Goal: Task Accomplishment & Management: Use online tool/utility

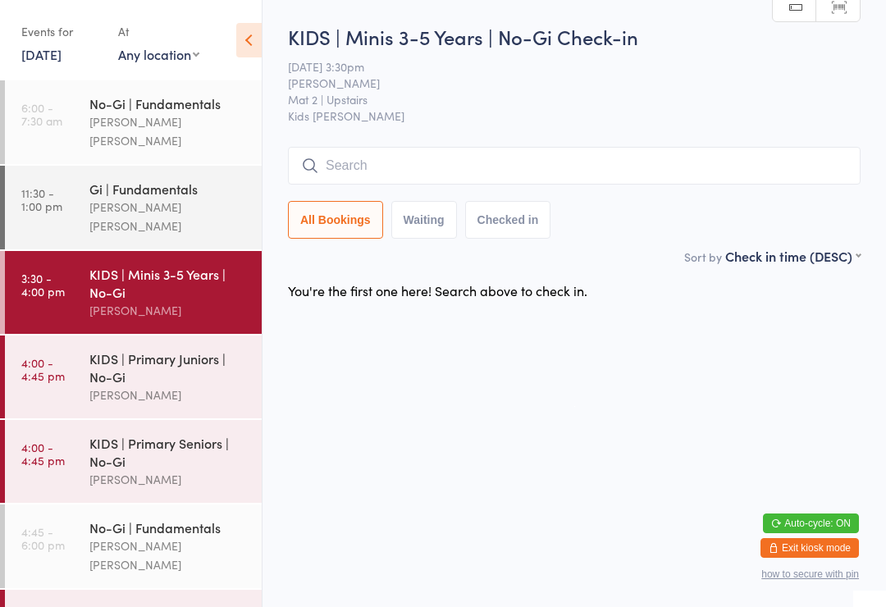
click at [427, 181] on input "search" at bounding box center [574, 166] width 573 height 38
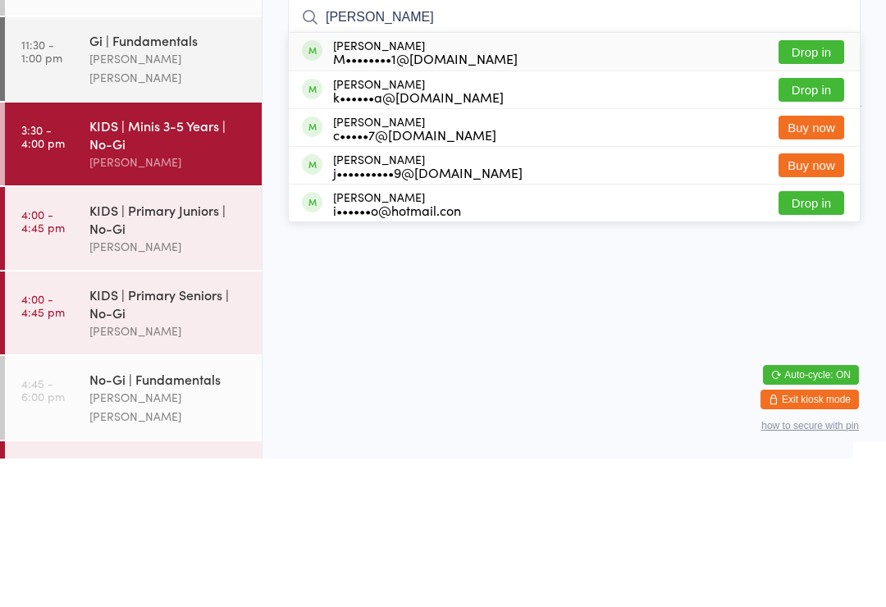
type input "[PERSON_NAME]"
click at [821, 226] on button "Drop in" at bounding box center [812, 238] width 66 height 24
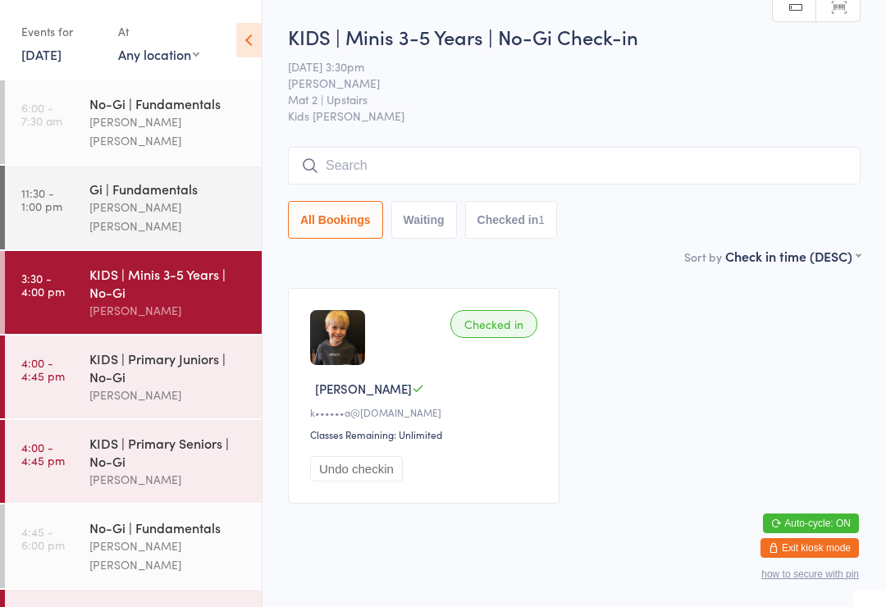
click at [399, 167] on input "search" at bounding box center [574, 166] width 573 height 38
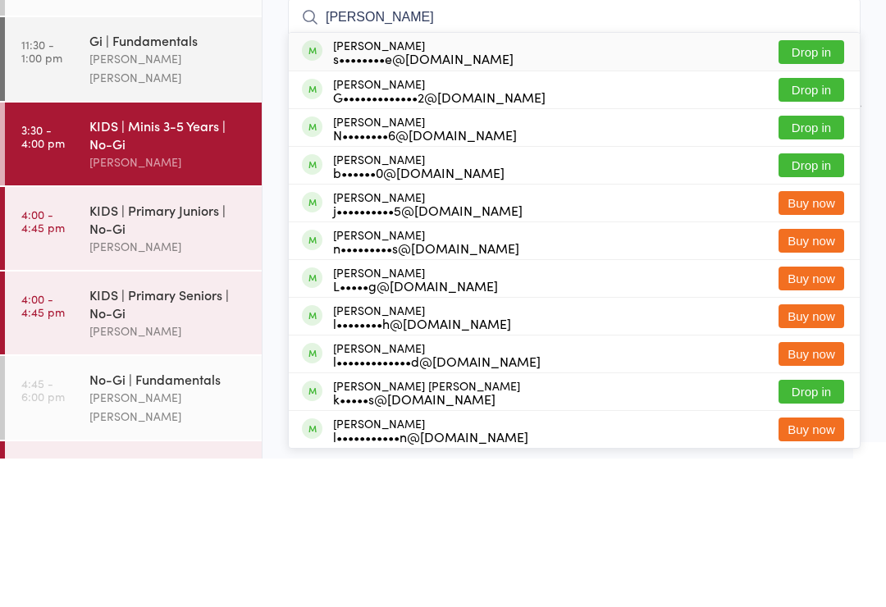
type input "[PERSON_NAME]"
click at [818, 226] on button "Drop in" at bounding box center [812, 238] width 66 height 24
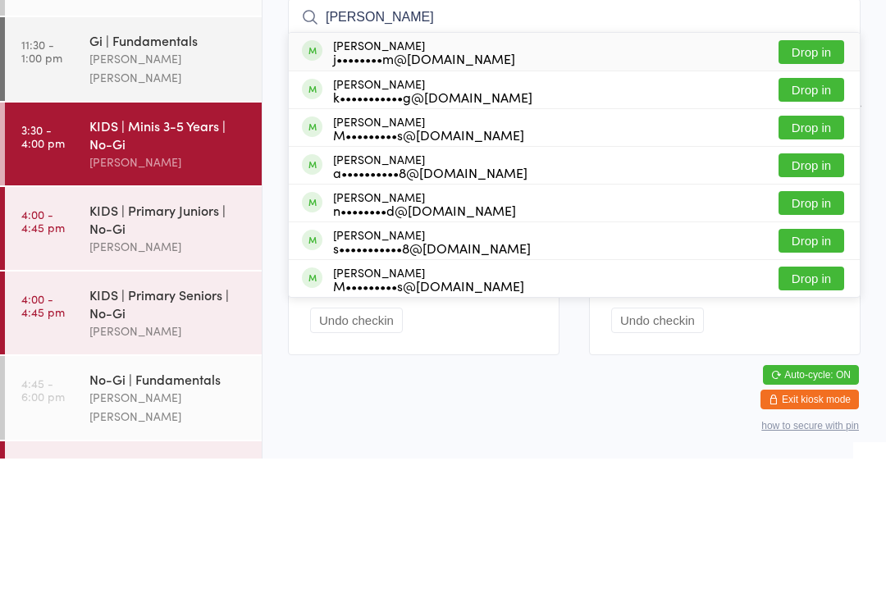
type input "[PERSON_NAME]"
click at [816, 189] on button "Drop in" at bounding box center [812, 201] width 66 height 24
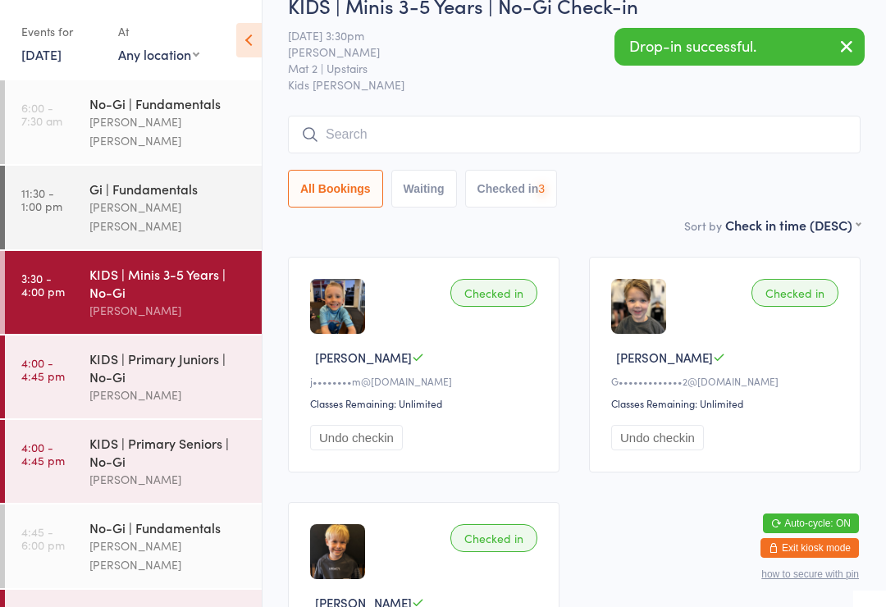
click at [455, 139] on input "search" at bounding box center [574, 135] width 573 height 38
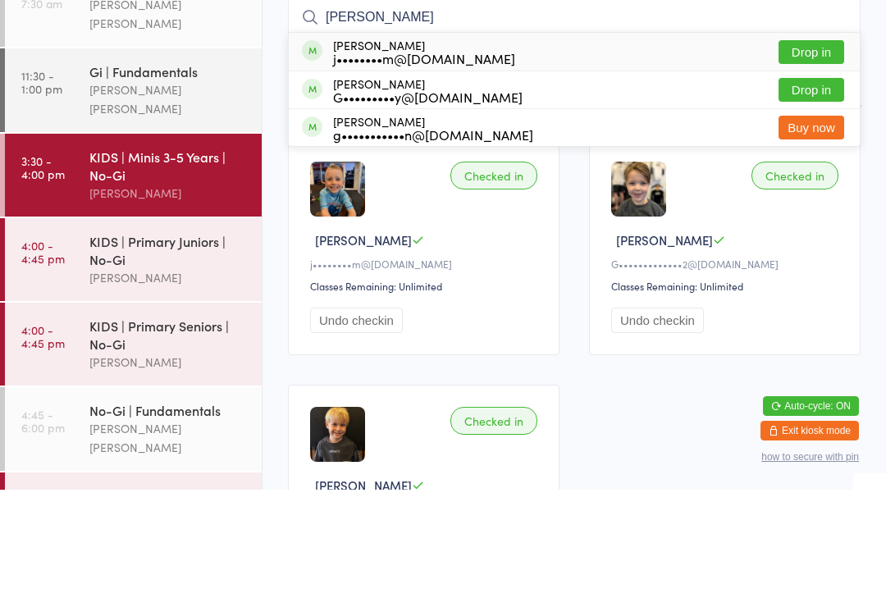
type input "[PERSON_NAME]"
click at [820, 158] on button "Drop in" at bounding box center [812, 170] width 66 height 24
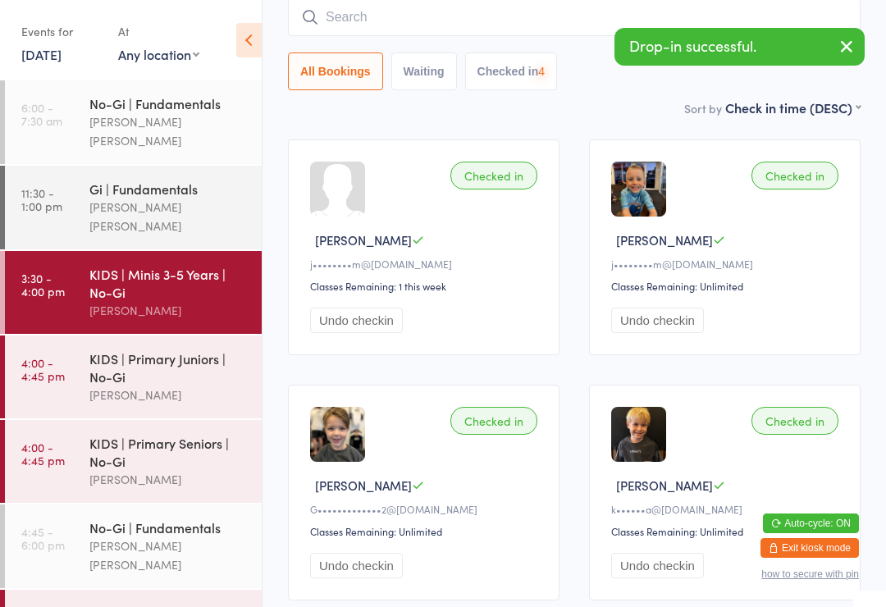
click at [484, 25] on input "search" at bounding box center [574, 17] width 573 height 38
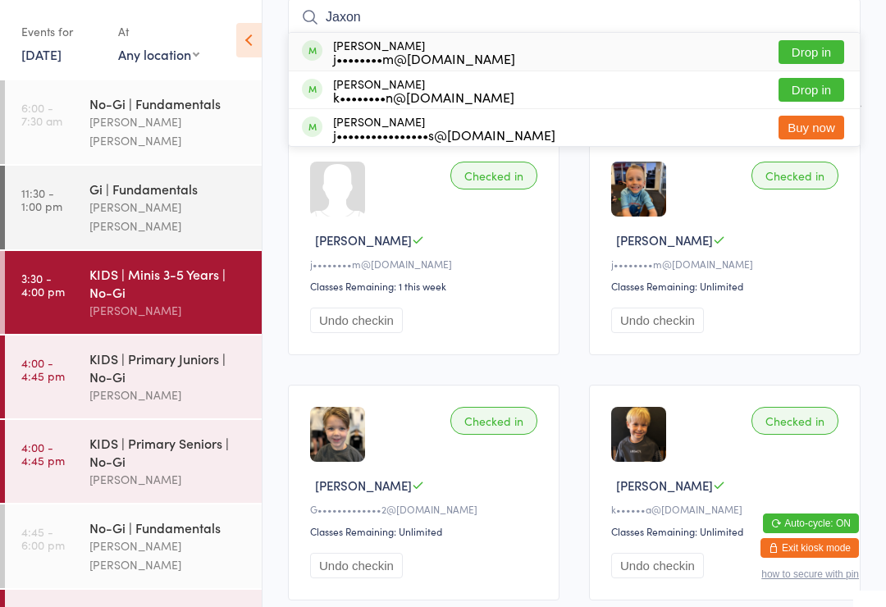
type input "Jaxon"
click at [816, 57] on button "Drop in" at bounding box center [812, 52] width 66 height 24
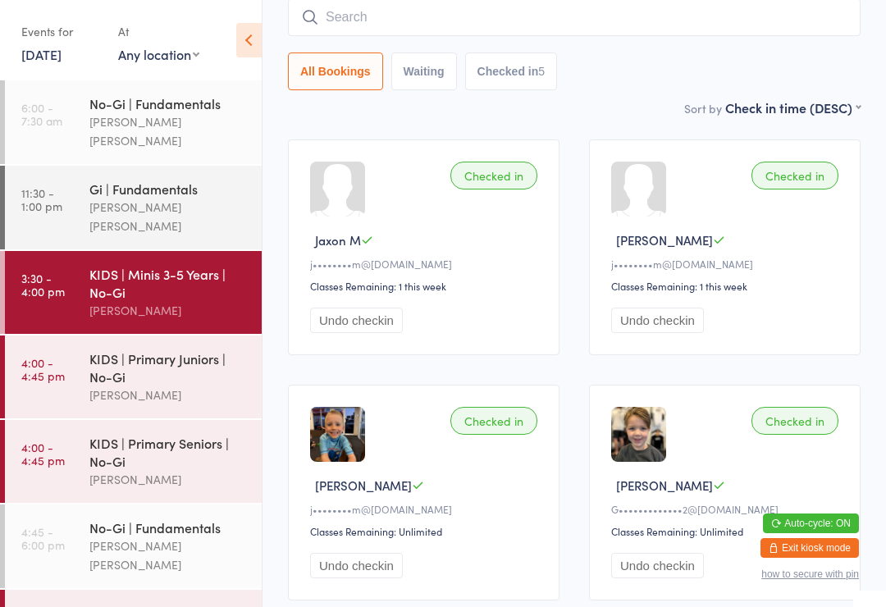
click at [611, 24] on input "search" at bounding box center [574, 17] width 573 height 38
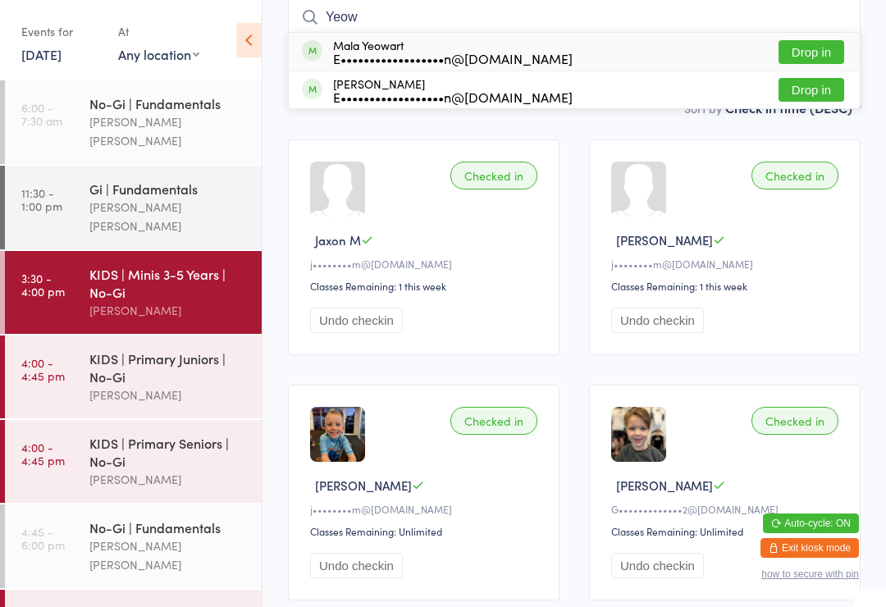
type input "Yeow"
click at [817, 56] on button "Drop in" at bounding box center [812, 52] width 66 height 24
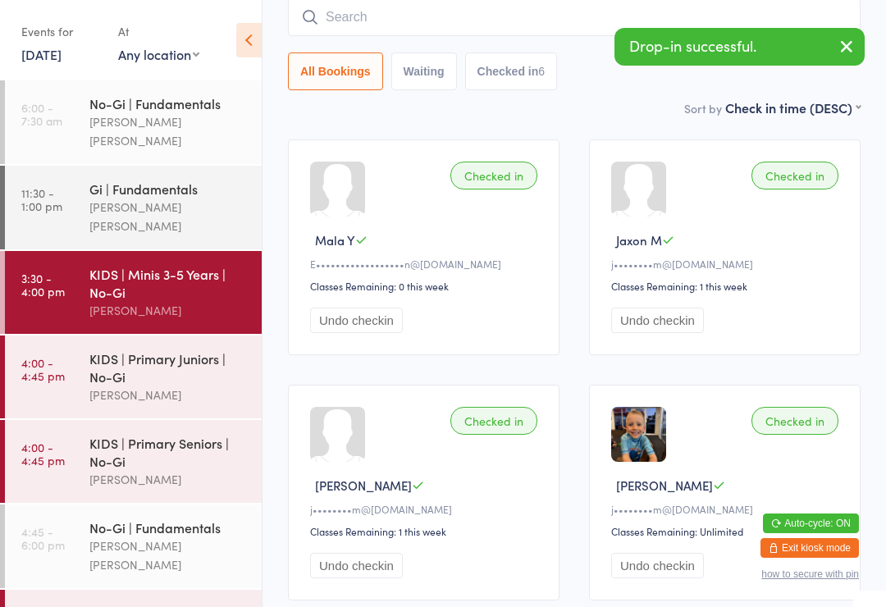
click at [505, 26] on input "search" at bounding box center [574, 17] width 573 height 38
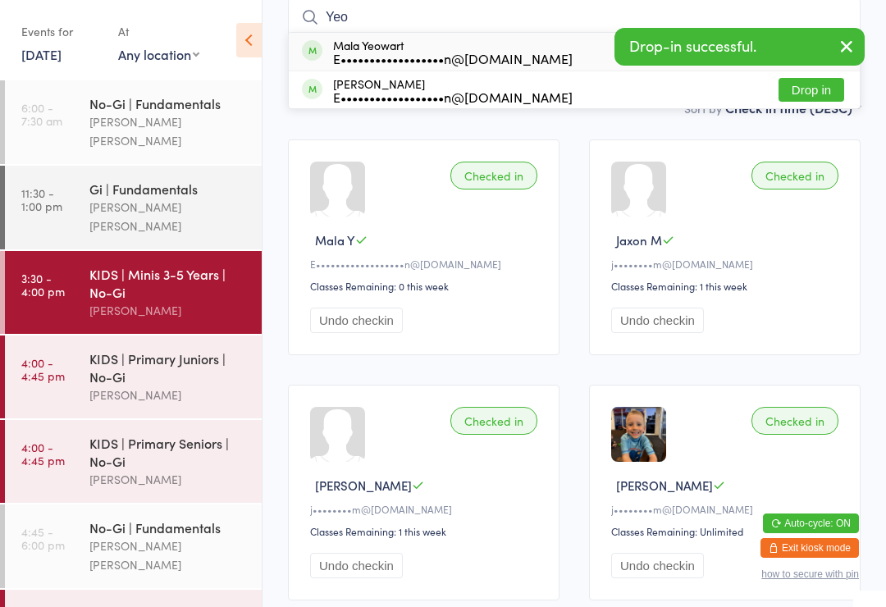
type input "Yeo"
click at [808, 97] on button "Drop in" at bounding box center [812, 90] width 66 height 24
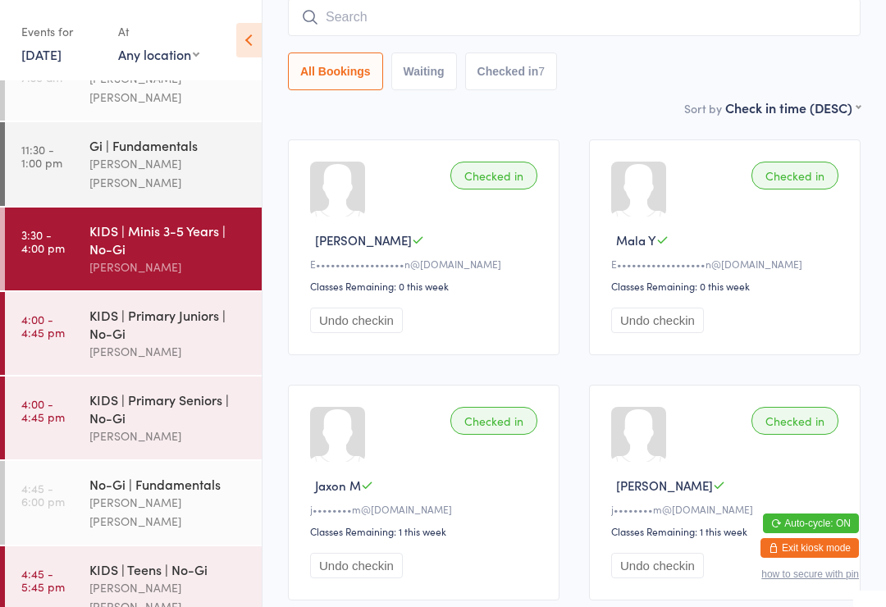
scroll to position [73, 0]
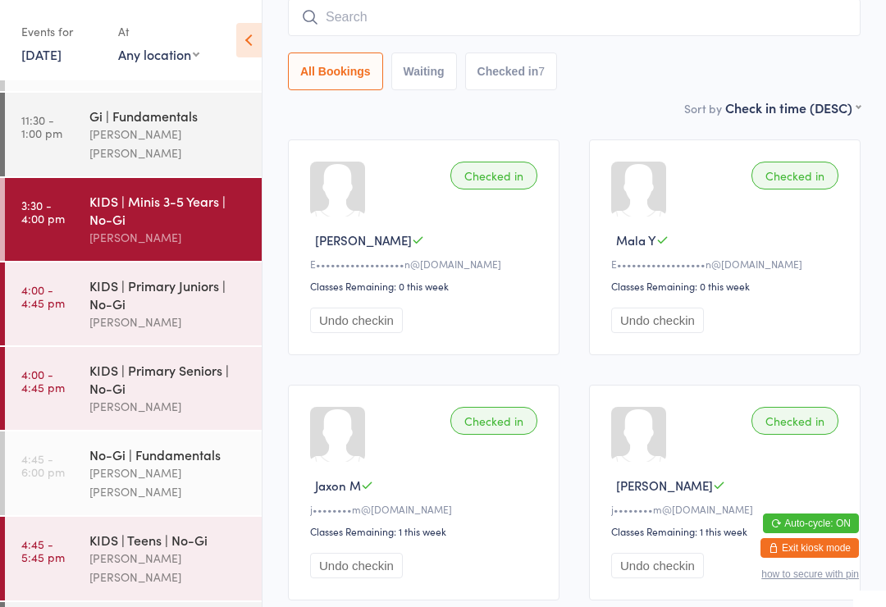
click at [136, 192] on div "KIDS | Minis 3-5 Years | No-Gi" at bounding box center [168, 210] width 158 height 36
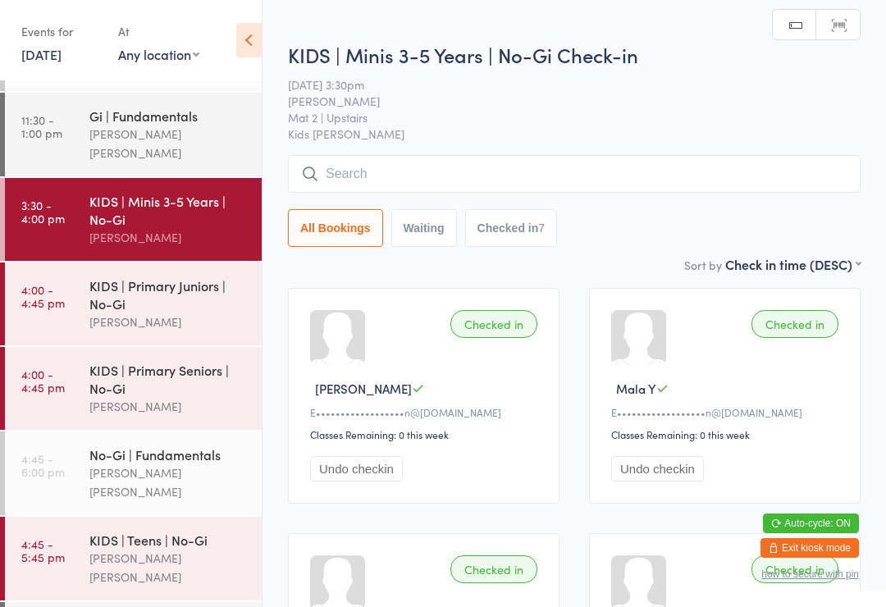
click at [375, 178] on input "search" at bounding box center [574, 174] width 573 height 38
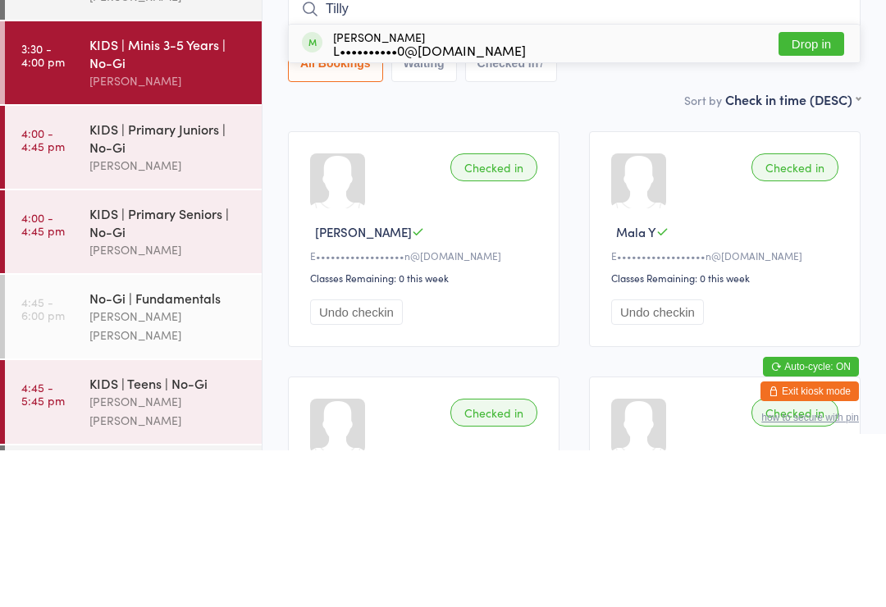
type input "Tilly"
click at [813, 189] on button "Drop in" at bounding box center [812, 201] width 66 height 24
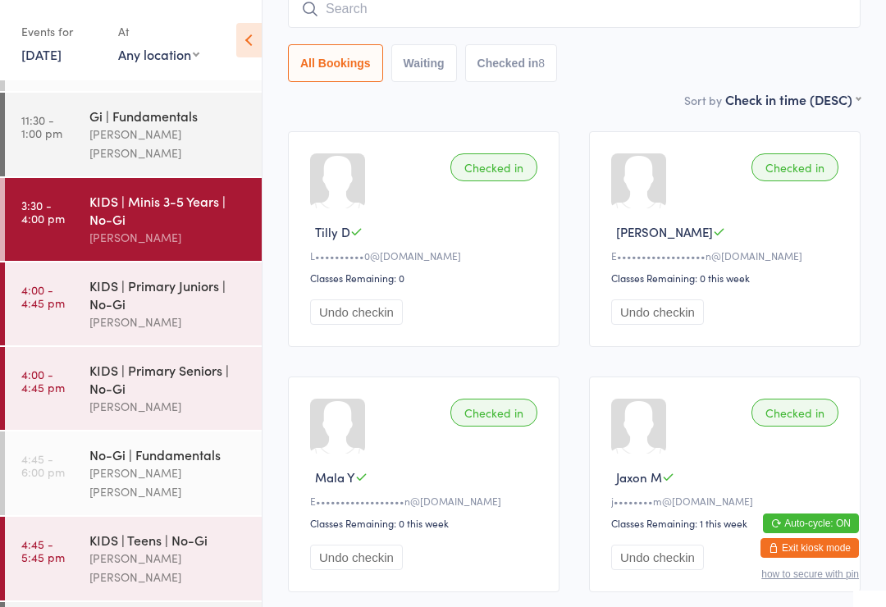
click at [642, 12] on input "search" at bounding box center [574, 9] width 573 height 38
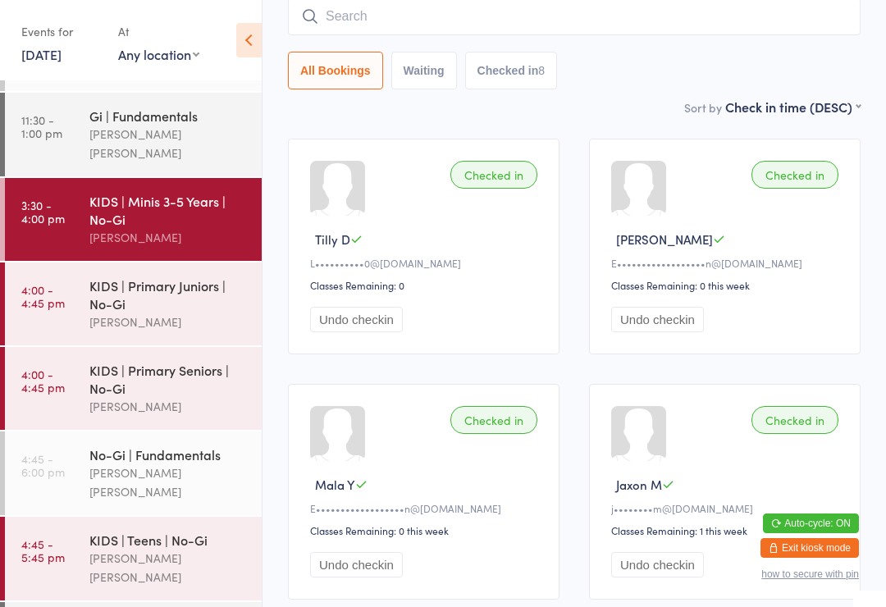
scroll to position [149, 0]
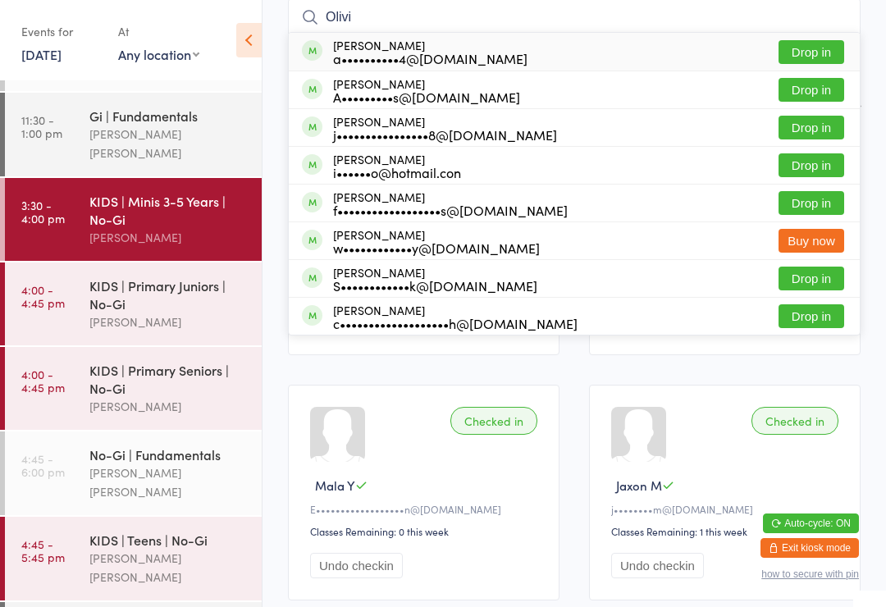
type input "Olivi"
click at [809, 90] on button "Drop in" at bounding box center [812, 90] width 66 height 24
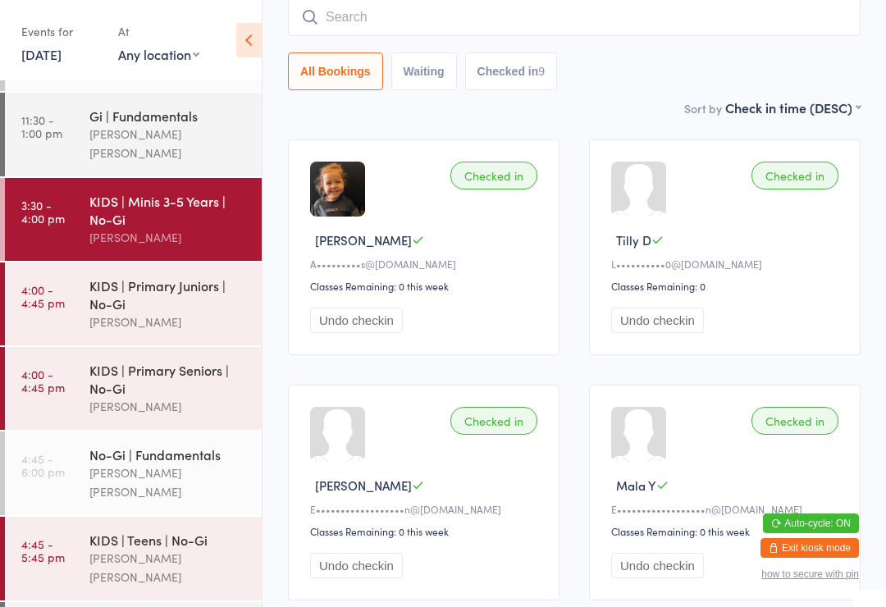
click at [183, 277] on div "KIDS | Primary Juniors | No-Gi" at bounding box center [168, 295] width 158 height 36
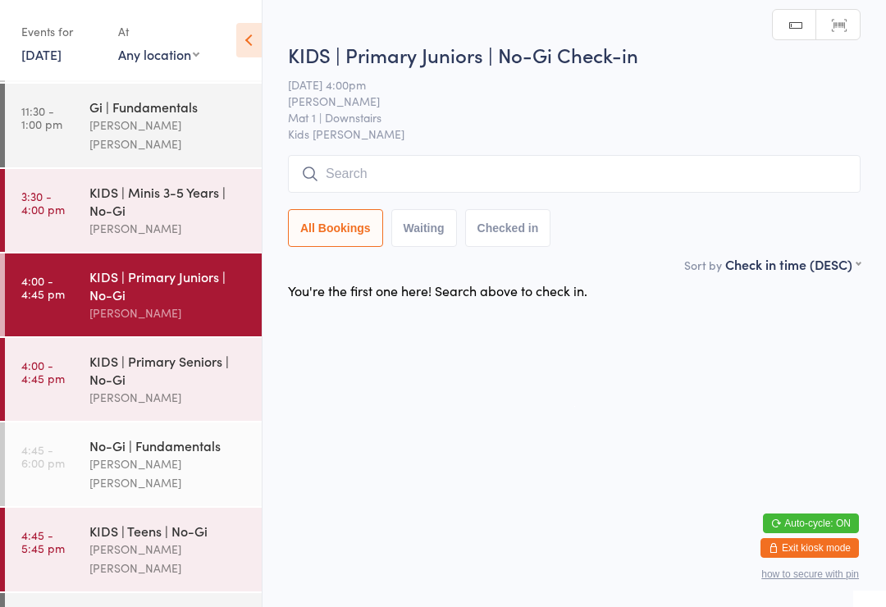
scroll to position [81, 0]
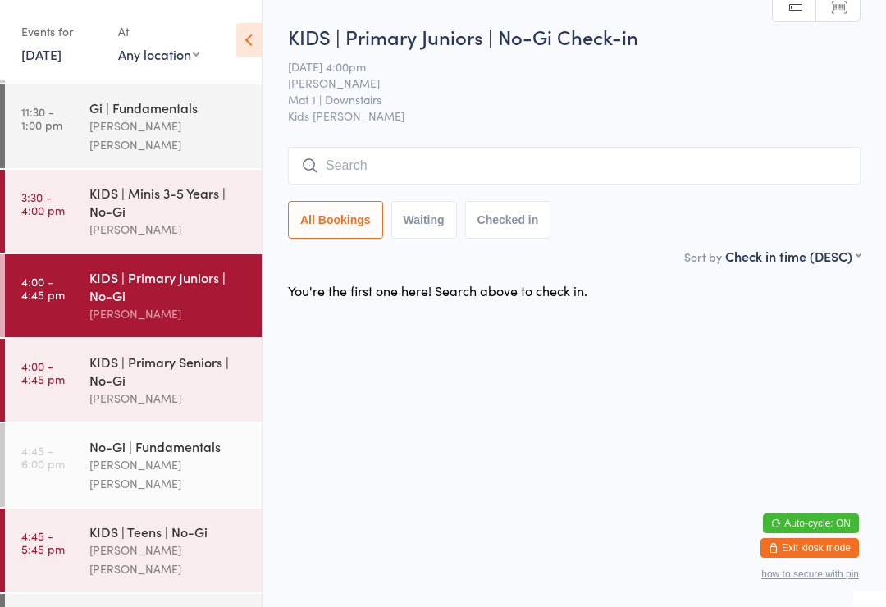
click at [429, 185] on input "search" at bounding box center [574, 166] width 573 height 38
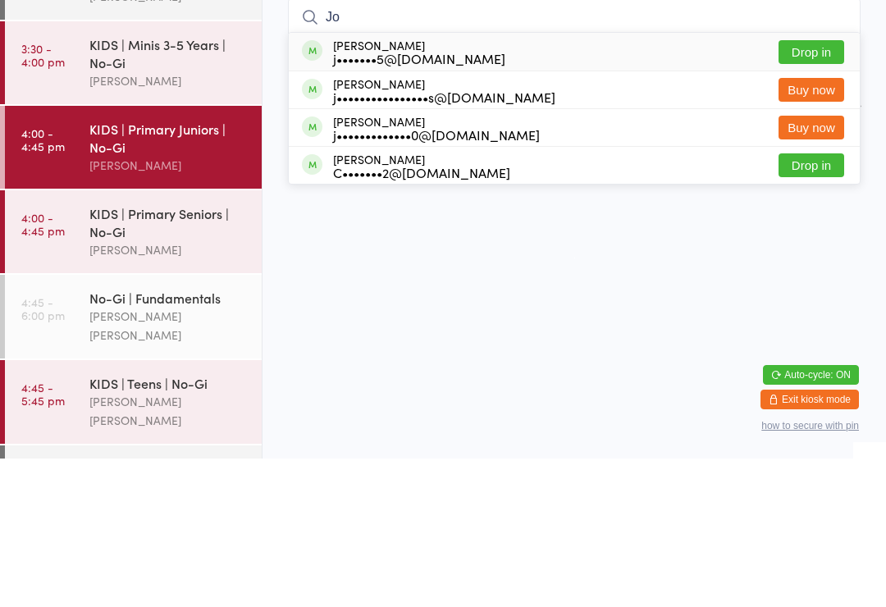
type input "J"
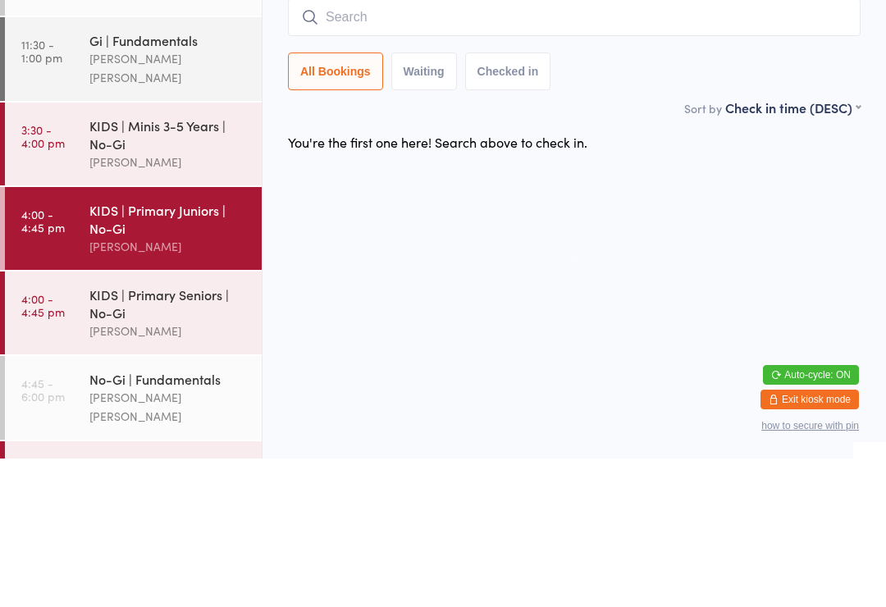
scroll to position [0, 0]
click at [172, 265] on div "KIDS | Minis 3-5 Years | No-Gi" at bounding box center [168, 283] width 158 height 36
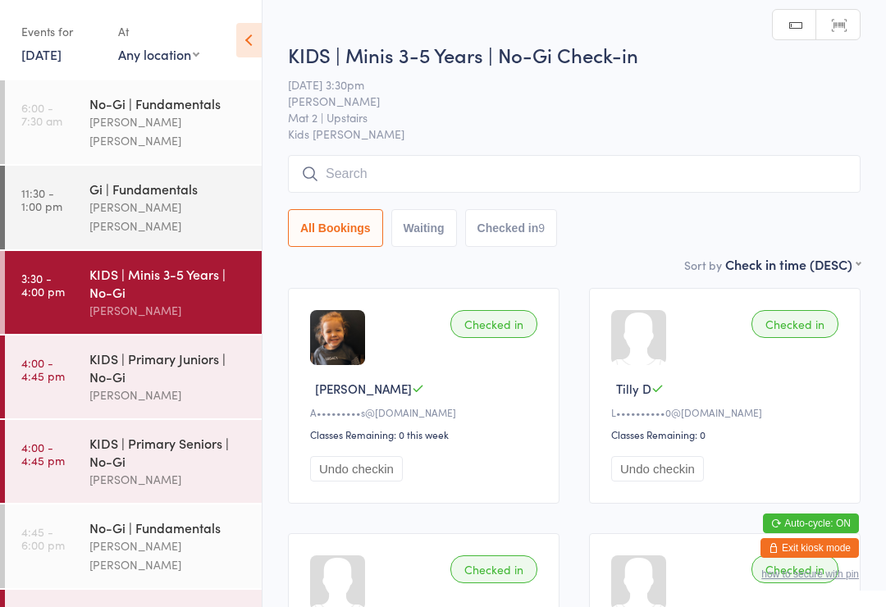
click at [454, 174] on input "search" at bounding box center [574, 174] width 573 height 38
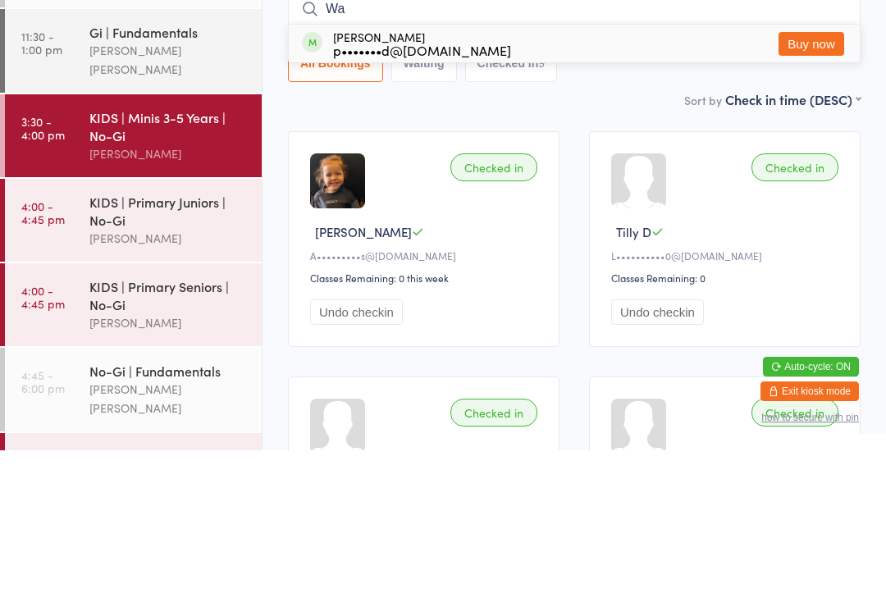
type input "W"
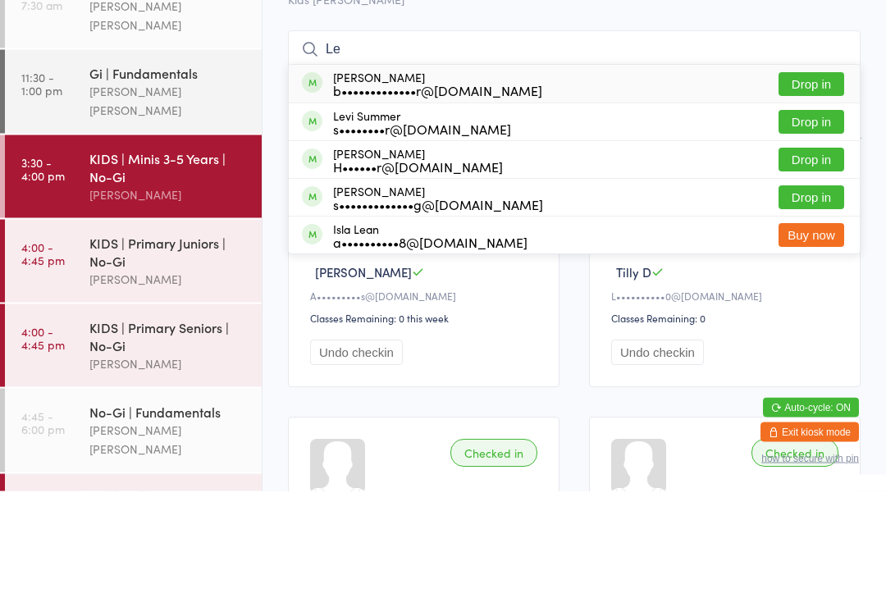
type input "L"
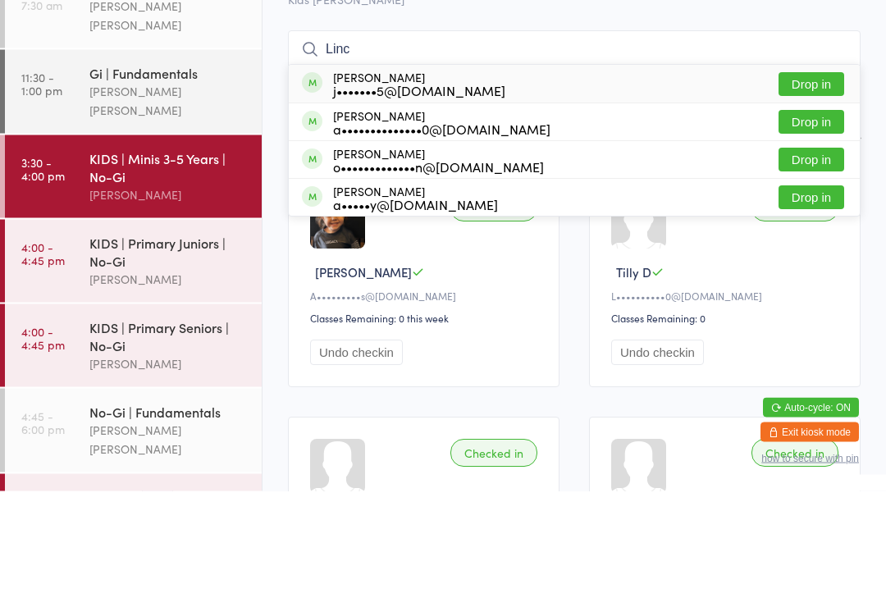
type input "Linc"
click at [820, 302] on button "Drop in" at bounding box center [812, 314] width 66 height 24
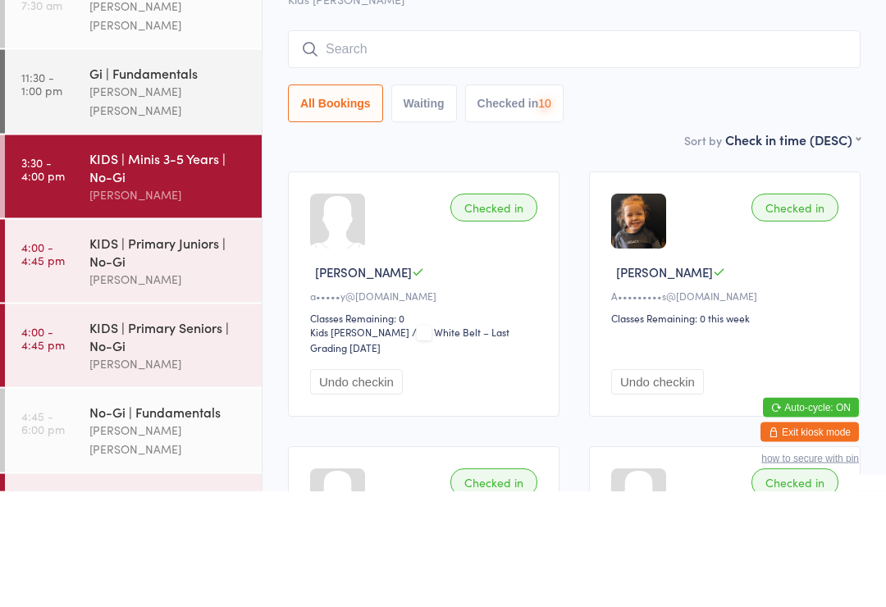
click at [735, 147] on input "search" at bounding box center [574, 166] width 573 height 38
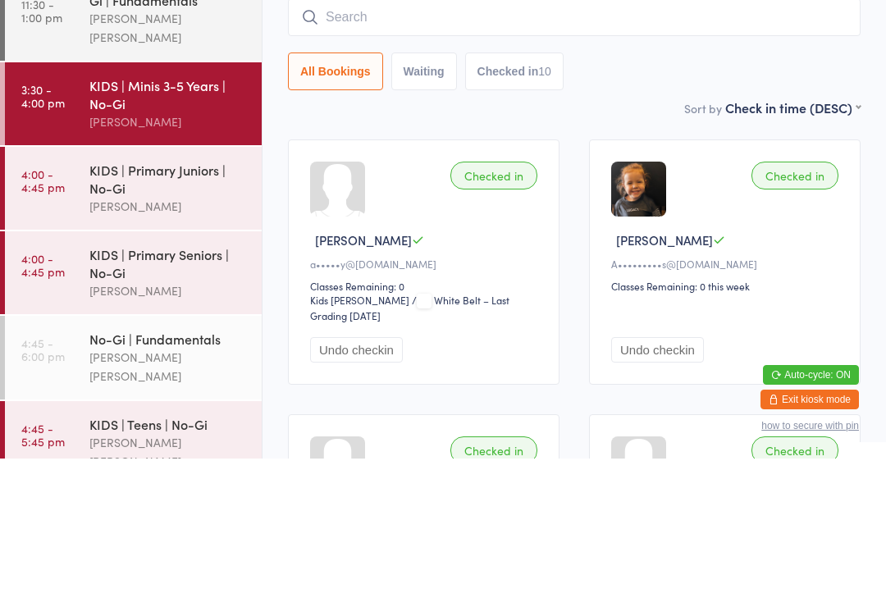
scroll to position [42, 0]
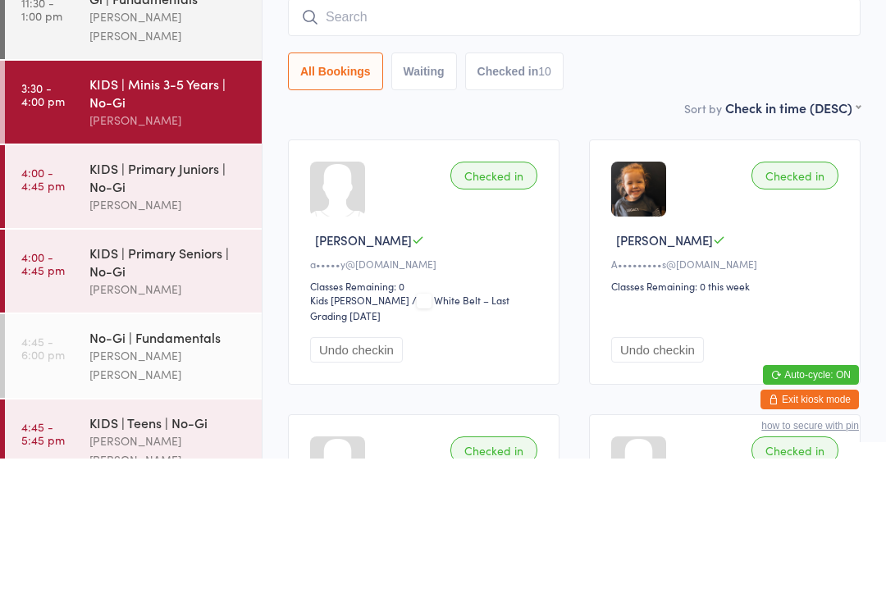
click at [66, 294] on link "4:00 - 4:45 pm KIDS | Primary Juniors | No-[PERSON_NAME]" at bounding box center [133, 335] width 257 height 83
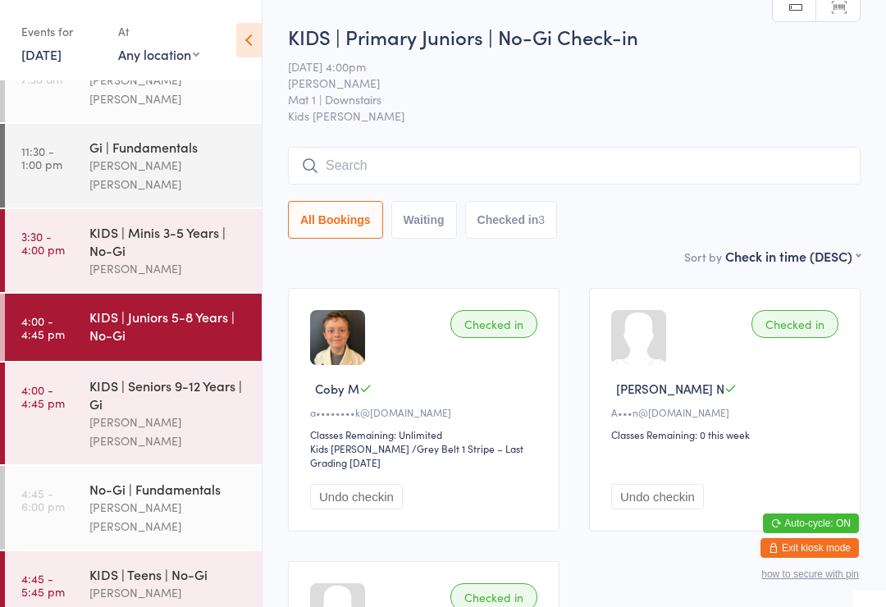
click at [367, 162] on input "search" at bounding box center [574, 166] width 573 height 38
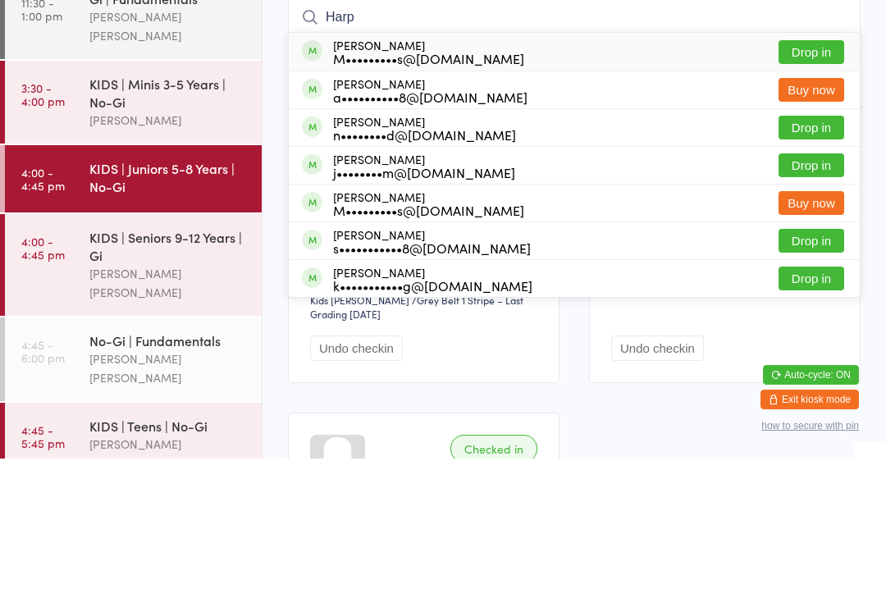
type input "Harp"
click at [822, 189] on button "Drop in" at bounding box center [812, 201] width 66 height 24
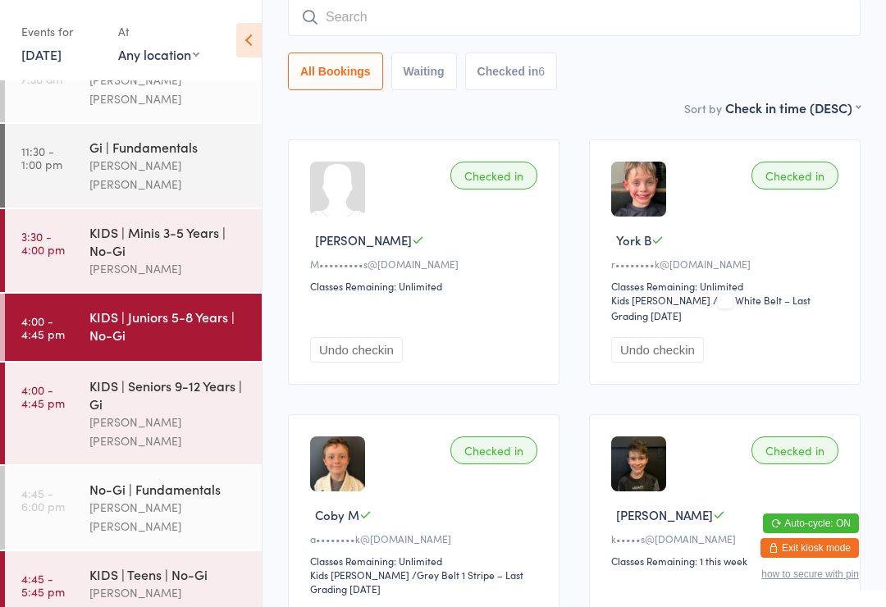
click at [357, 7] on input "search" at bounding box center [574, 17] width 573 height 38
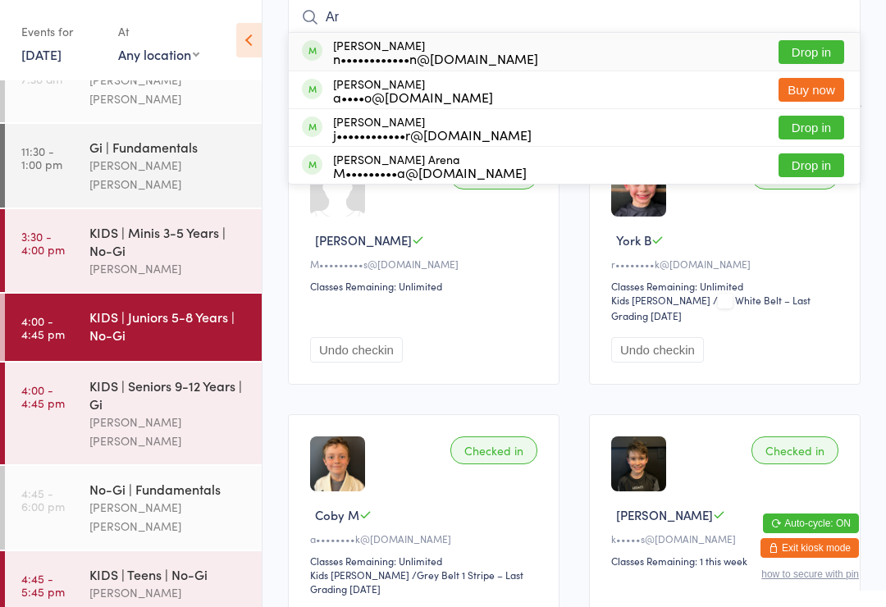
type input "Ar"
click at [810, 57] on button "Drop in" at bounding box center [812, 52] width 66 height 24
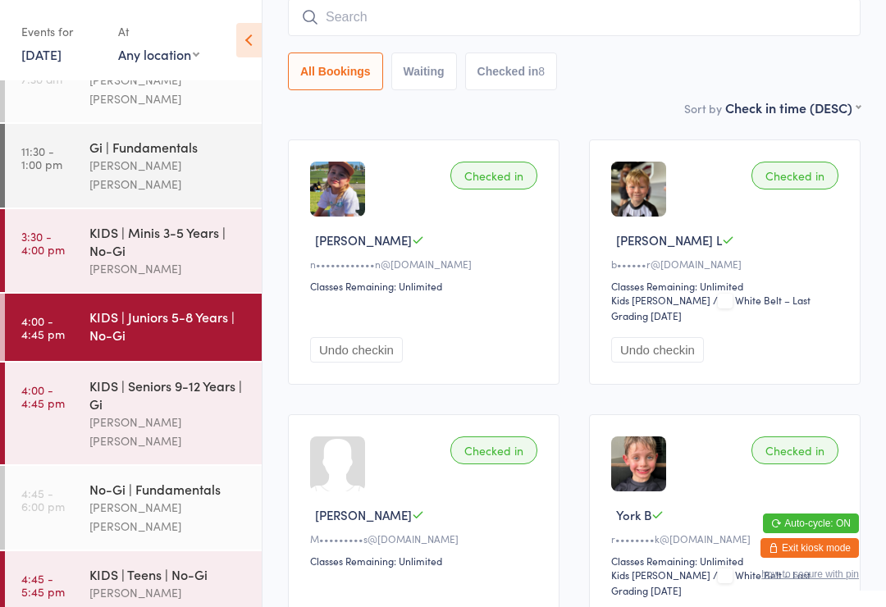
click at [121, 308] on div "KIDS | Juniors 5-8 Years | No-Gi" at bounding box center [168, 326] width 158 height 36
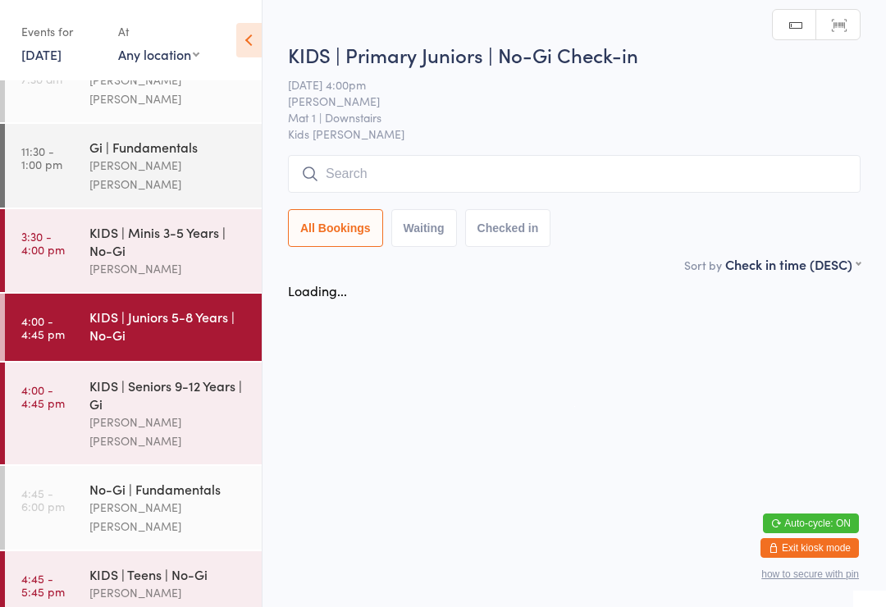
scroll to position [0, 0]
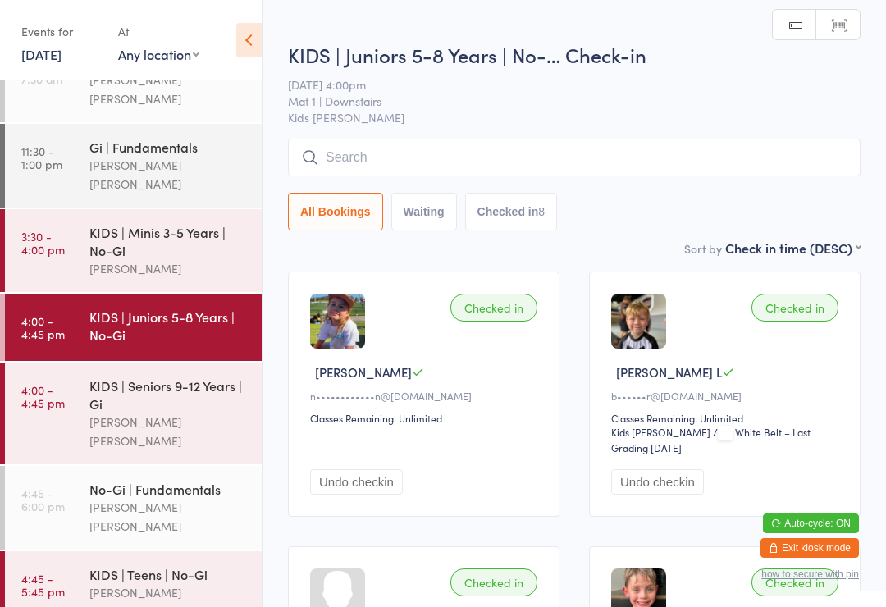
click at [396, 153] on input "search" at bounding box center [574, 158] width 573 height 38
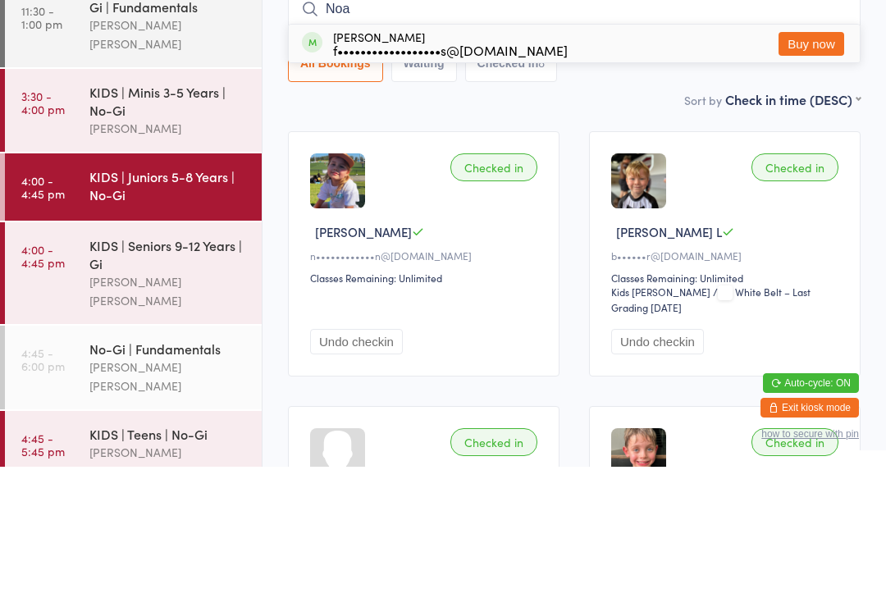
type input "[PERSON_NAME]"
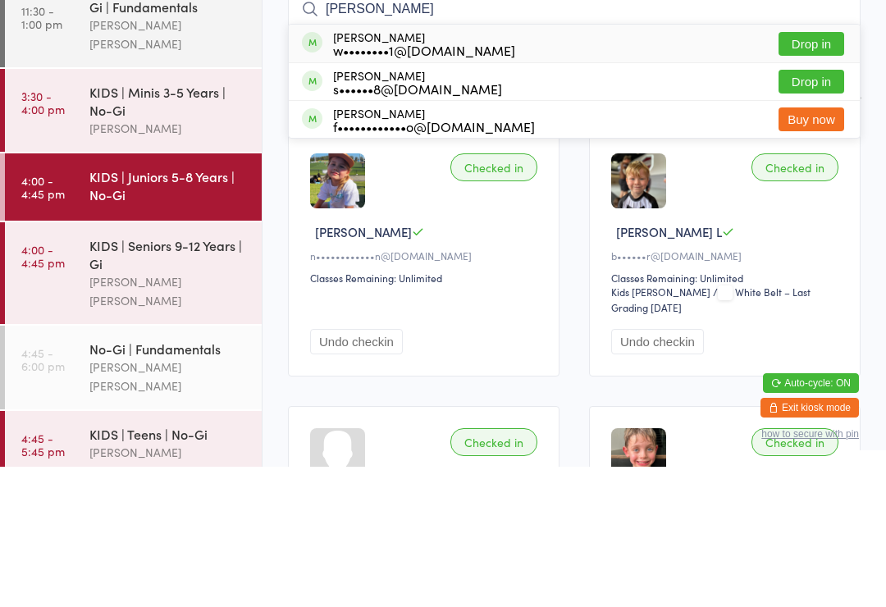
scroll to position [140, 0]
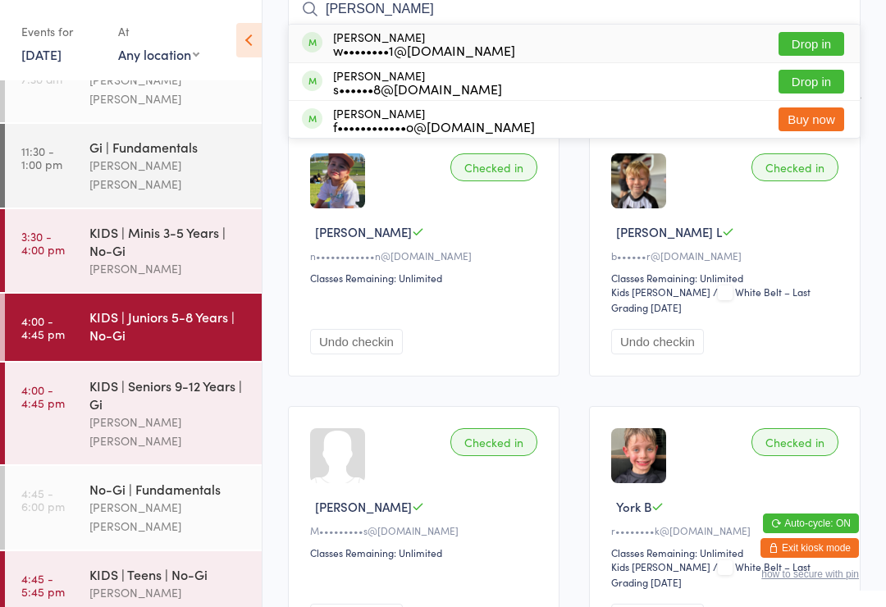
click at [159, 377] on div "KIDS | Seniors 9-12 Years | Gi" at bounding box center [168, 395] width 158 height 36
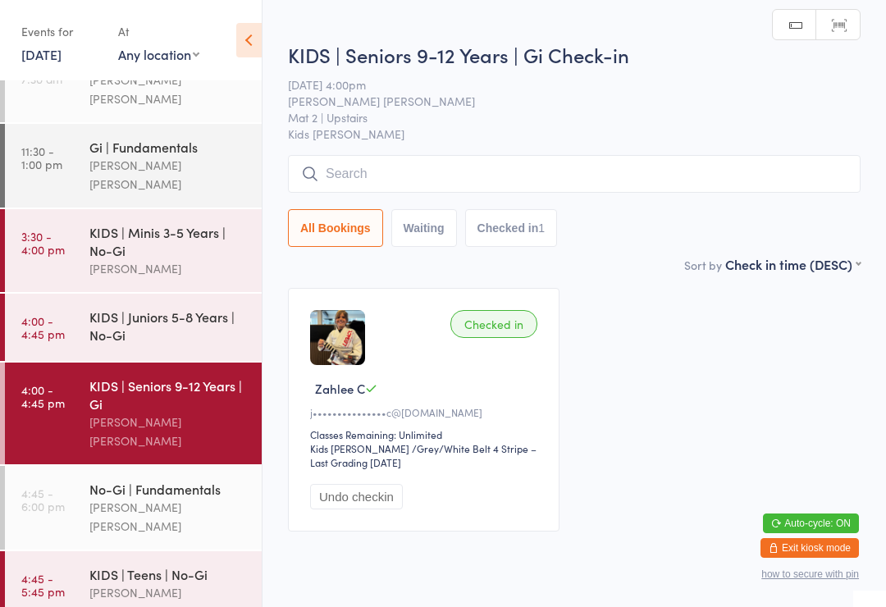
click at [356, 160] on input "search" at bounding box center [574, 174] width 573 height 38
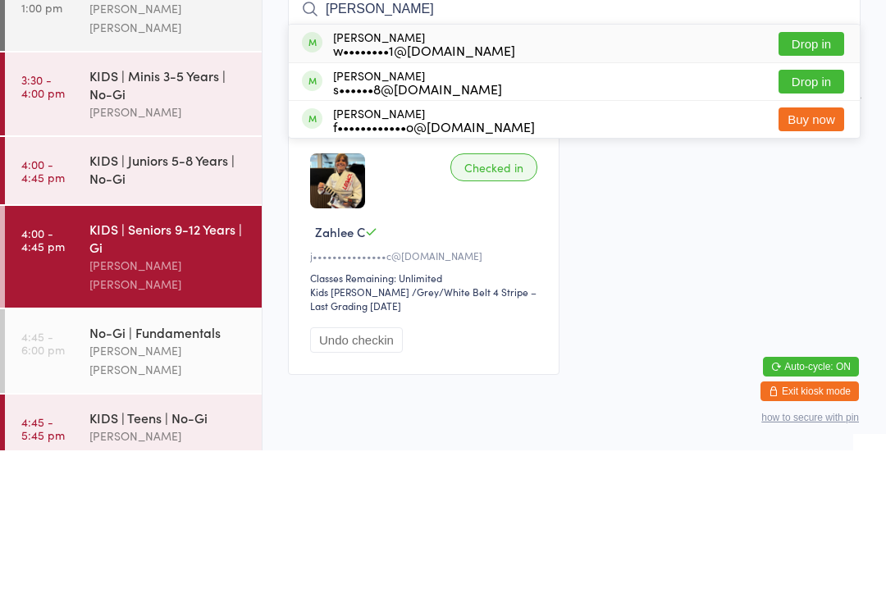
type input "[PERSON_NAME]"
click at [820, 189] on button "Drop in" at bounding box center [812, 201] width 66 height 24
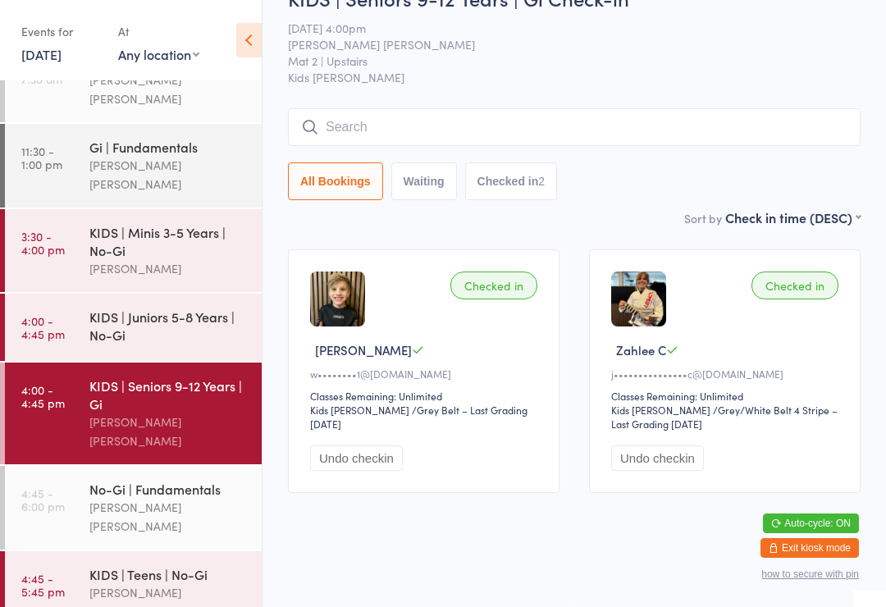
click at [167, 308] on div "KIDS | Juniors 5-8 Years | No-Gi" at bounding box center [168, 326] width 158 height 36
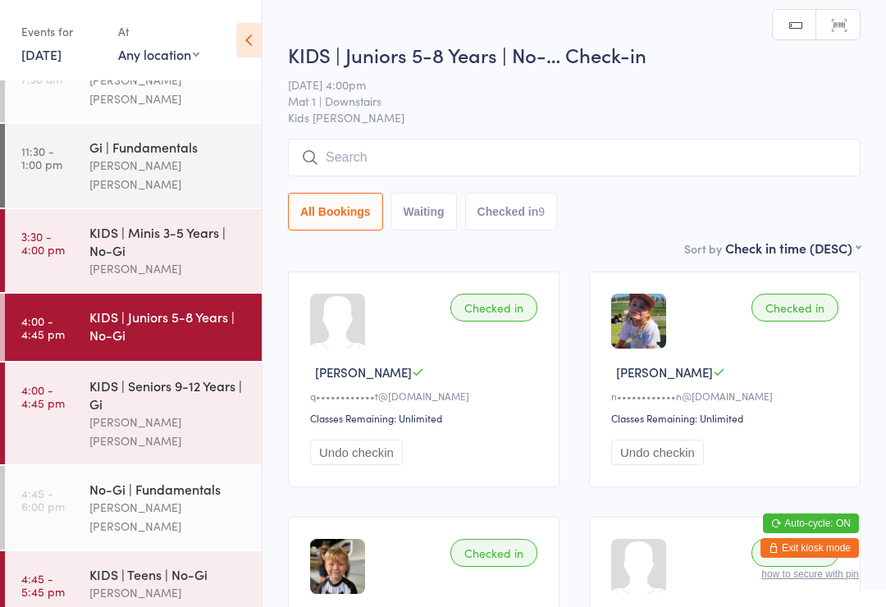
click at [379, 159] on input "search" at bounding box center [574, 158] width 573 height 38
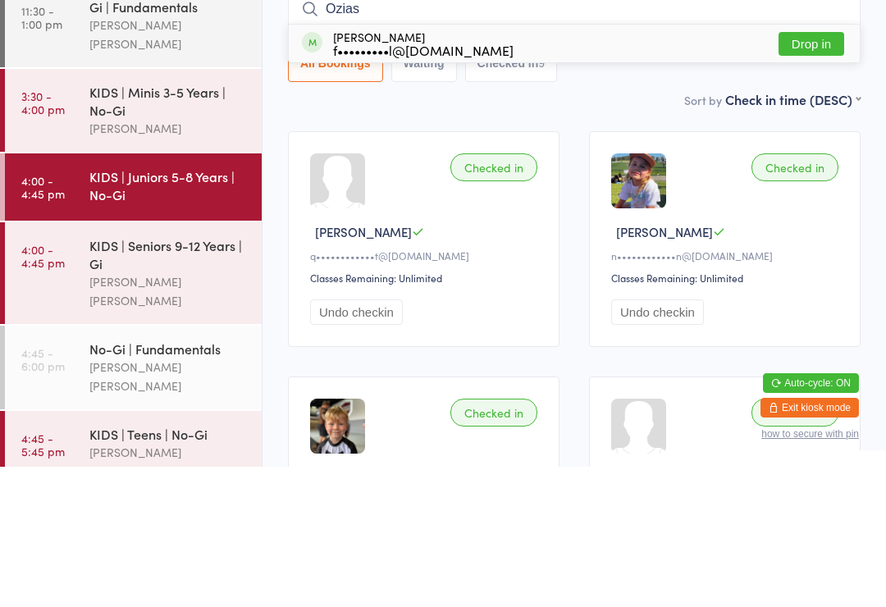
type input "Ozias"
click at [806, 172] on button "Drop in" at bounding box center [812, 184] width 66 height 24
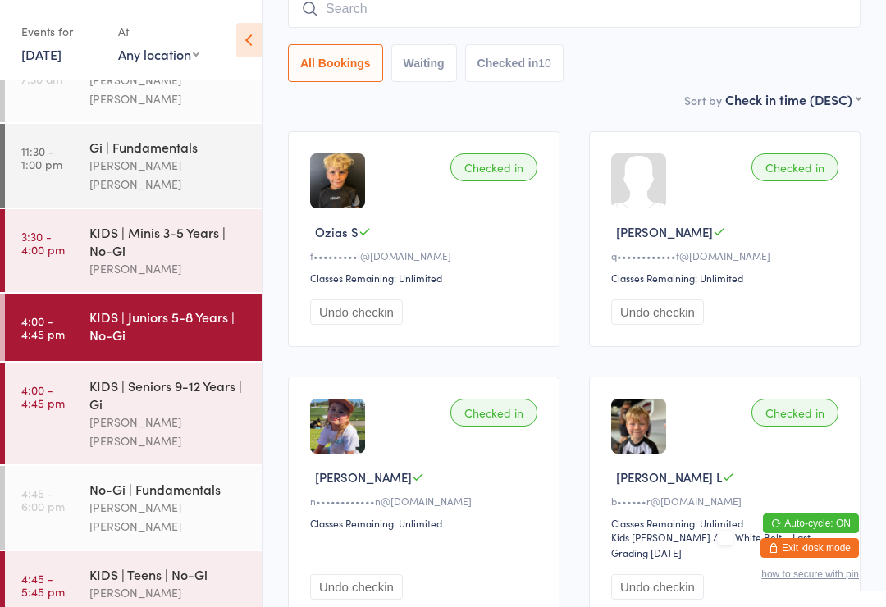
click at [486, 11] on input "search" at bounding box center [574, 9] width 573 height 38
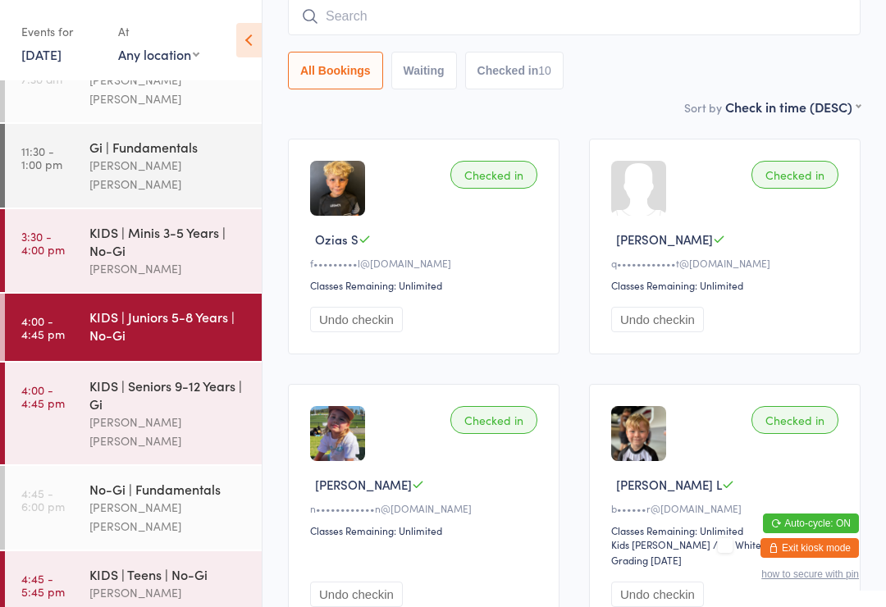
scroll to position [132, 0]
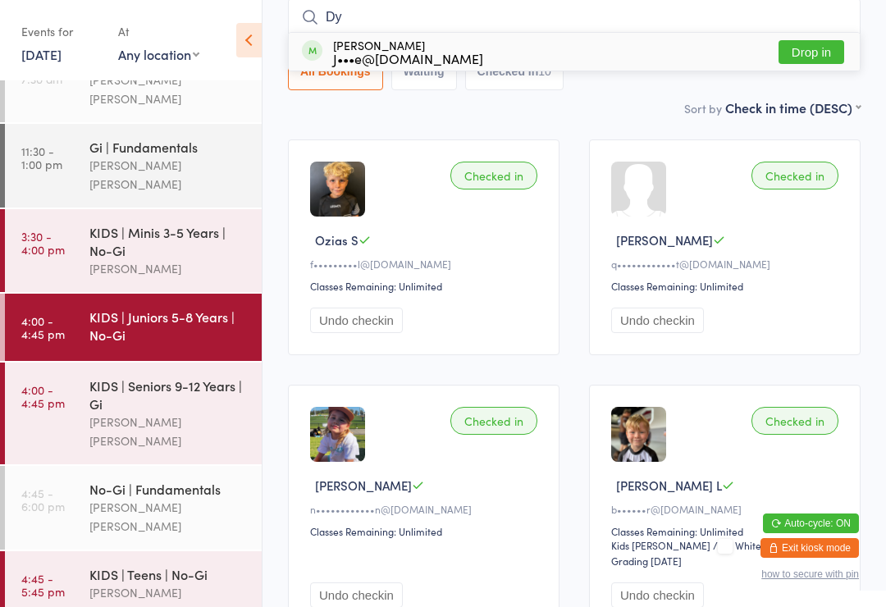
type input "Dy"
click at [437, 56] on div "J•••e@[DOMAIN_NAME]" at bounding box center [408, 58] width 150 height 13
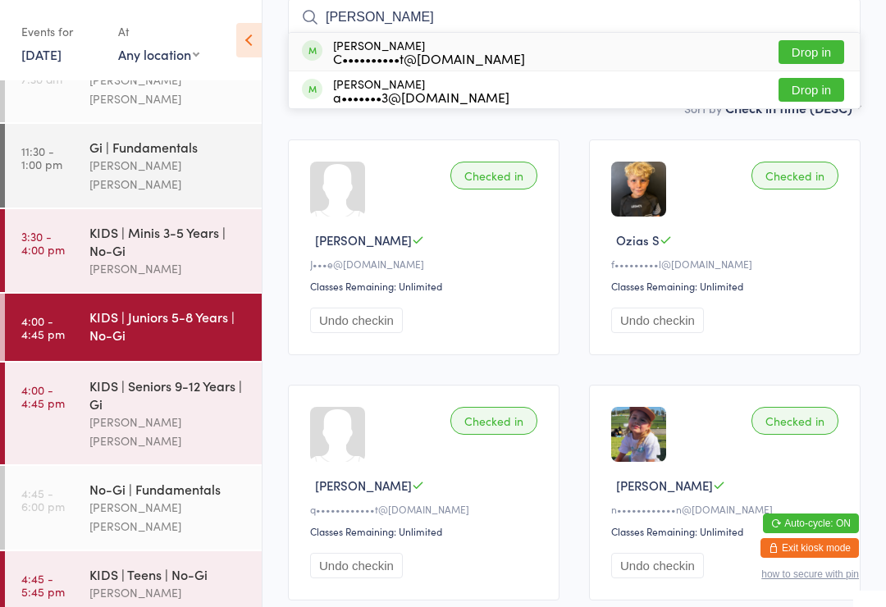
type input "[PERSON_NAME]"
click at [436, 59] on div "C••••••••••t@[DOMAIN_NAME]" at bounding box center [429, 58] width 192 height 13
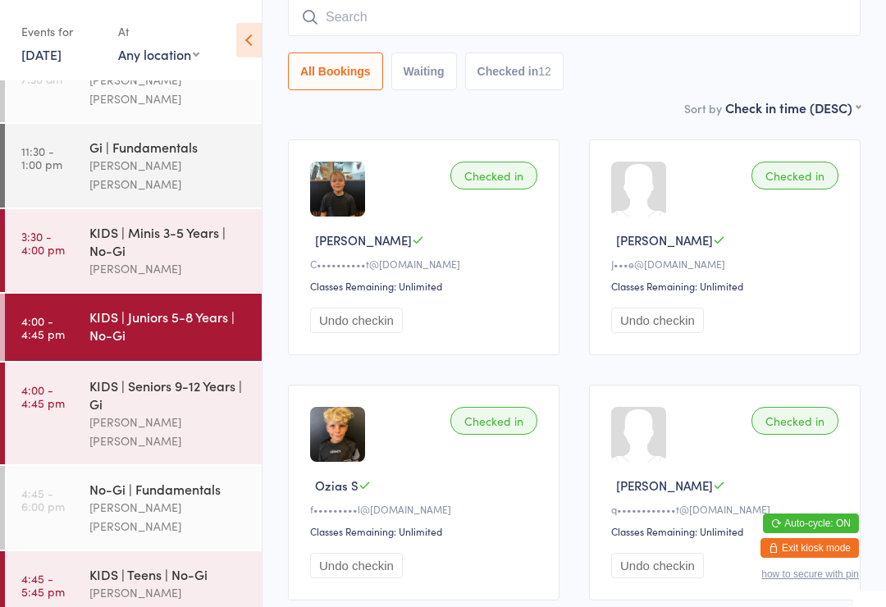
click at [471, 16] on input "search" at bounding box center [574, 17] width 573 height 38
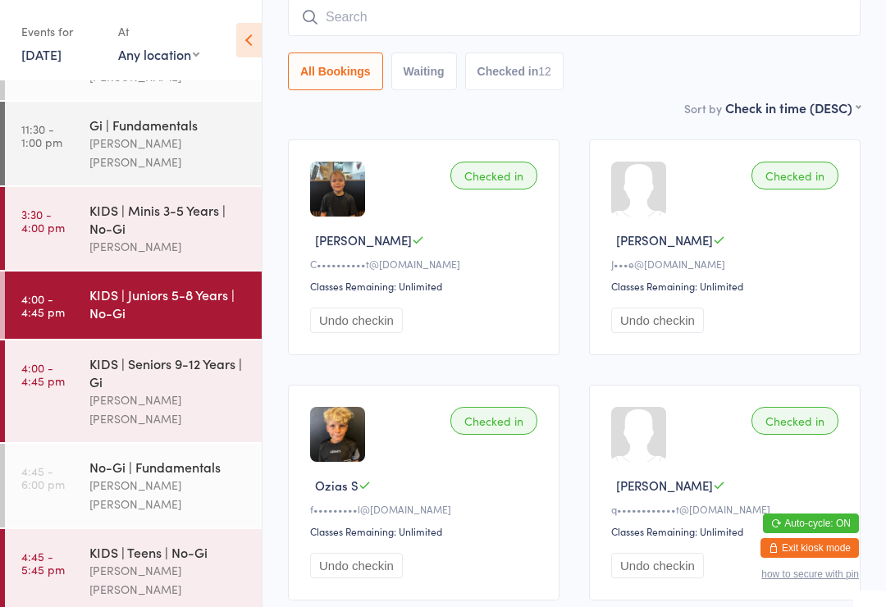
scroll to position [62, 0]
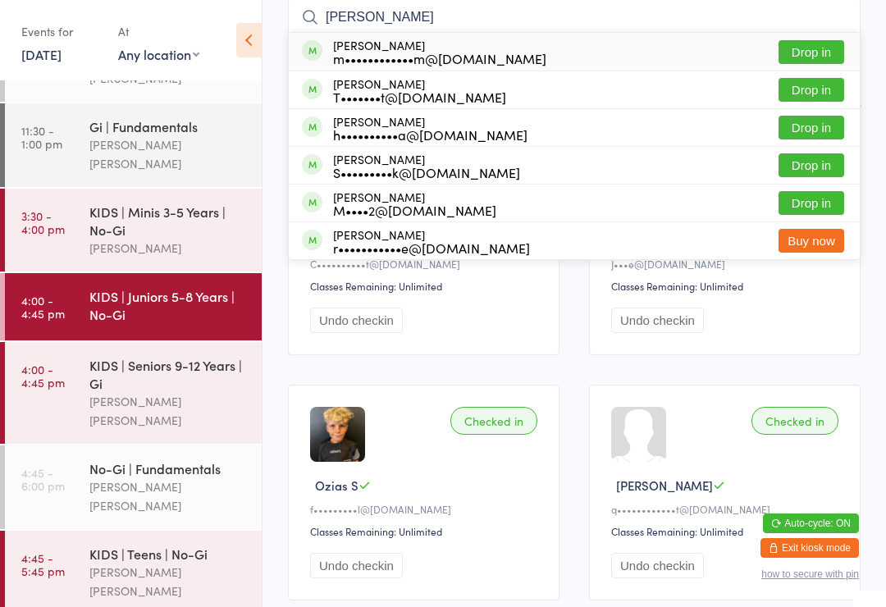
type input "[PERSON_NAME]"
click at [822, 53] on button "Drop in" at bounding box center [812, 52] width 66 height 24
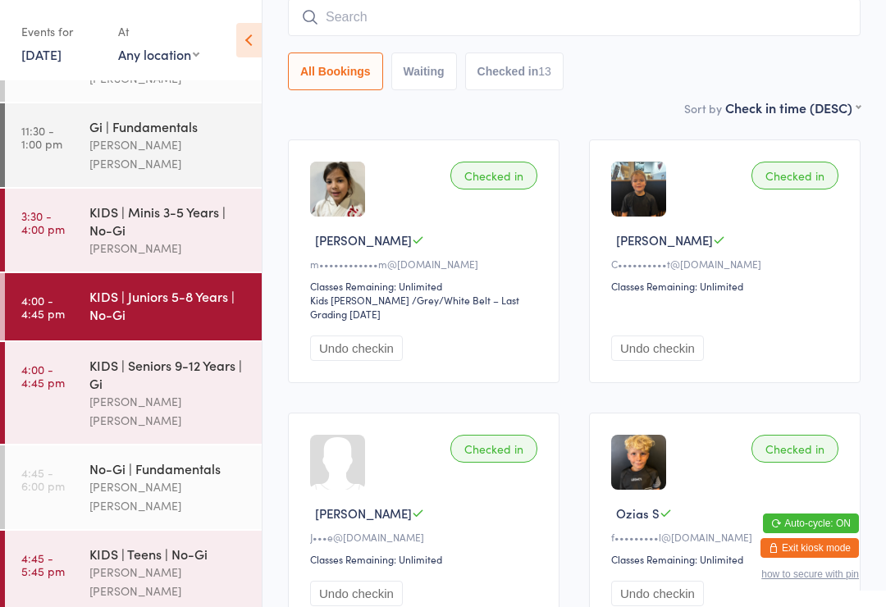
click at [205, 459] on div "No-Gi | Fundamentals" at bounding box center [168, 468] width 158 height 18
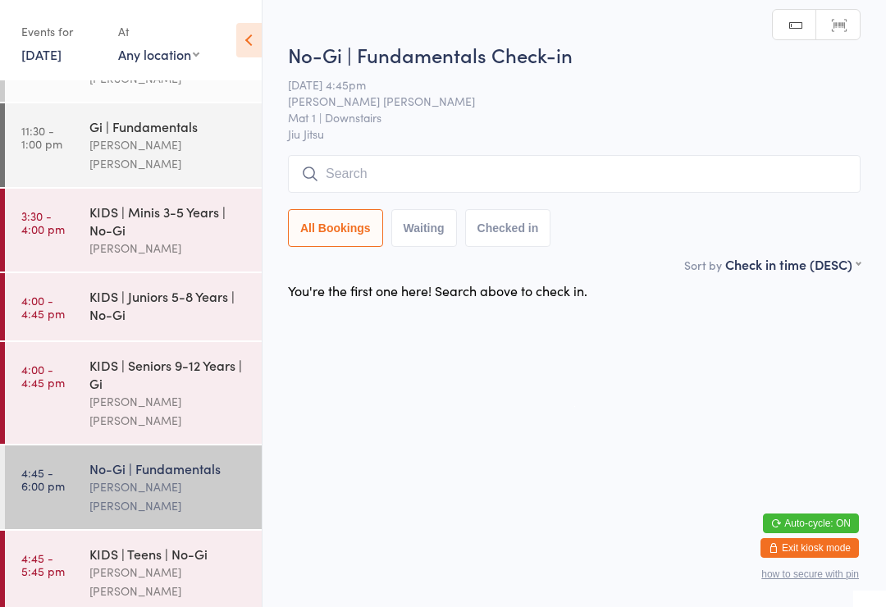
click at [668, 177] on input "search" at bounding box center [574, 174] width 573 height 38
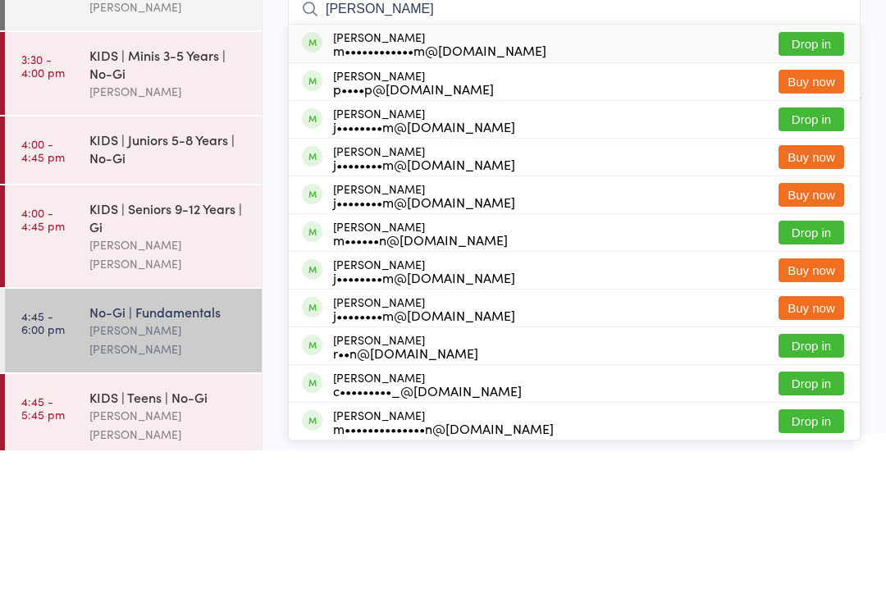
type input "[PERSON_NAME]"
click at [807, 189] on button "Drop in" at bounding box center [812, 201] width 66 height 24
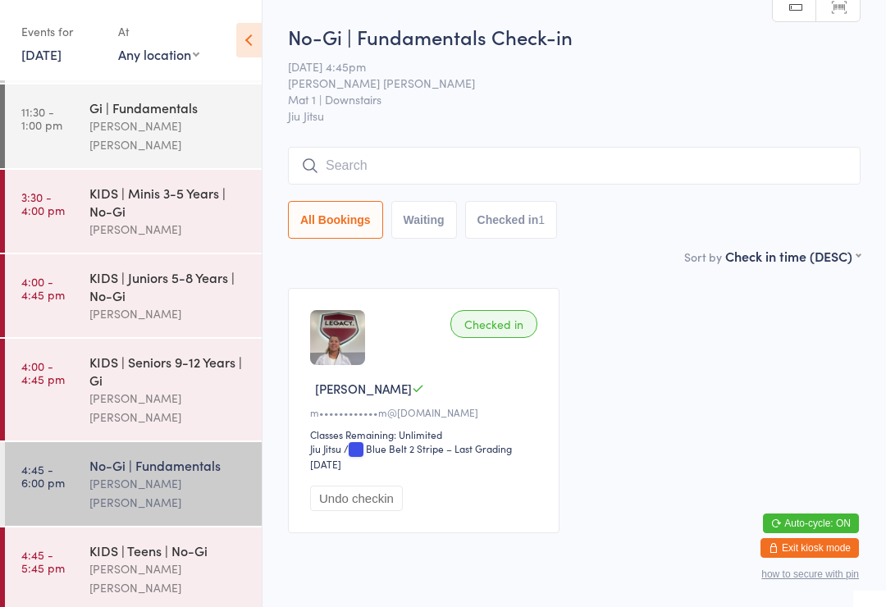
scroll to position [81, 0]
click at [432, 165] on input "search" at bounding box center [574, 166] width 573 height 38
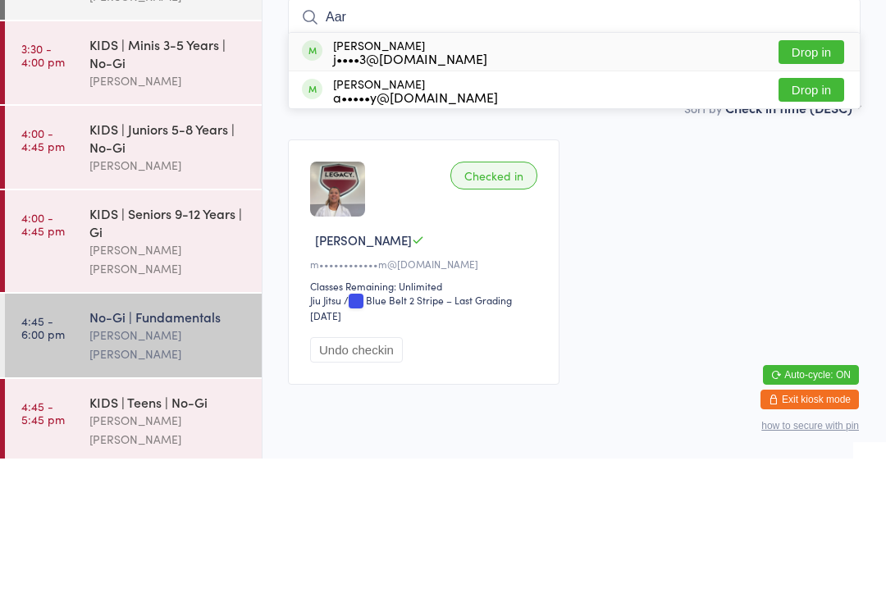
type input "Aar"
click at [815, 226] on button "Drop in" at bounding box center [812, 238] width 66 height 24
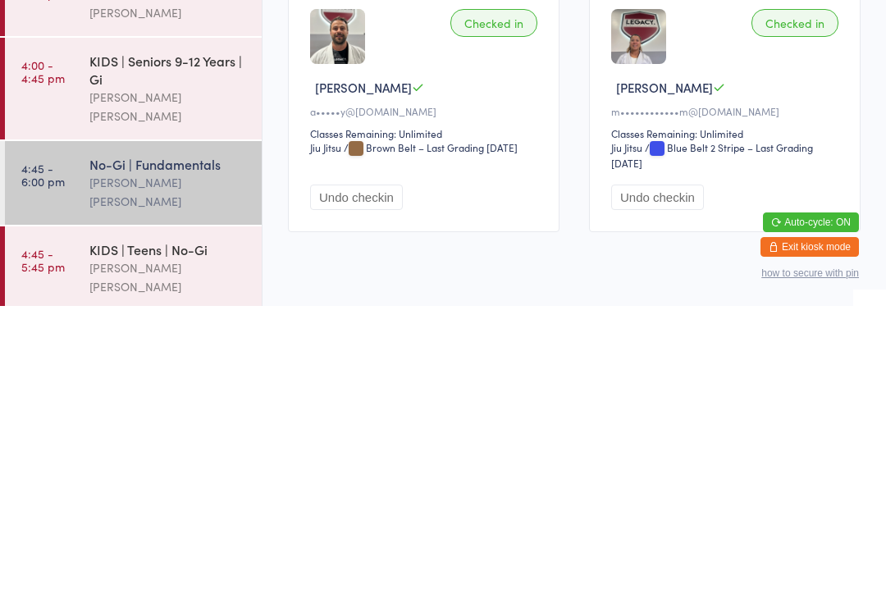
click at [190, 474] on div "[PERSON_NAME] [PERSON_NAME]" at bounding box center [168, 493] width 158 height 38
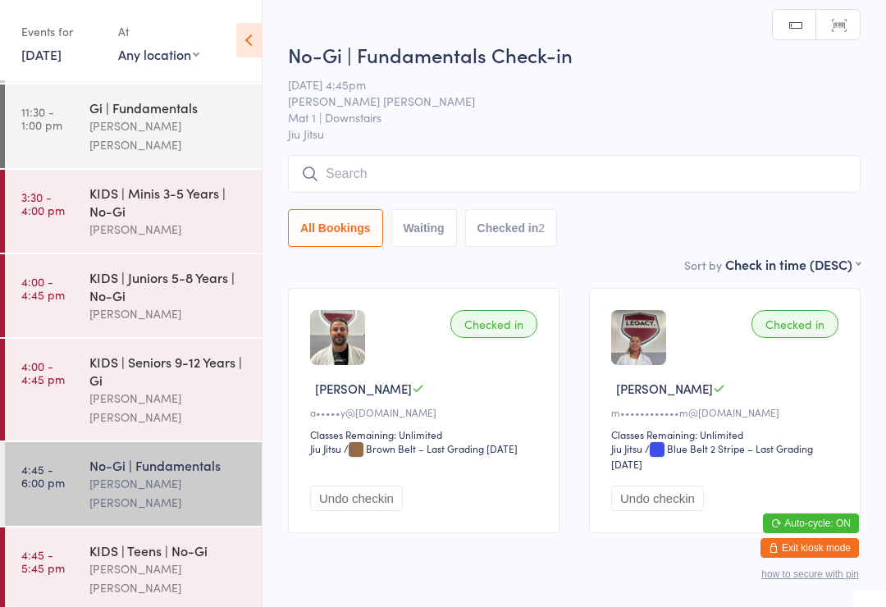
click at [682, 173] on input "search" at bounding box center [574, 174] width 573 height 38
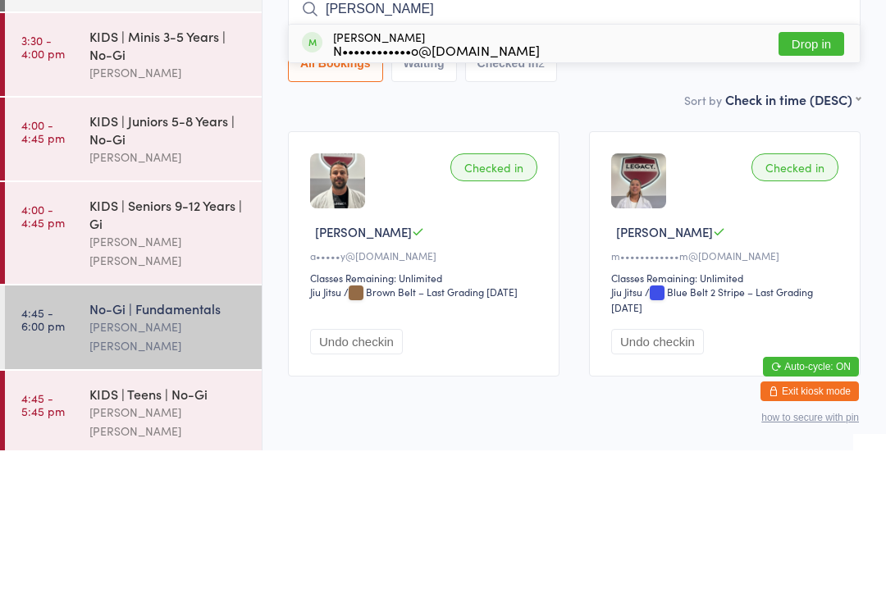
type input "[PERSON_NAME]"
click at [819, 189] on button "Drop in" at bounding box center [812, 201] width 66 height 24
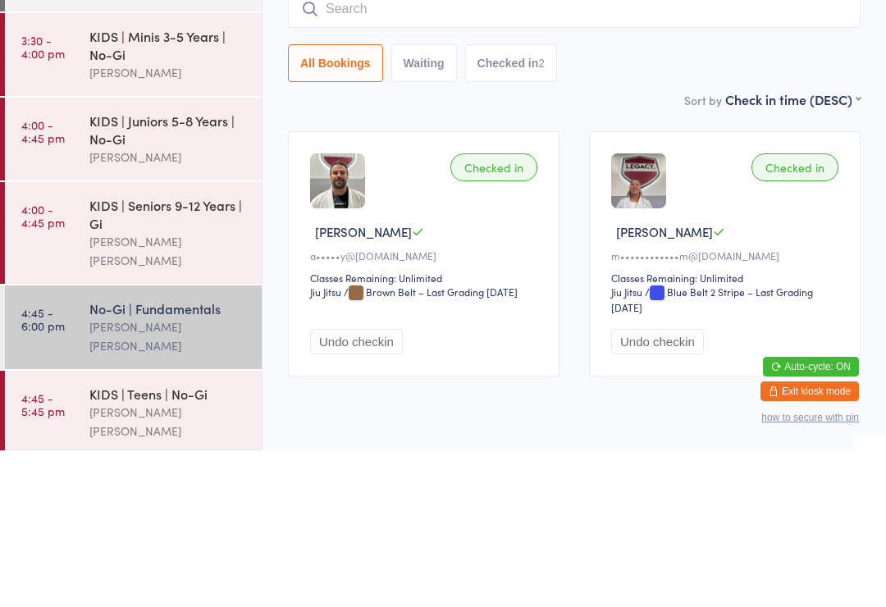
scroll to position [62, 0]
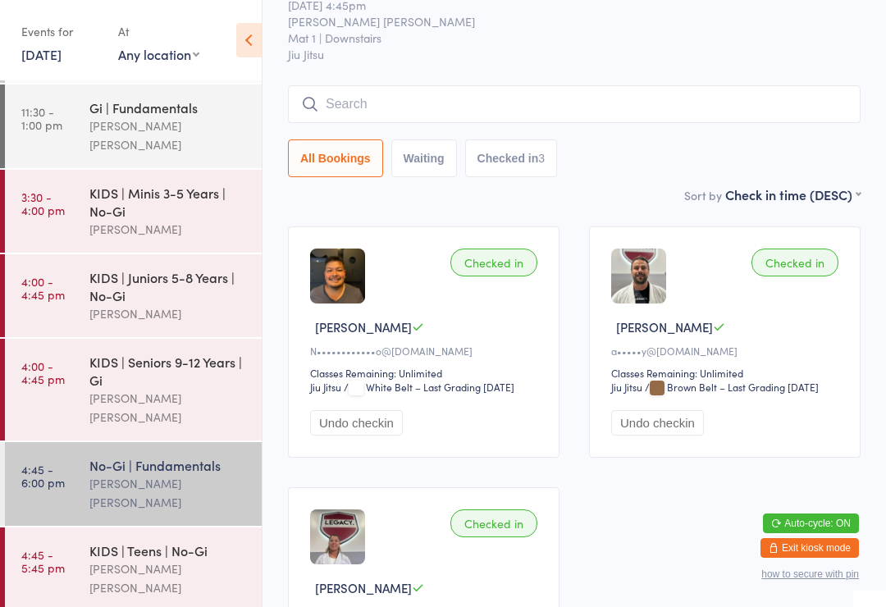
click at [185, 542] on div "KIDS | Teens | No-Gi" at bounding box center [168, 551] width 158 height 18
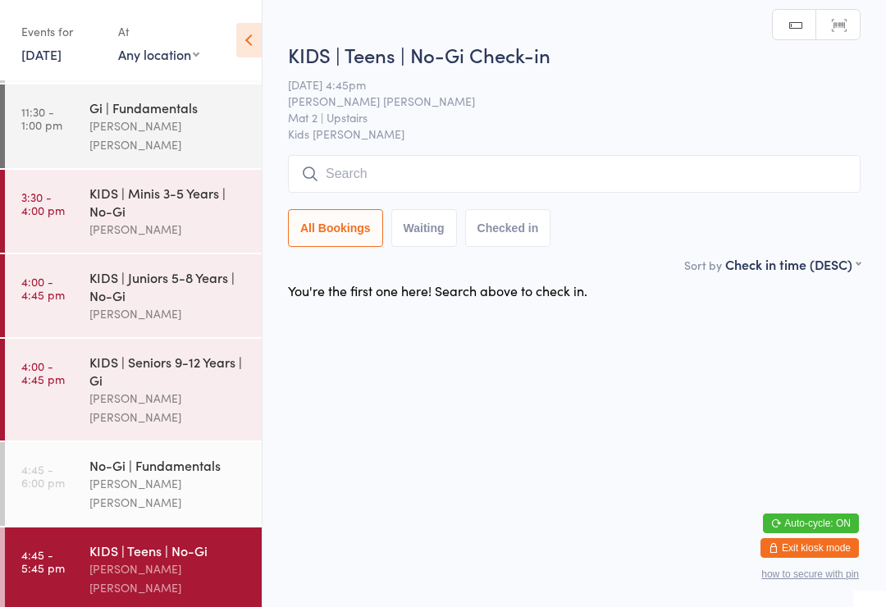
click at [519, 171] on input "search" at bounding box center [574, 174] width 573 height 38
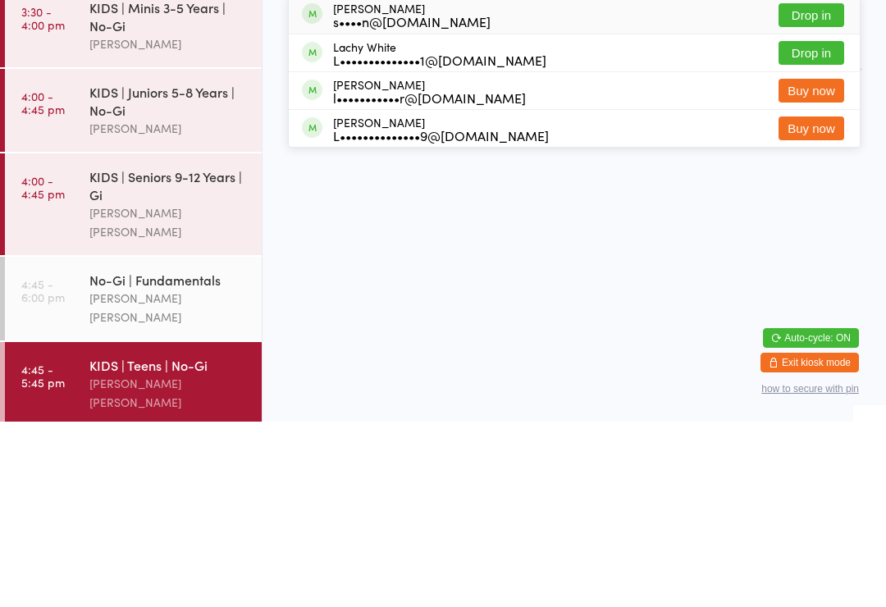
type input "[PERSON_NAME]"
click at [420, 187] on div "[PERSON_NAME] s••••n@[DOMAIN_NAME]" at bounding box center [412, 200] width 158 height 26
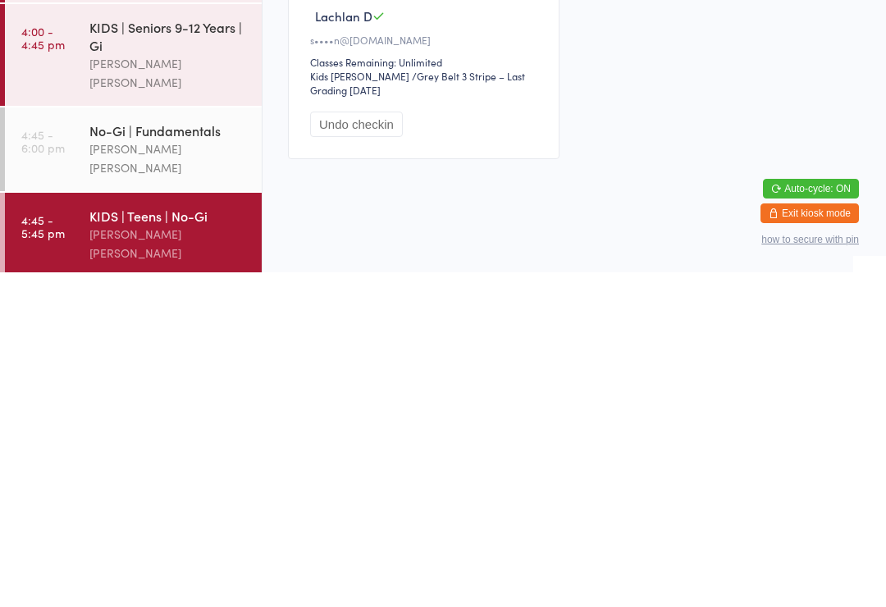
scroll to position [40, 0]
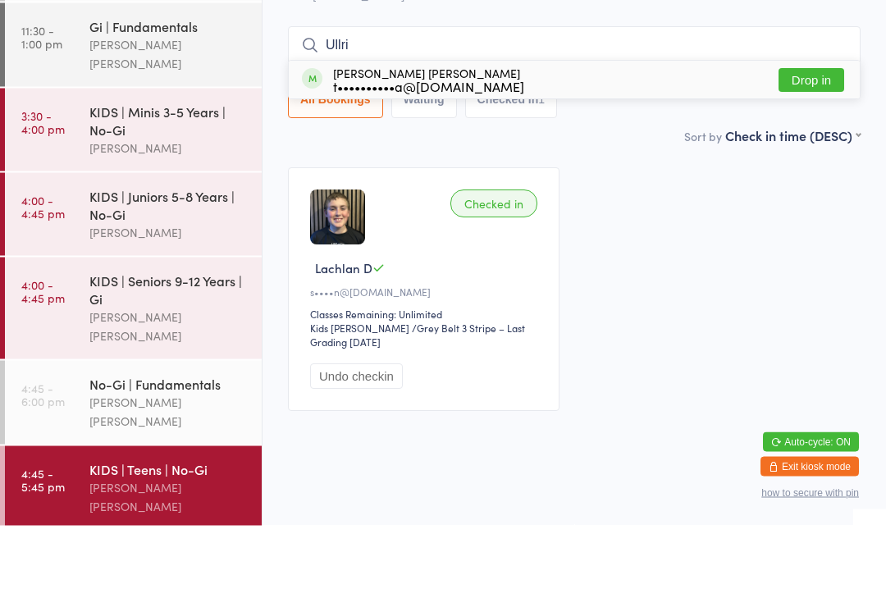
type input "Ullri"
click at [802, 150] on button "Drop in" at bounding box center [812, 162] width 66 height 24
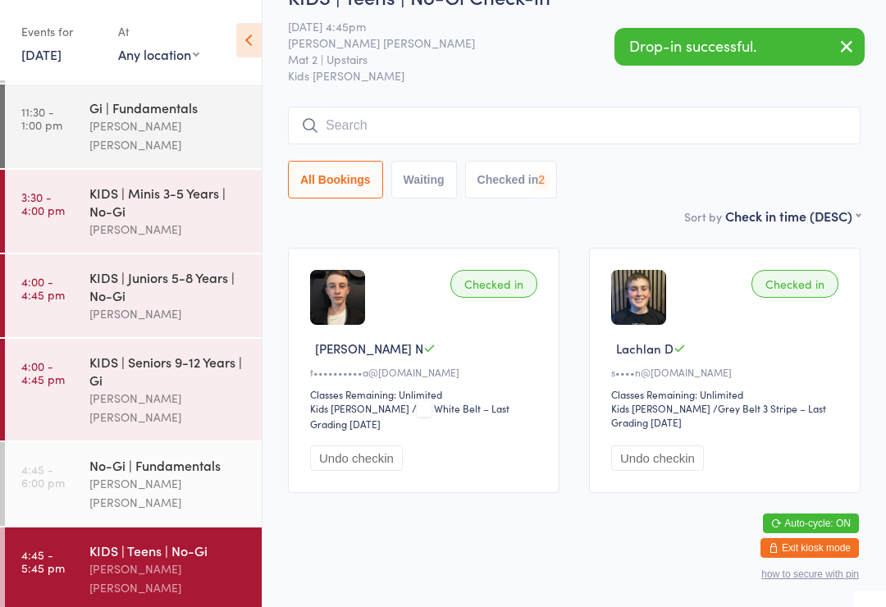
scroll to position [62, 0]
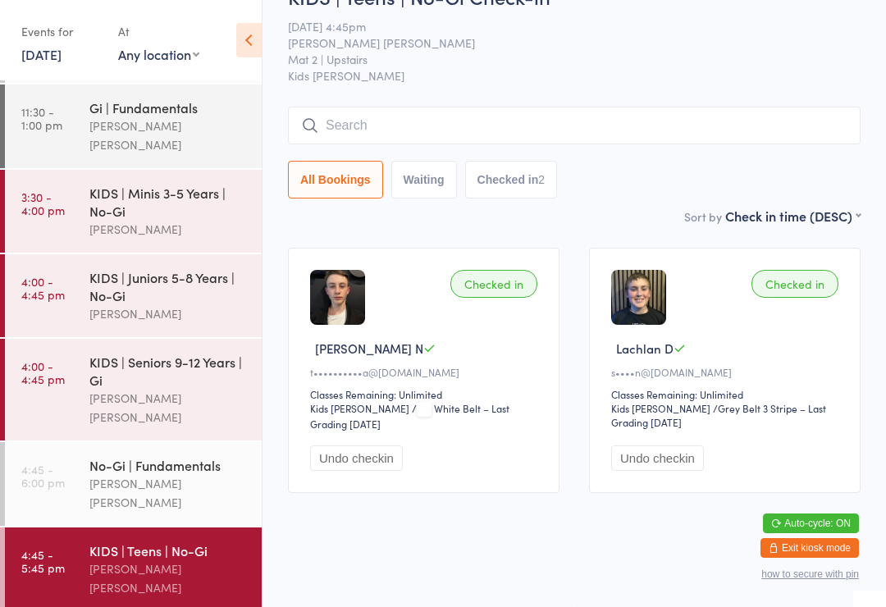
click at [693, 118] on input "search" at bounding box center [574, 126] width 573 height 38
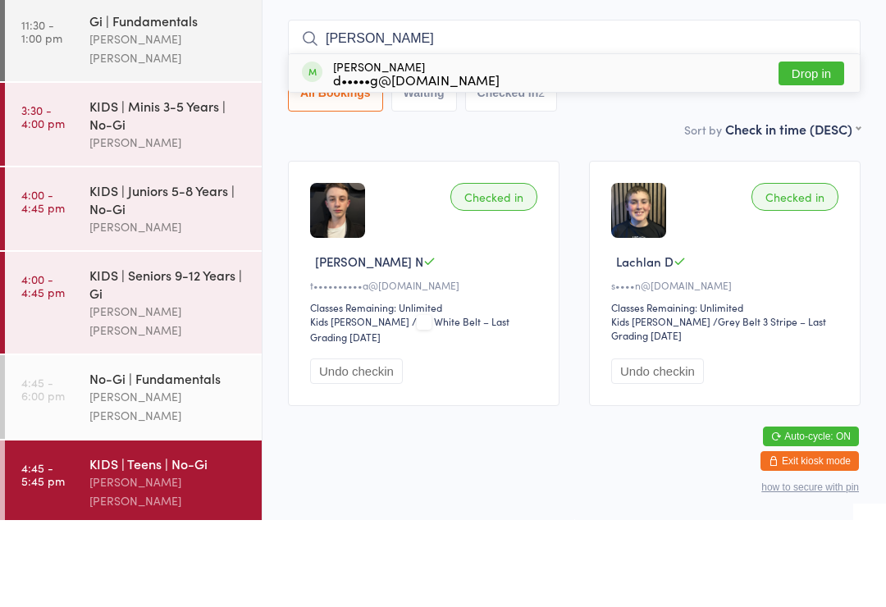
type input "[PERSON_NAME]"
click at [819, 149] on button "Drop in" at bounding box center [812, 161] width 66 height 24
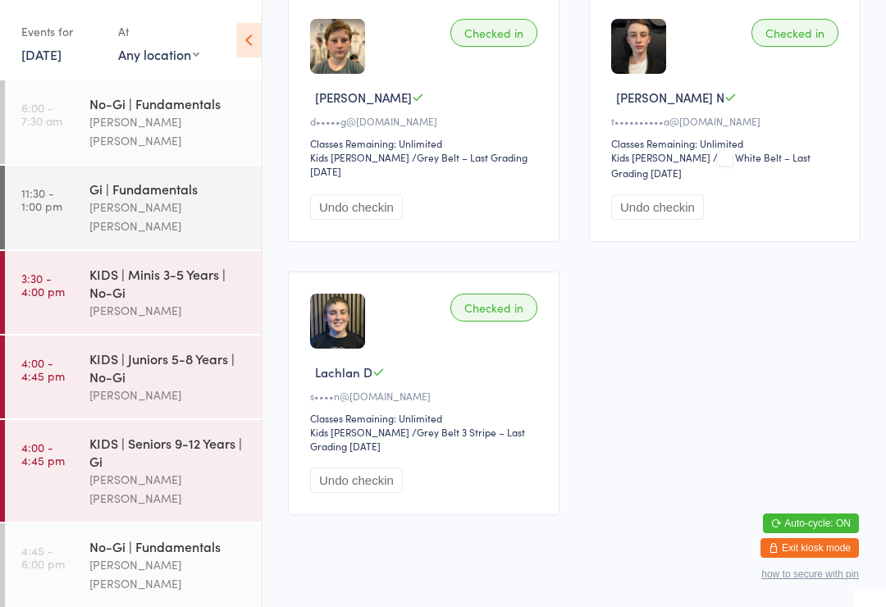
scroll to position [0, 0]
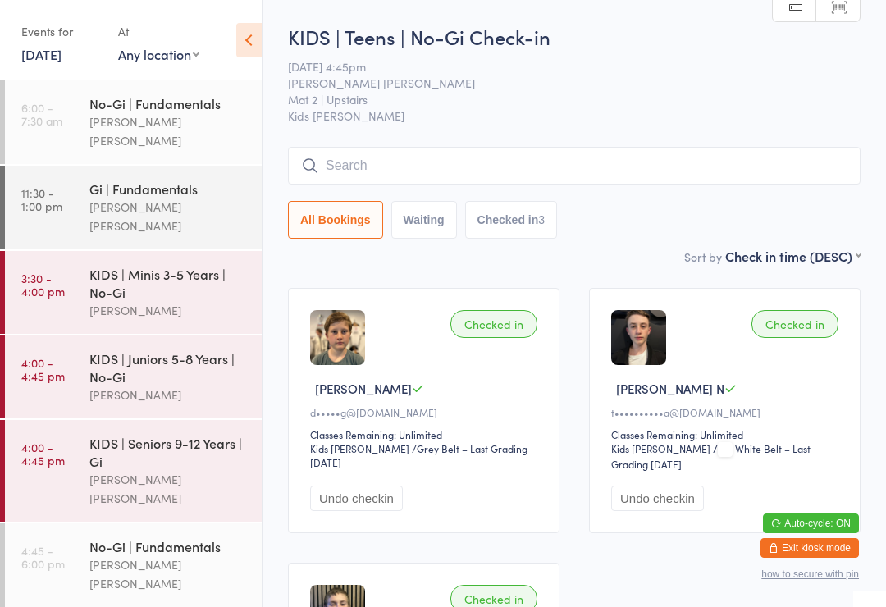
click at [484, 183] on input "search" at bounding box center [574, 166] width 573 height 38
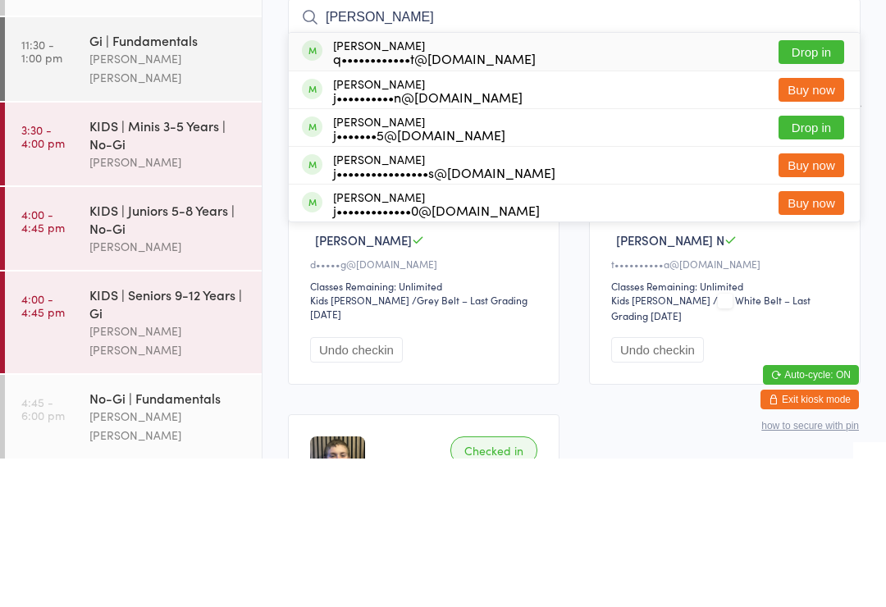
type input "[PERSON_NAME]"
click at [483, 200] on div "q••••••••••••t@[DOMAIN_NAME]" at bounding box center [434, 206] width 203 height 13
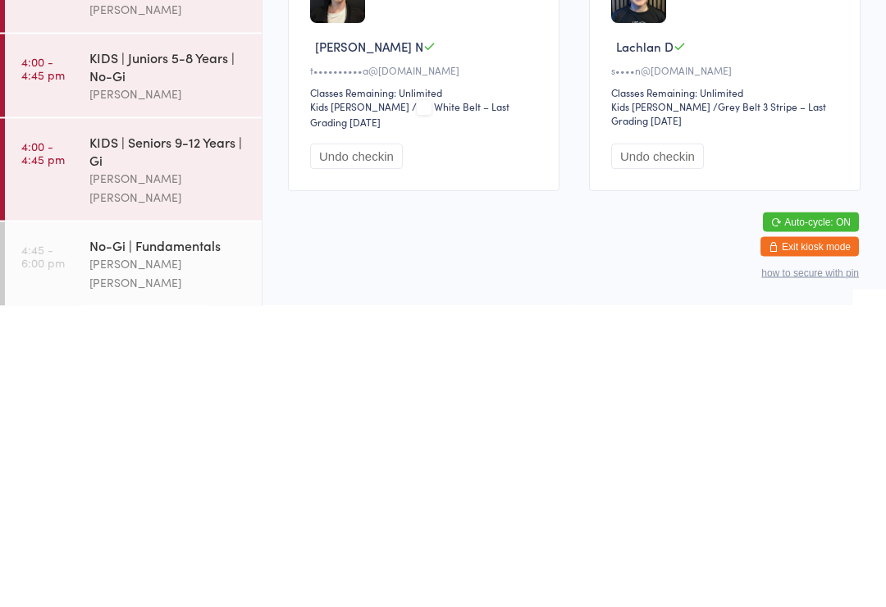
scroll to position [19, 0]
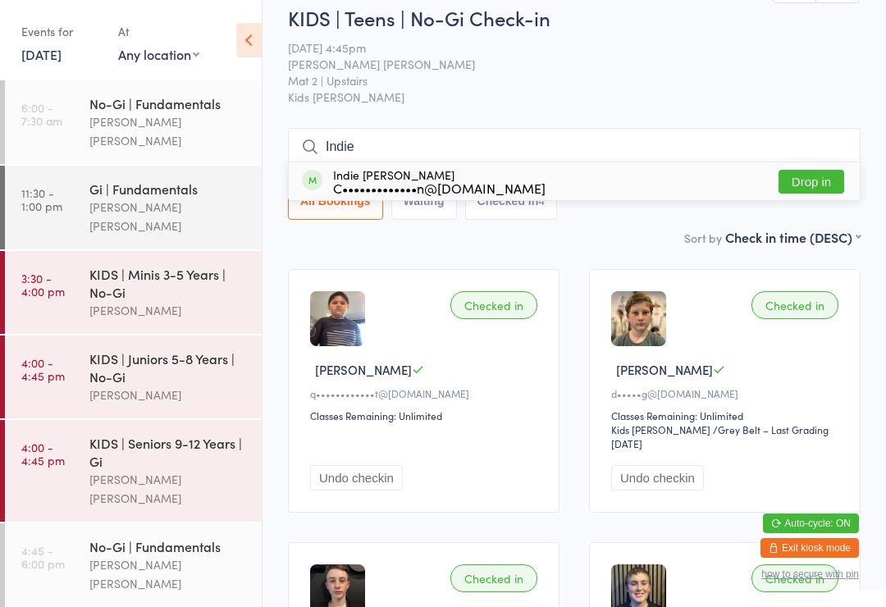
type input "Indie"
click at [823, 194] on button "Drop in" at bounding box center [812, 182] width 66 height 24
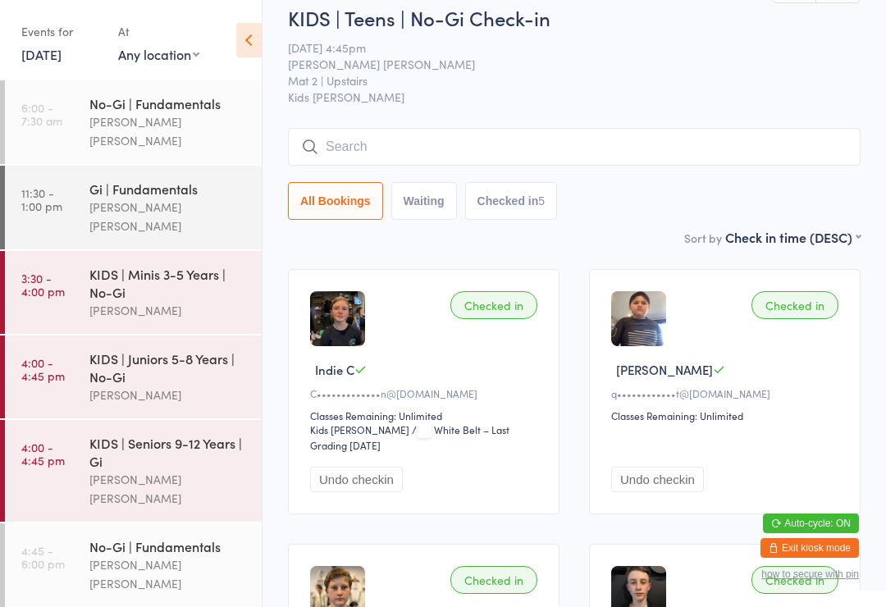
click at [138, 555] on div "[PERSON_NAME] [PERSON_NAME]" at bounding box center [168, 574] width 158 height 38
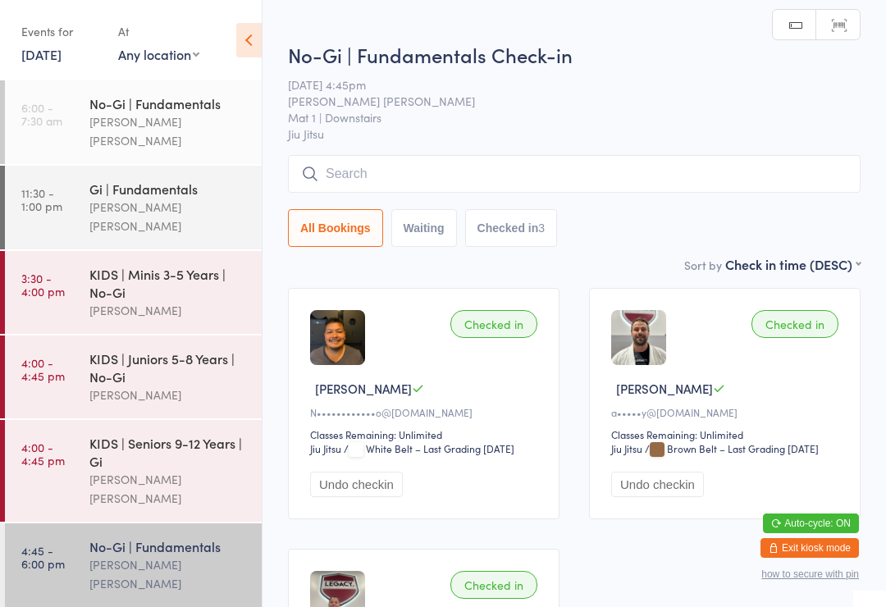
click at [692, 171] on input "search" at bounding box center [574, 174] width 573 height 38
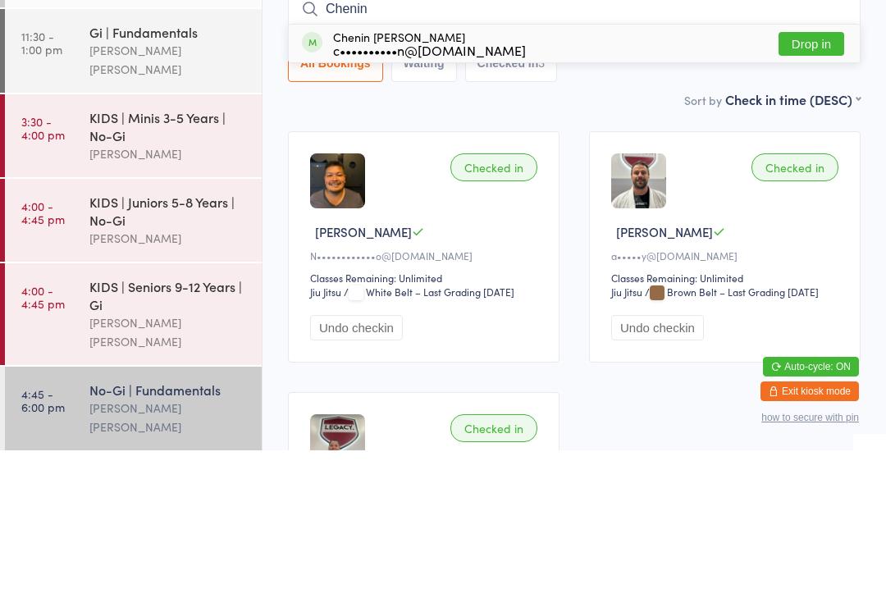
type input "Chenin"
click at [814, 189] on button "Drop in" at bounding box center [812, 201] width 66 height 24
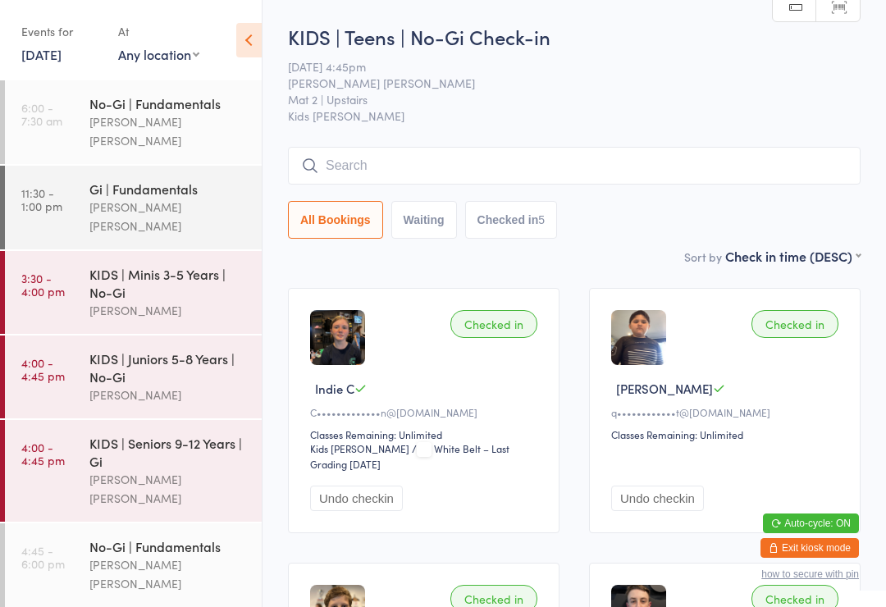
click at [766, 181] on input "search" at bounding box center [574, 166] width 573 height 38
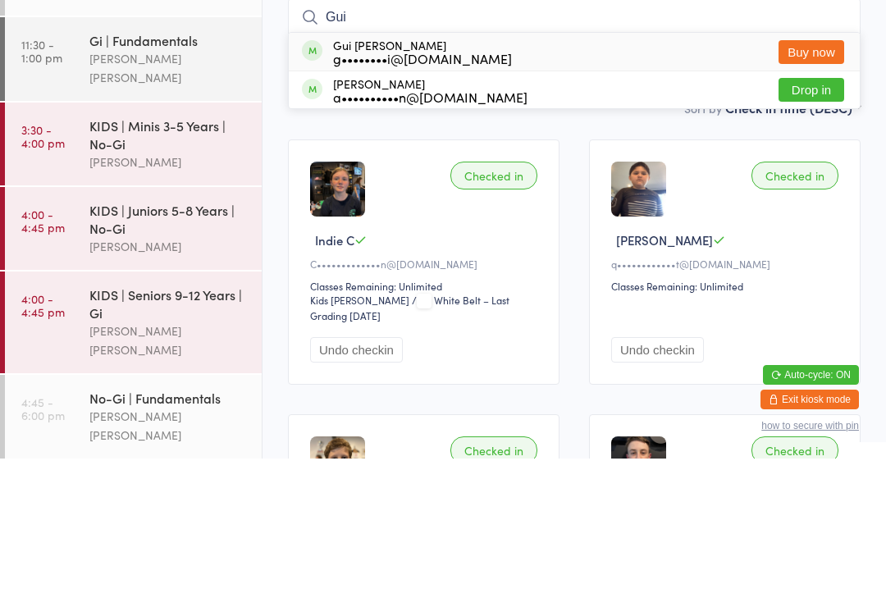
type input "Gui"
click at [650, 220] on div "[PERSON_NAME] a••••••••••n@[DOMAIN_NAME] Drop in" at bounding box center [574, 238] width 571 height 37
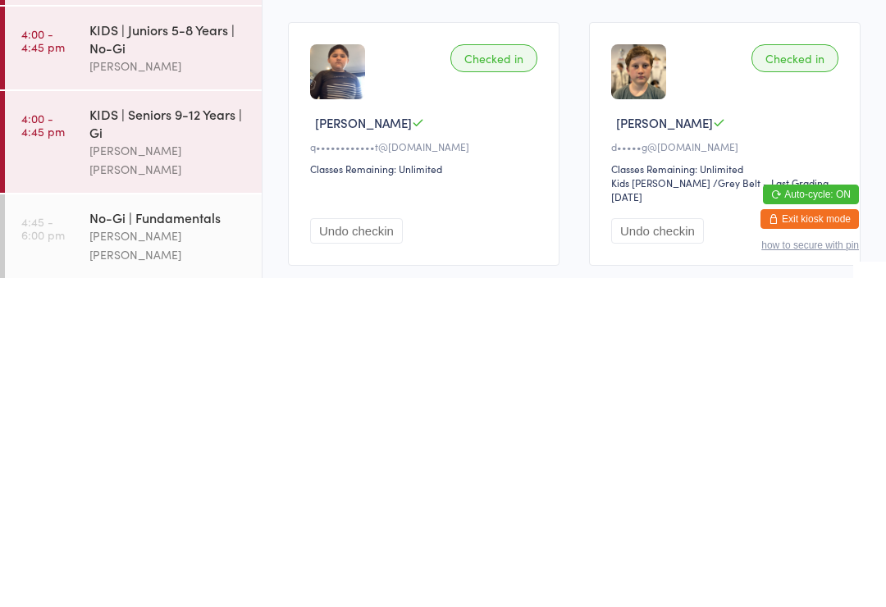
scroll to position [19, 0]
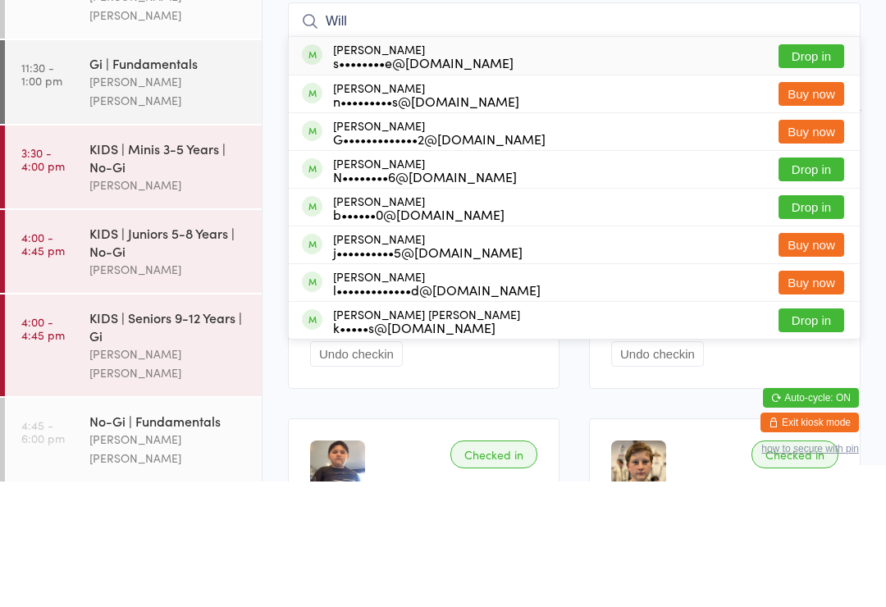
type input "Will"
click at [830, 321] on button "Drop in" at bounding box center [812, 333] width 66 height 24
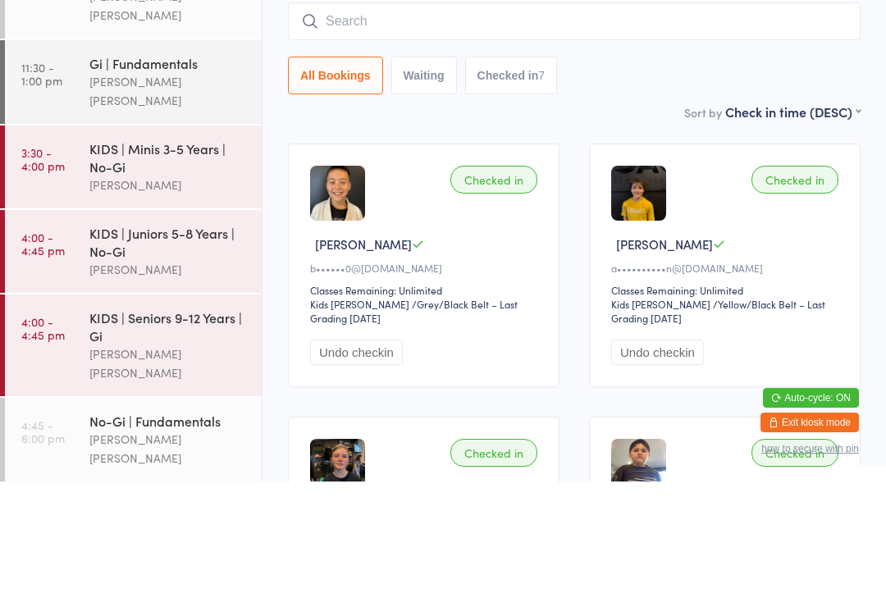
scroll to position [144, 0]
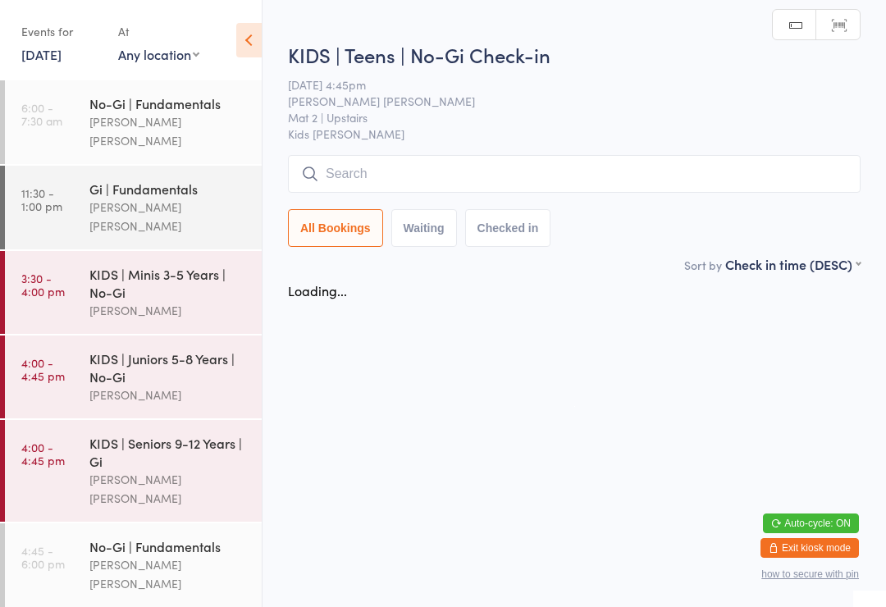
scroll to position [0, 0]
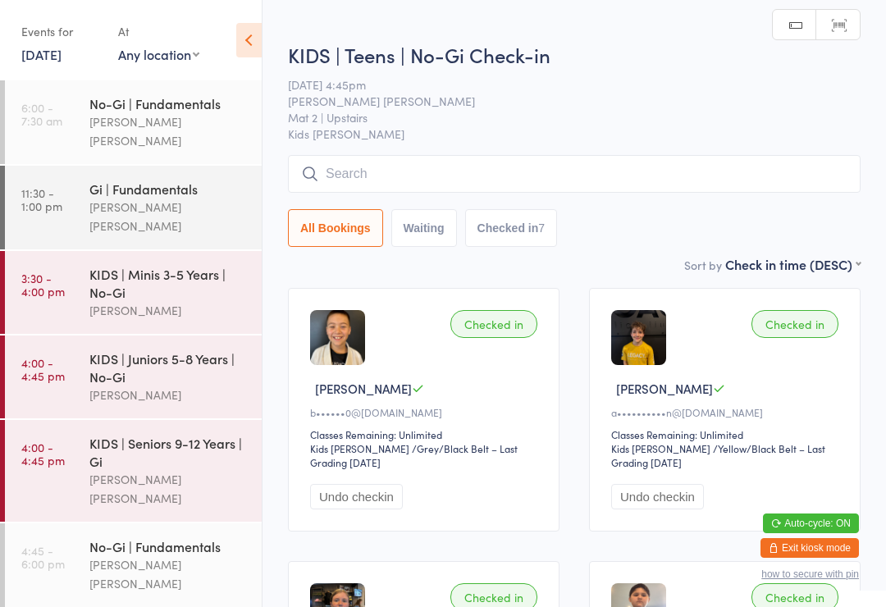
click at [357, 181] on input "search" at bounding box center [574, 174] width 573 height 38
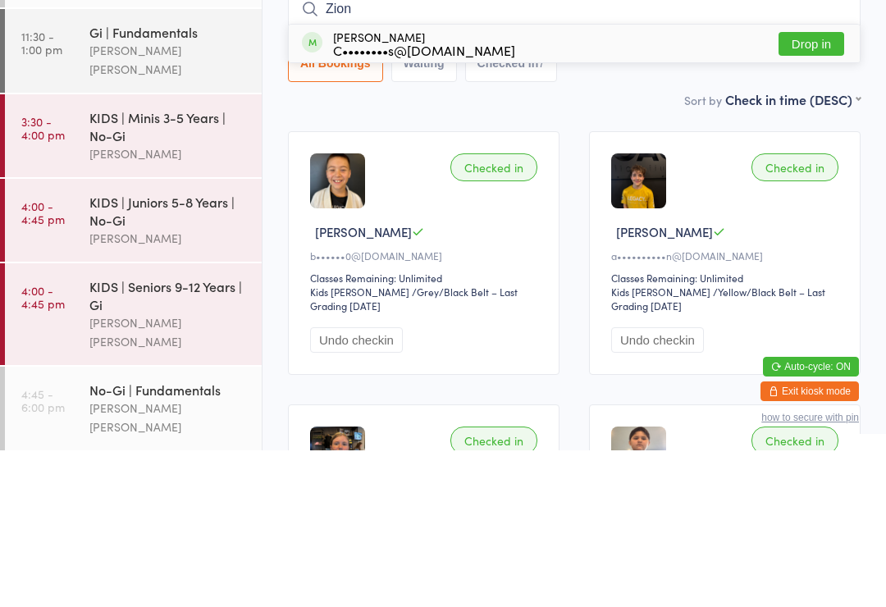
type input "Zion"
click at [403, 187] on div "[PERSON_NAME] C••••••••s@[DOMAIN_NAME]" at bounding box center [424, 200] width 182 height 26
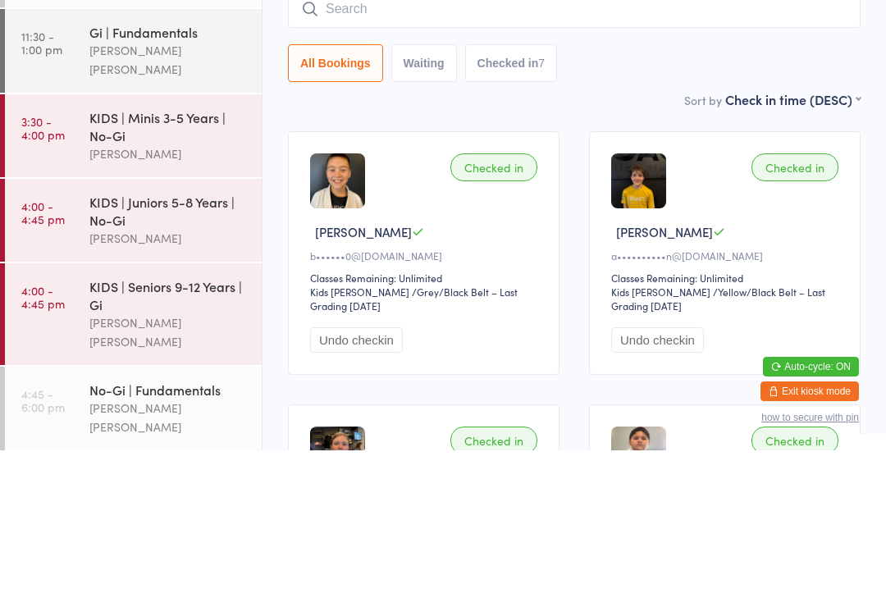
scroll to position [157, 0]
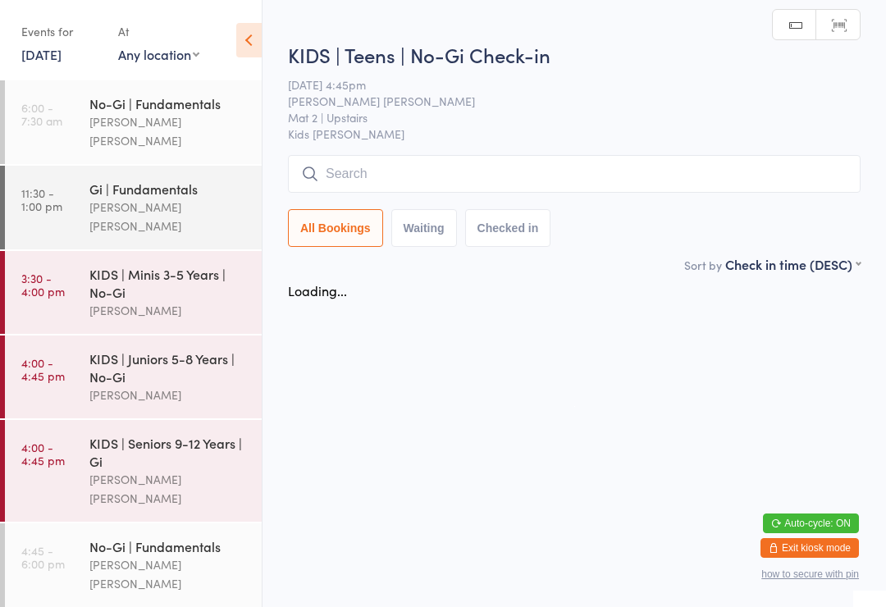
scroll to position [0, 0]
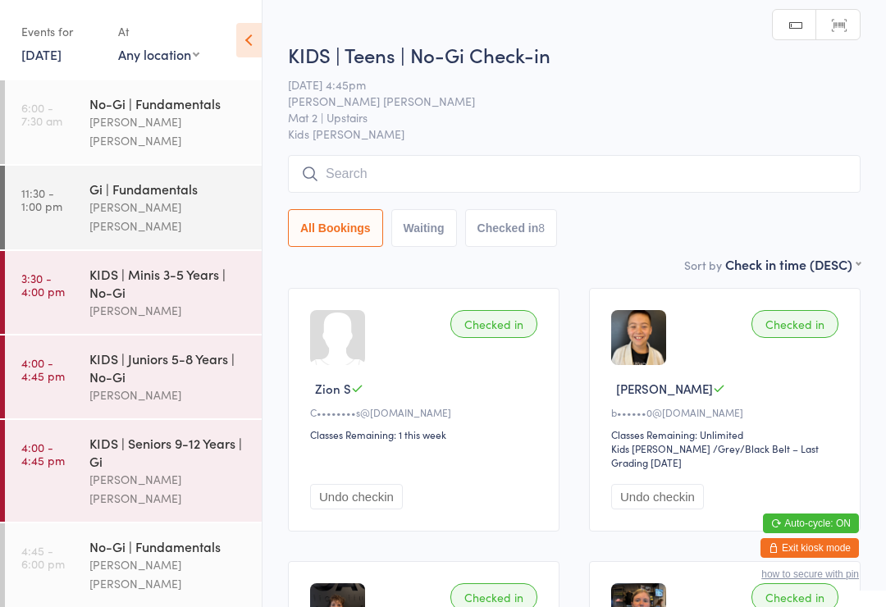
click at [361, 173] on input "search" at bounding box center [574, 174] width 573 height 38
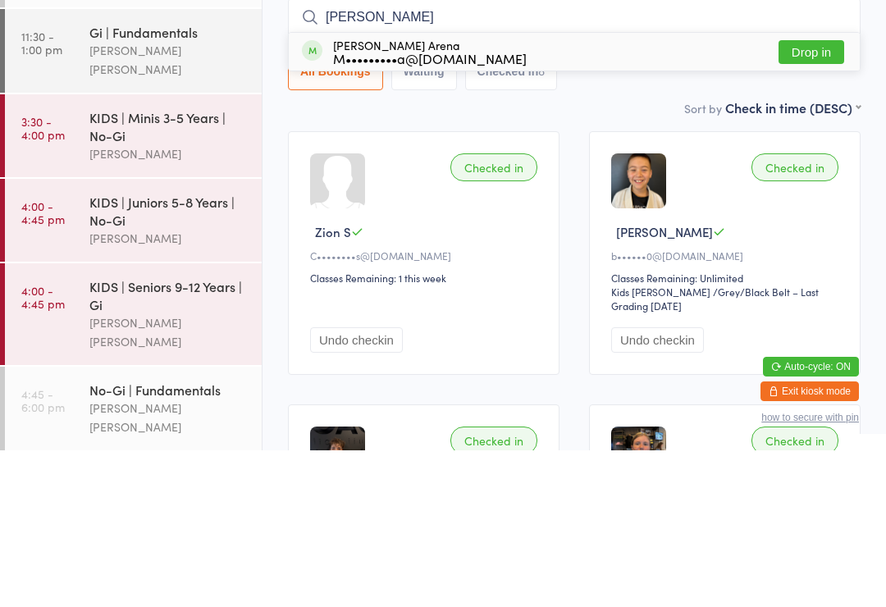
type input "[PERSON_NAME]"
click at [826, 197] on button "Drop in" at bounding box center [812, 209] width 66 height 24
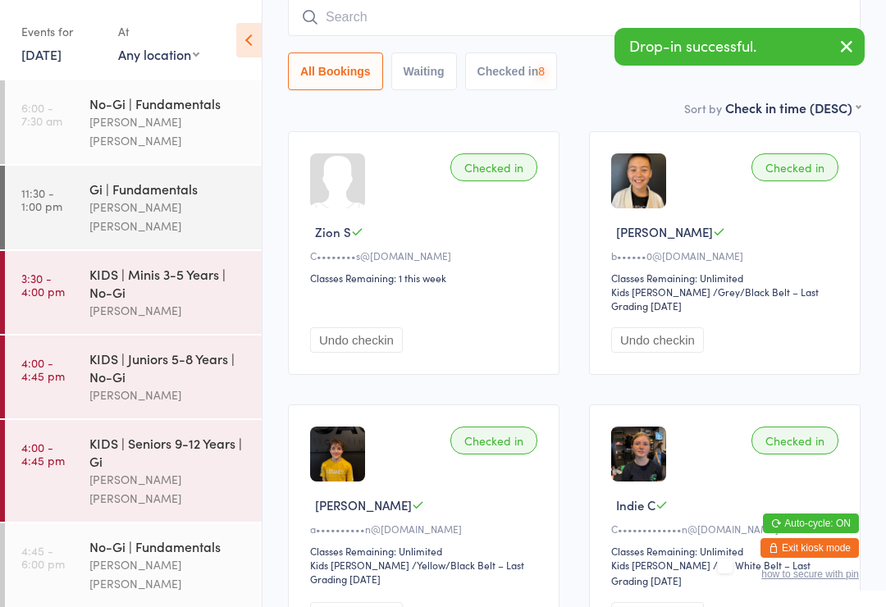
click at [847, 53] on icon "button" at bounding box center [847, 46] width 20 height 21
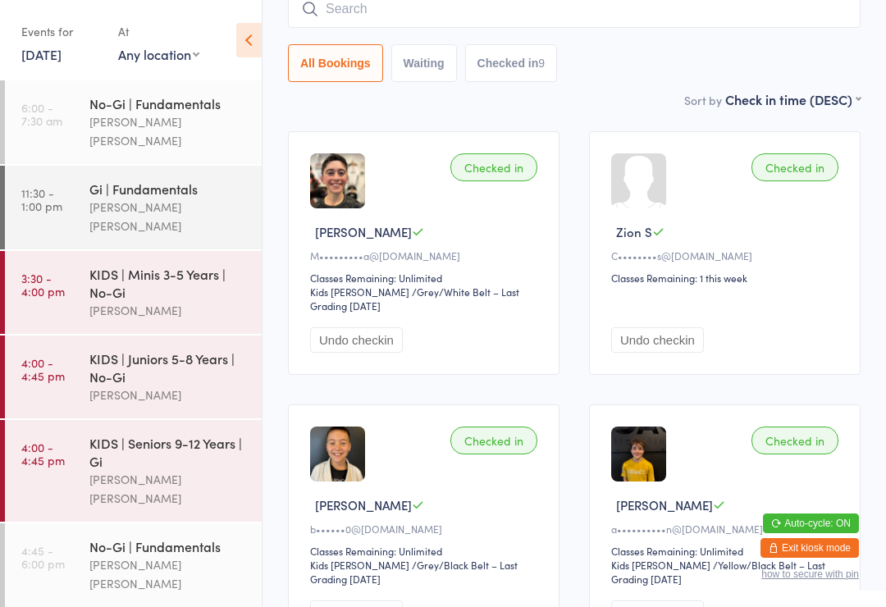
scroll to position [0, 0]
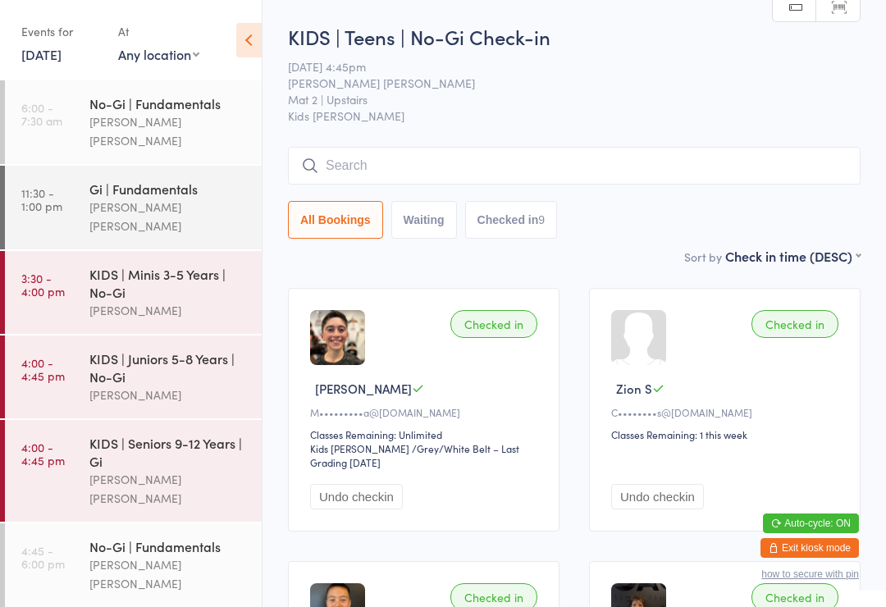
click at [705, 149] on input "search" at bounding box center [574, 166] width 573 height 38
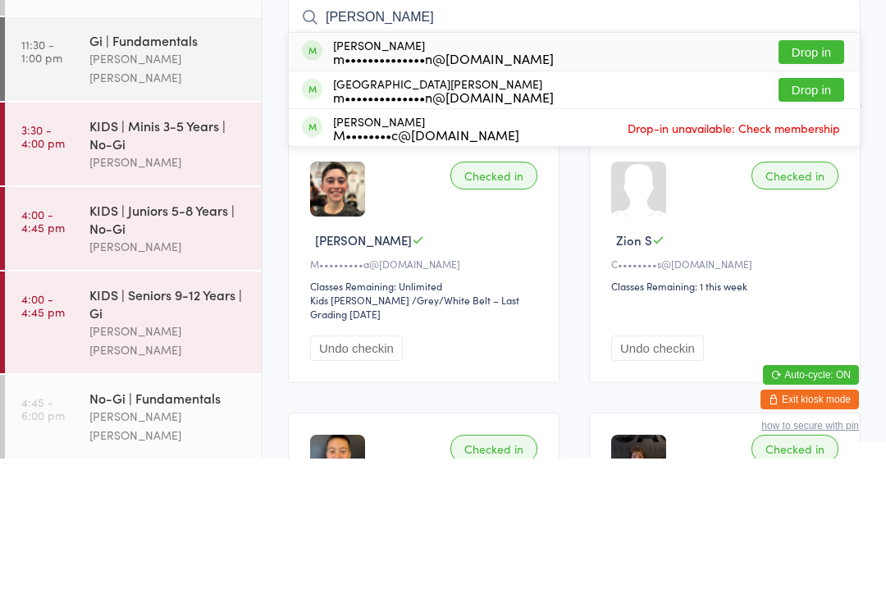
type input "[PERSON_NAME]"
click at [807, 189] on button "Drop in" at bounding box center [812, 201] width 66 height 24
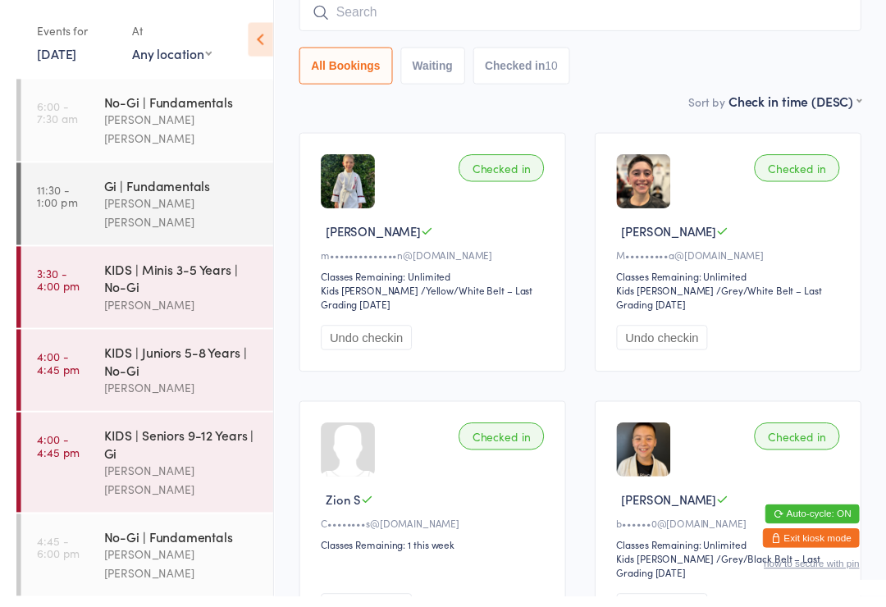
scroll to position [46, 0]
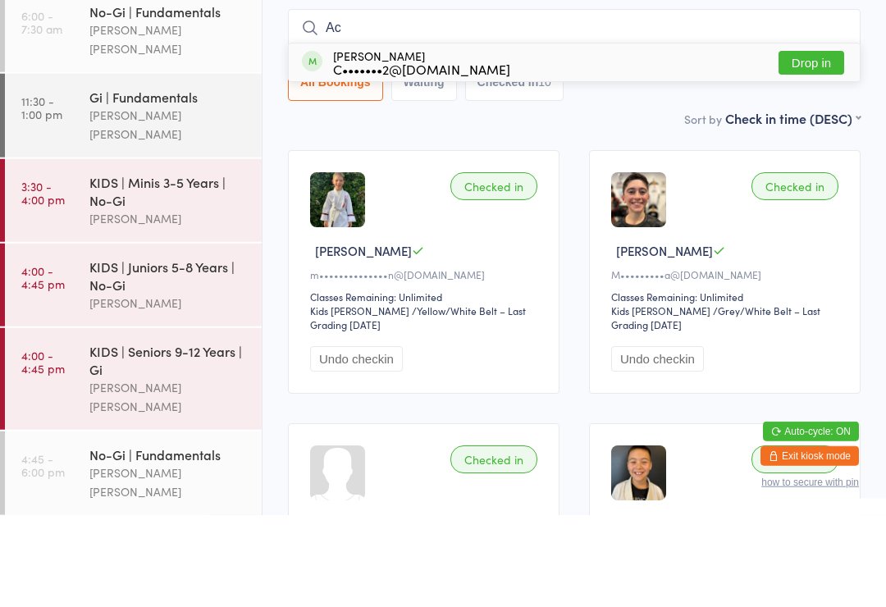
type input "A"
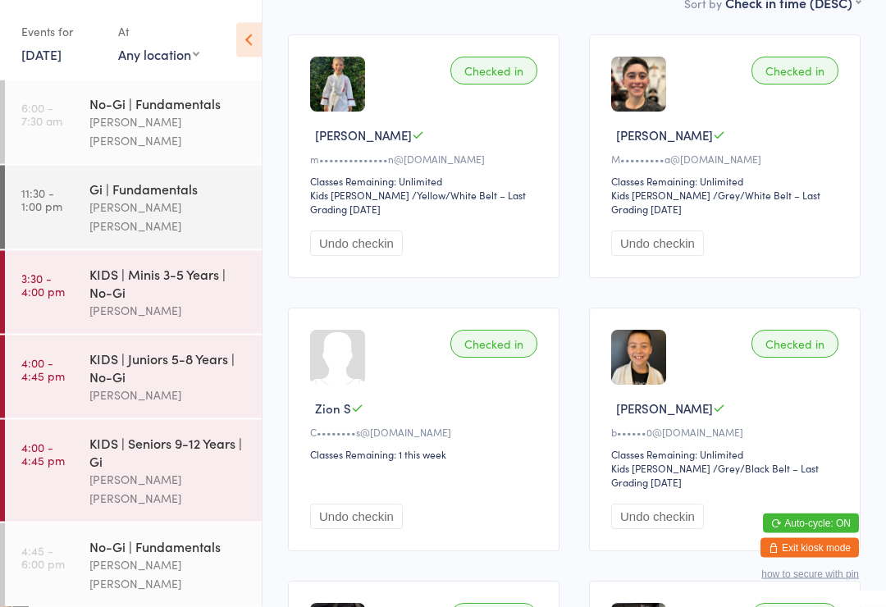
scroll to position [0, 0]
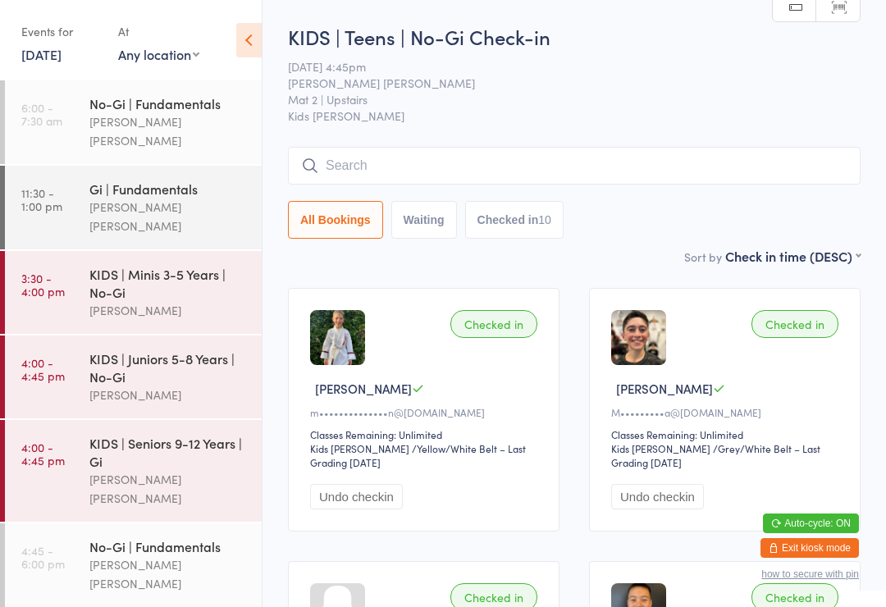
click at [598, 156] on input "search" at bounding box center [574, 166] width 573 height 38
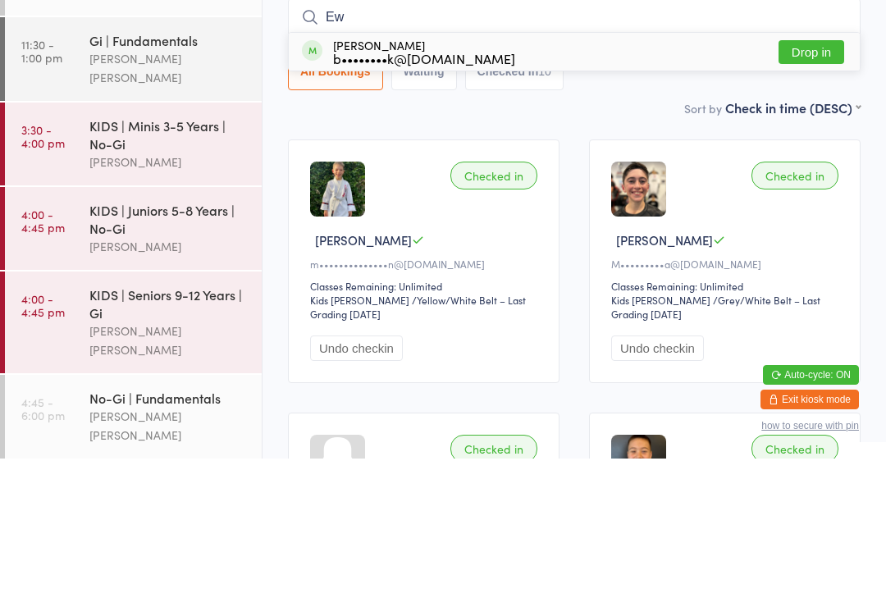
type input "Ew"
click at [812, 189] on button "Drop in" at bounding box center [812, 201] width 66 height 24
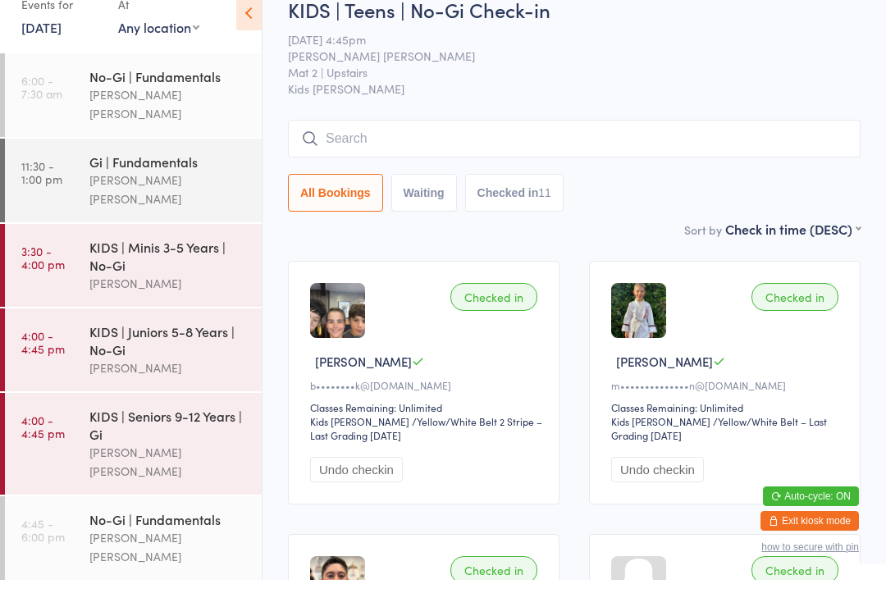
scroll to position [26, 0]
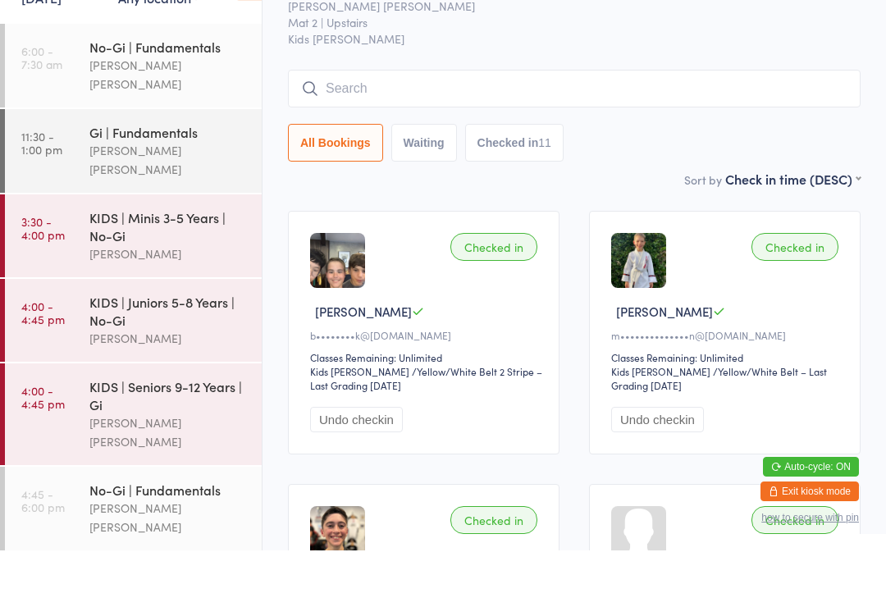
click at [706, 126] on input "search" at bounding box center [574, 145] width 573 height 38
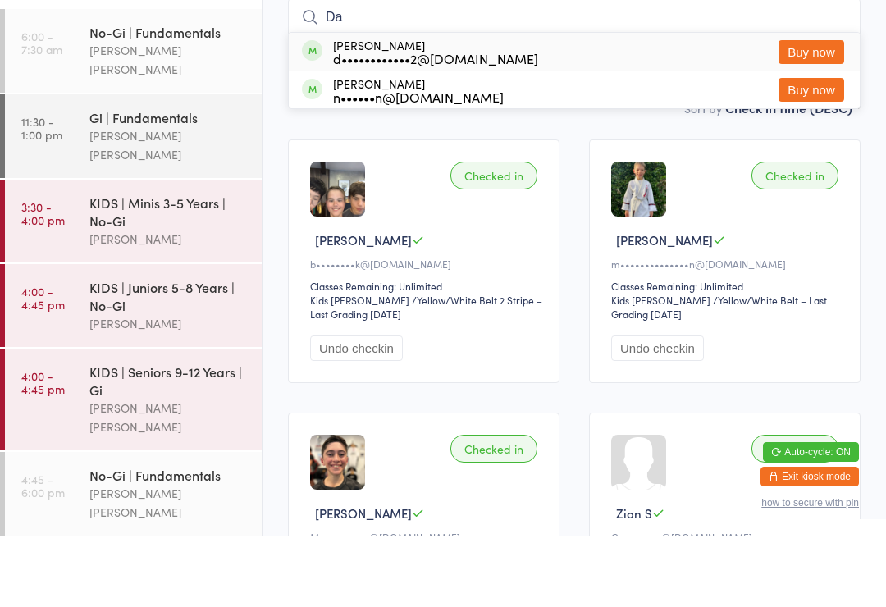
type input "D"
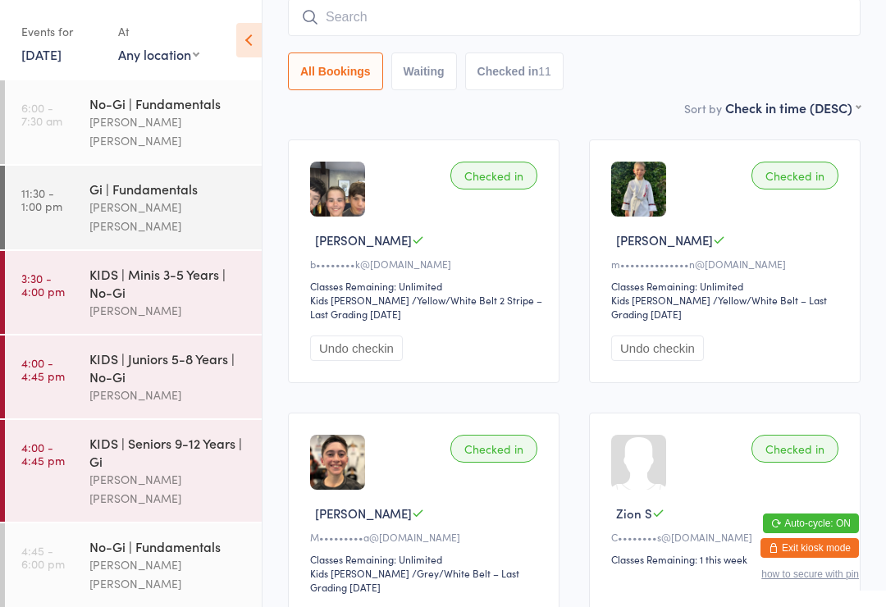
click at [693, 24] on input "search" at bounding box center [574, 17] width 573 height 38
type input "V"
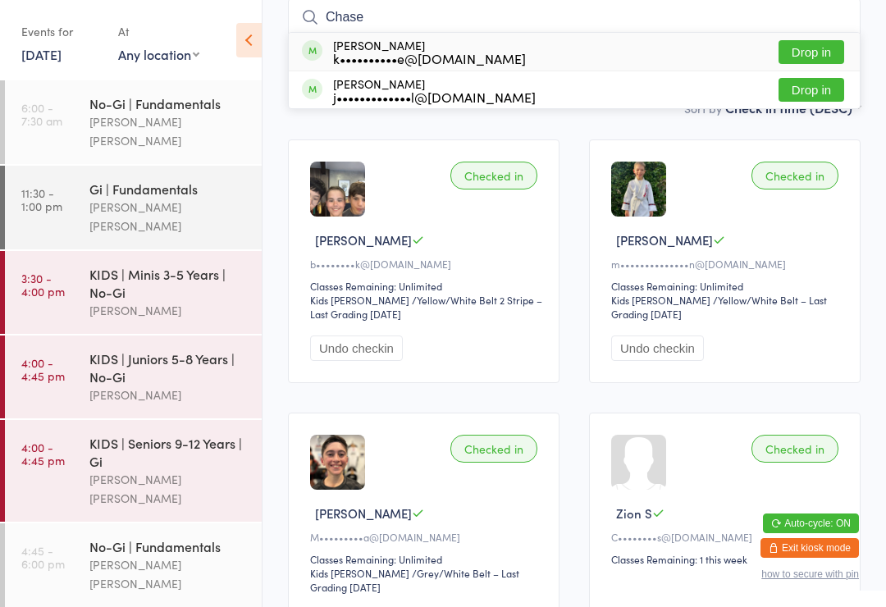
type input "Chase"
click at [813, 48] on button "Drop in" at bounding box center [812, 52] width 66 height 24
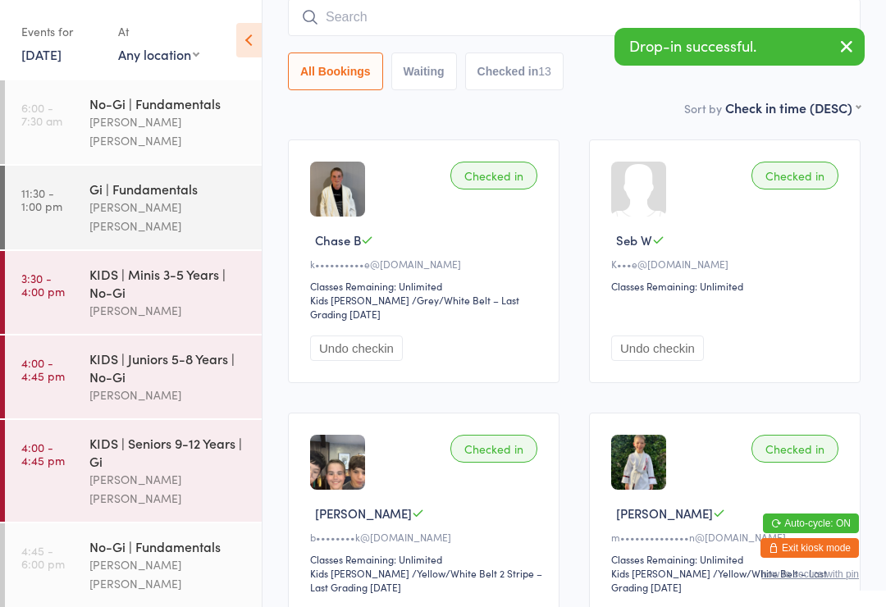
click at [542, 30] on input "search" at bounding box center [574, 17] width 573 height 38
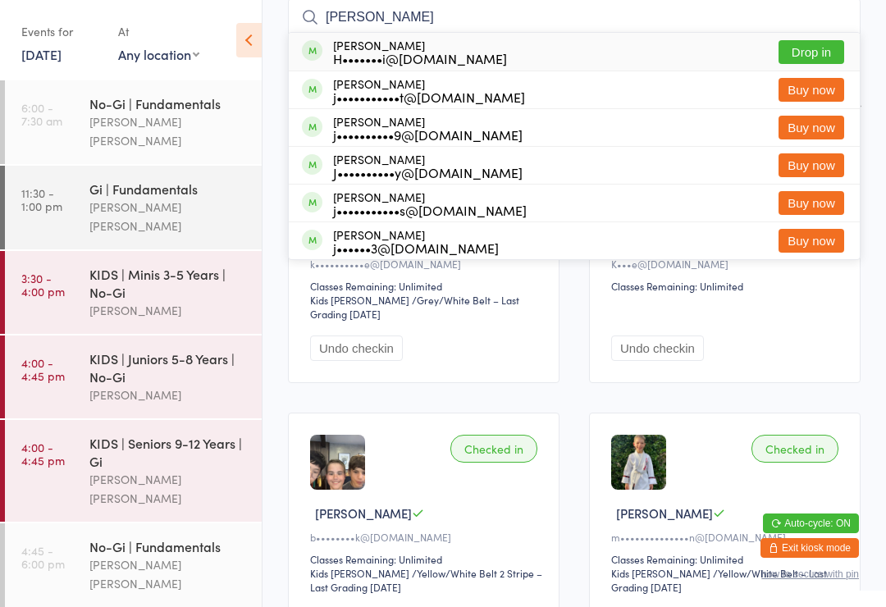
type input "[PERSON_NAME]"
click at [825, 56] on button "Drop in" at bounding box center [812, 52] width 66 height 24
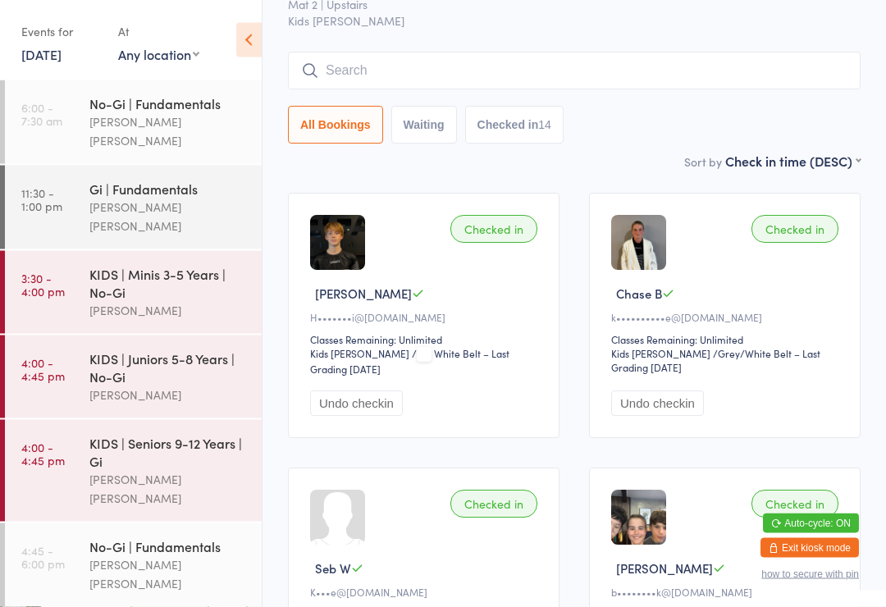
scroll to position [0, 0]
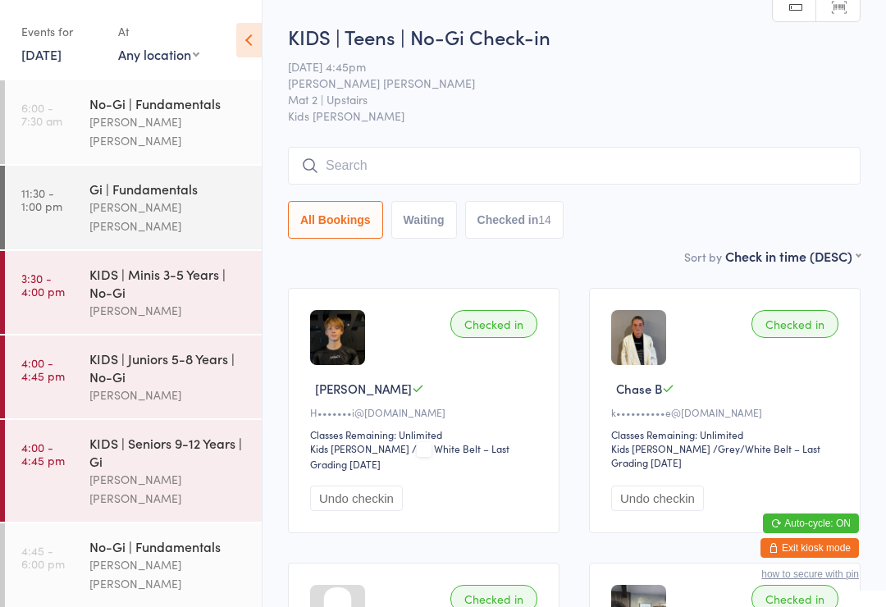
click at [406, 154] on input "search" at bounding box center [574, 166] width 573 height 38
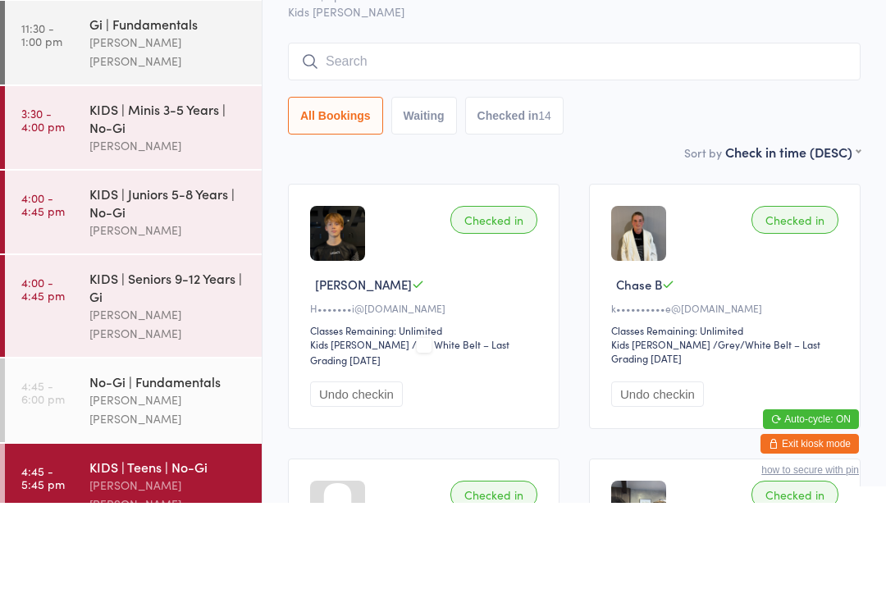
scroll to position [56, 0]
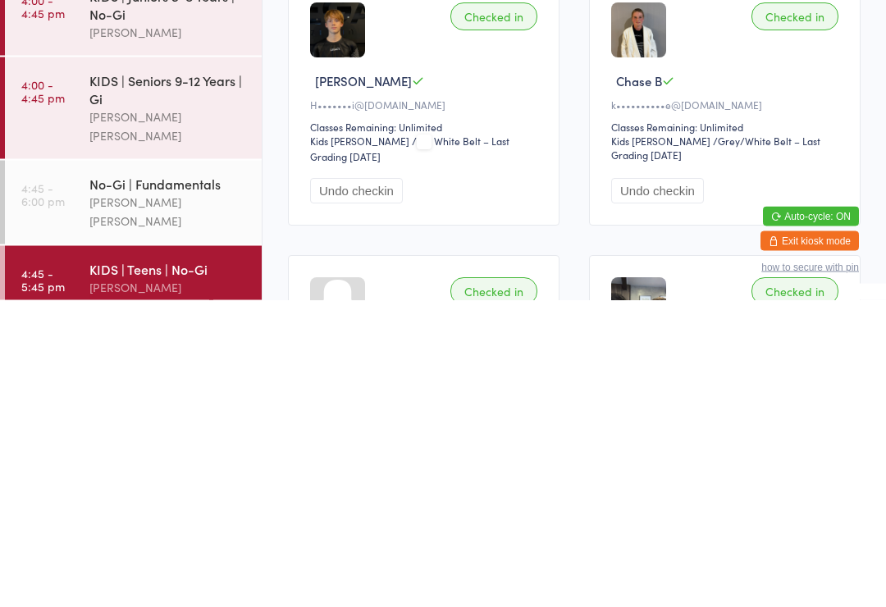
click at [62, 574] on time "4:45 - 5:45 pm" at bounding box center [42, 587] width 43 height 26
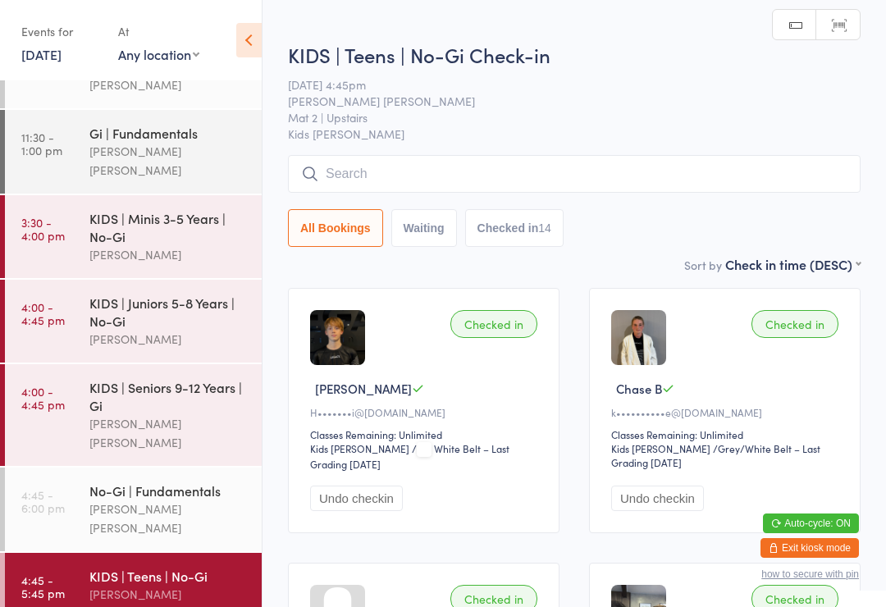
click at [667, 158] on input "search" at bounding box center [574, 174] width 573 height 38
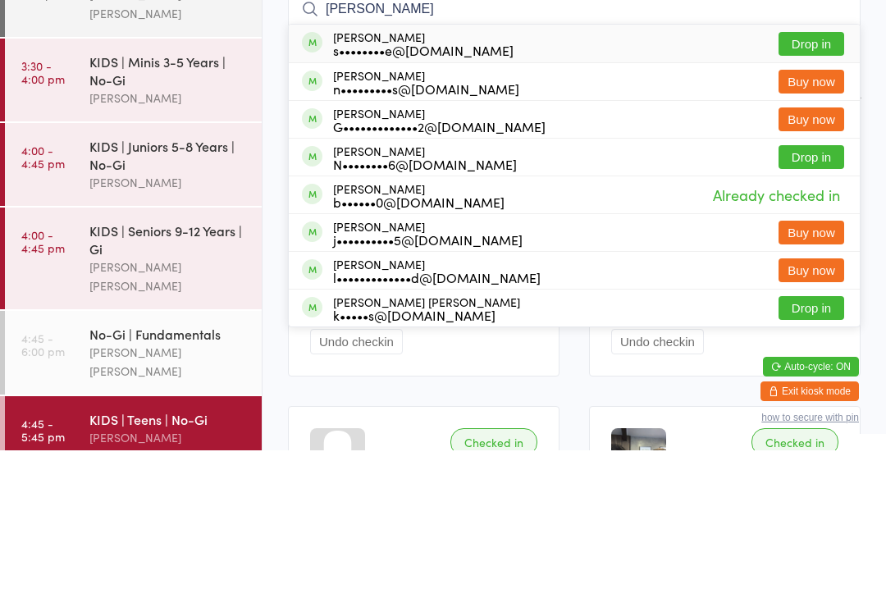
type input "[PERSON_NAME]"
click at [822, 189] on button "Drop in" at bounding box center [812, 201] width 66 height 24
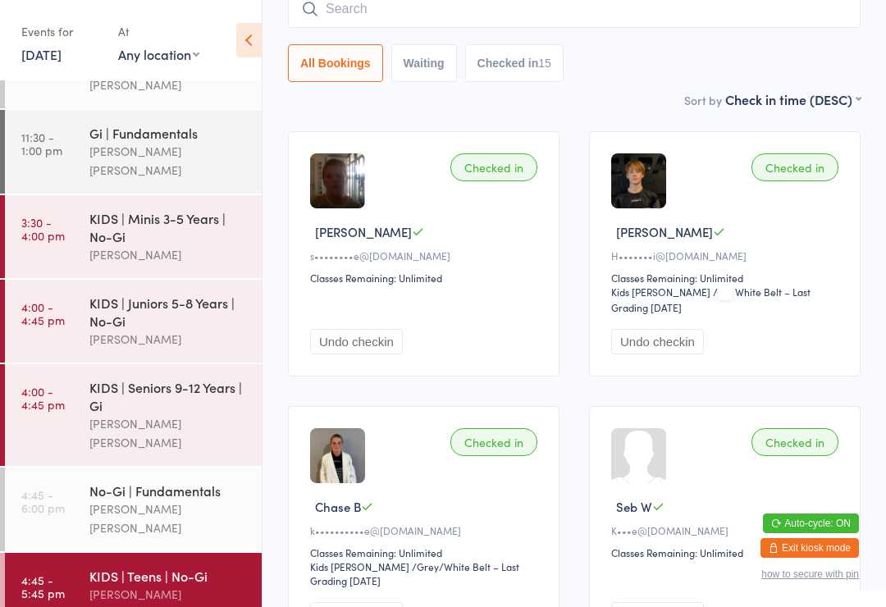
click at [133, 295] on div "KIDS | Juniors 5-8 Years | No-Gi" at bounding box center [168, 312] width 158 height 36
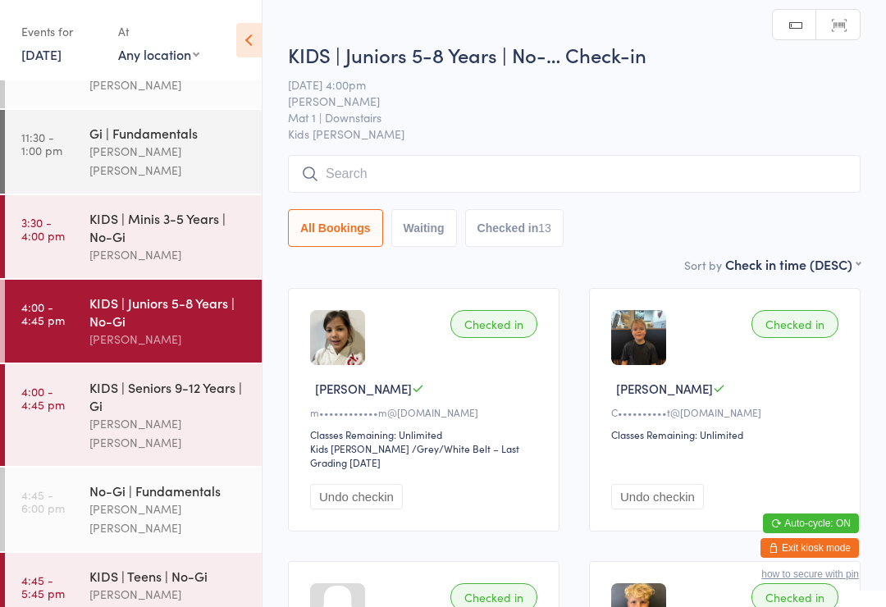
click at [138, 294] on div "KIDS | Juniors 5-8 Years | No-Gi" at bounding box center [168, 312] width 158 height 36
click at [352, 171] on input "search" at bounding box center [574, 174] width 573 height 38
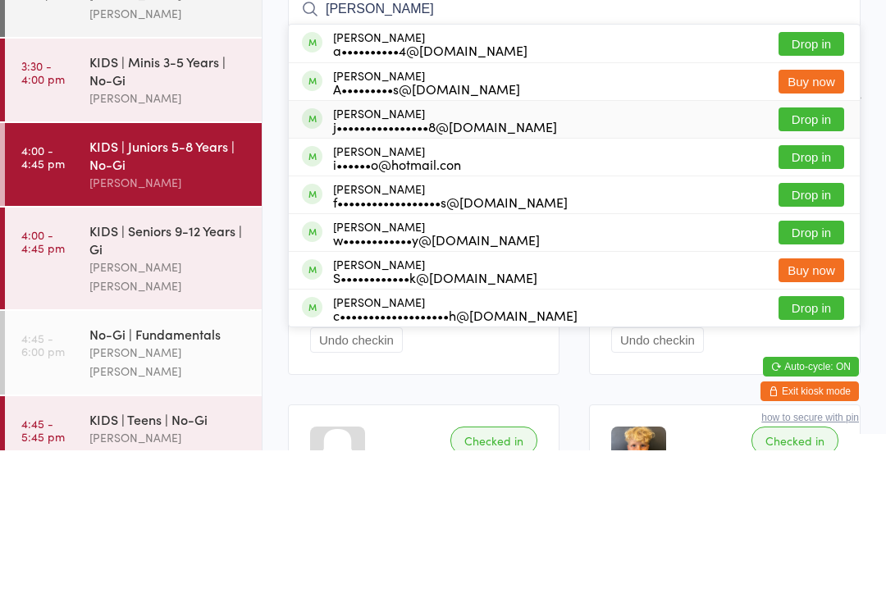
type input "[PERSON_NAME]"
click at [373, 277] on div "j••••••••••••••••8@[DOMAIN_NAME]" at bounding box center [445, 283] width 224 height 13
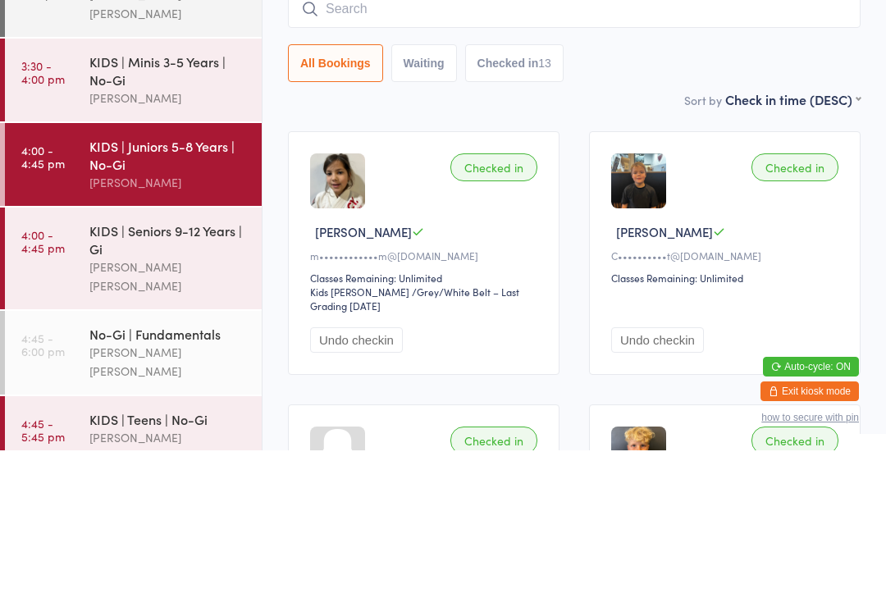
scroll to position [157, 0]
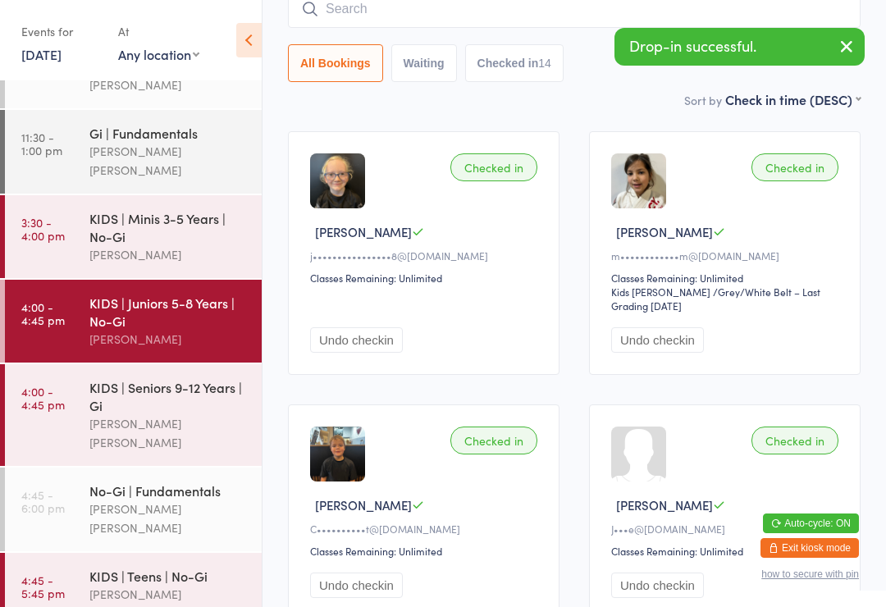
click at [438, 21] on input "search" at bounding box center [574, 9] width 573 height 38
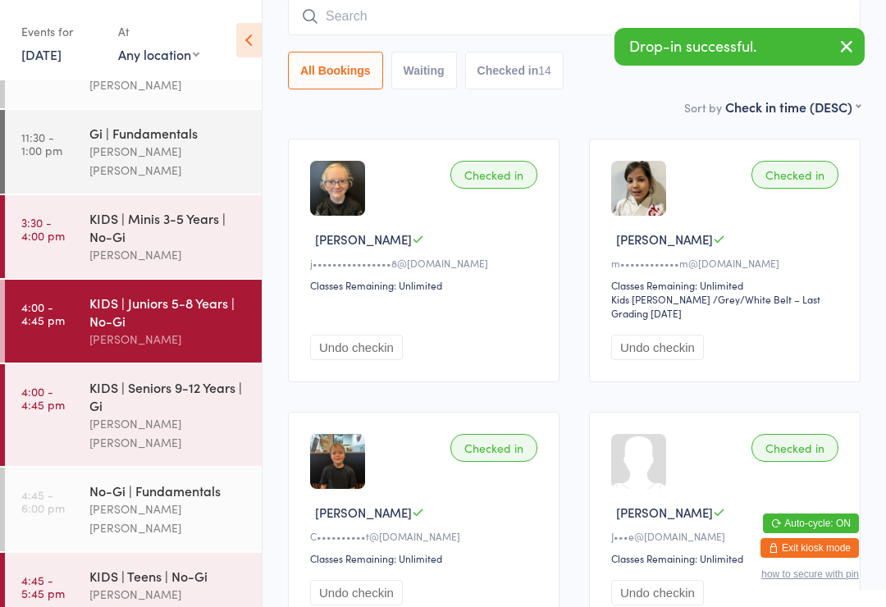
scroll to position [149, 0]
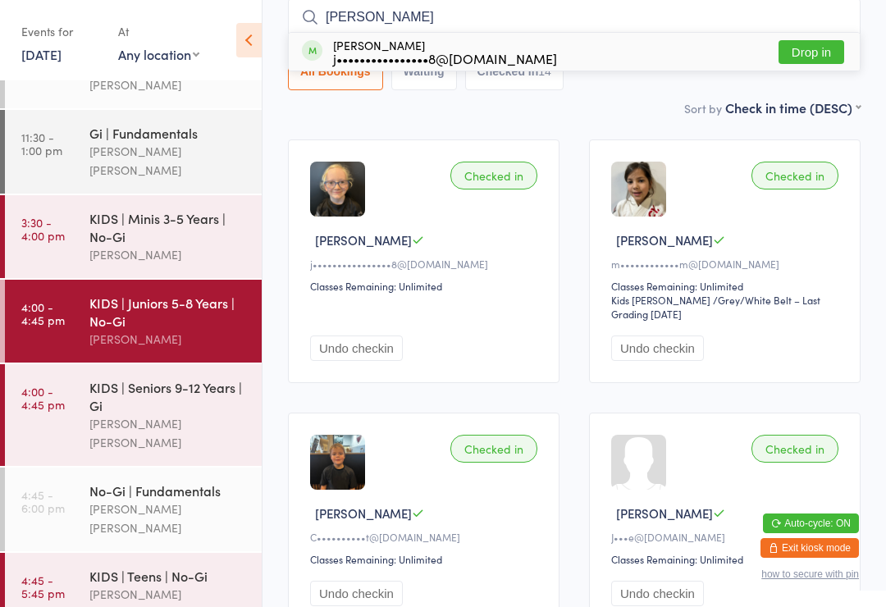
type input "[PERSON_NAME]"
click at [389, 64] on div "j••••••••••••••••8@[DOMAIN_NAME]" at bounding box center [445, 58] width 224 height 13
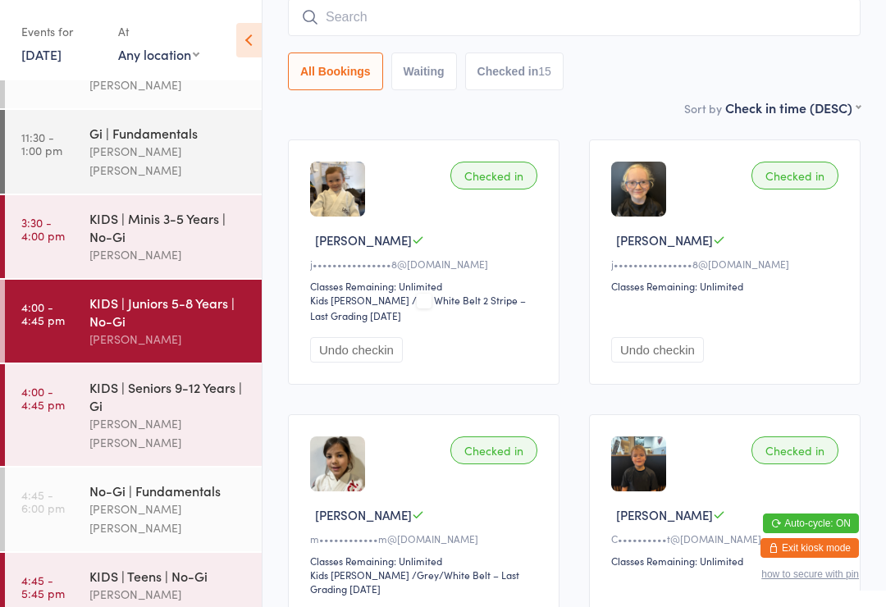
click at [117, 567] on div "KIDS | Teens | No-Gi" at bounding box center [168, 576] width 158 height 18
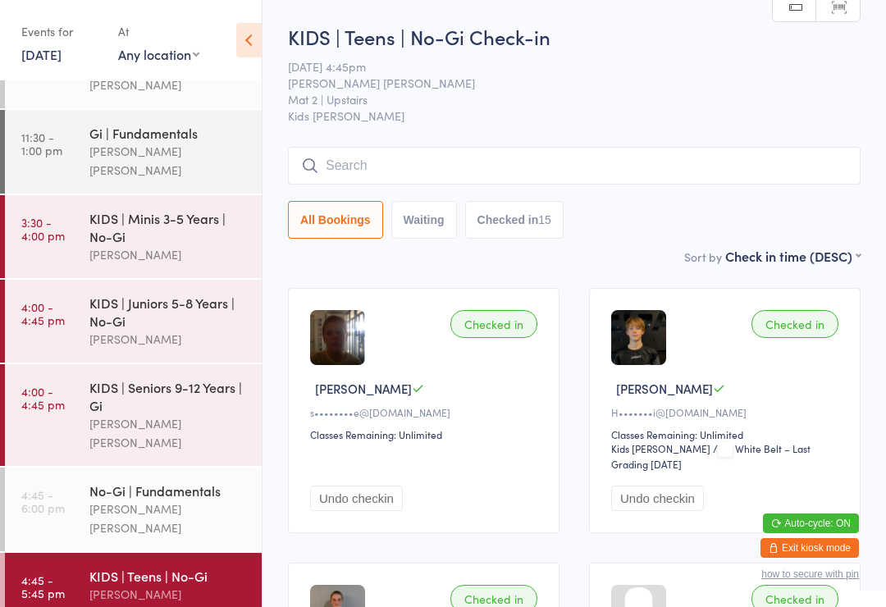
click at [71, 468] on link "4:45 - 6:00 pm No-Gi | Fundamentals [PERSON_NAME] [PERSON_NAME]" at bounding box center [133, 510] width 257 height 84
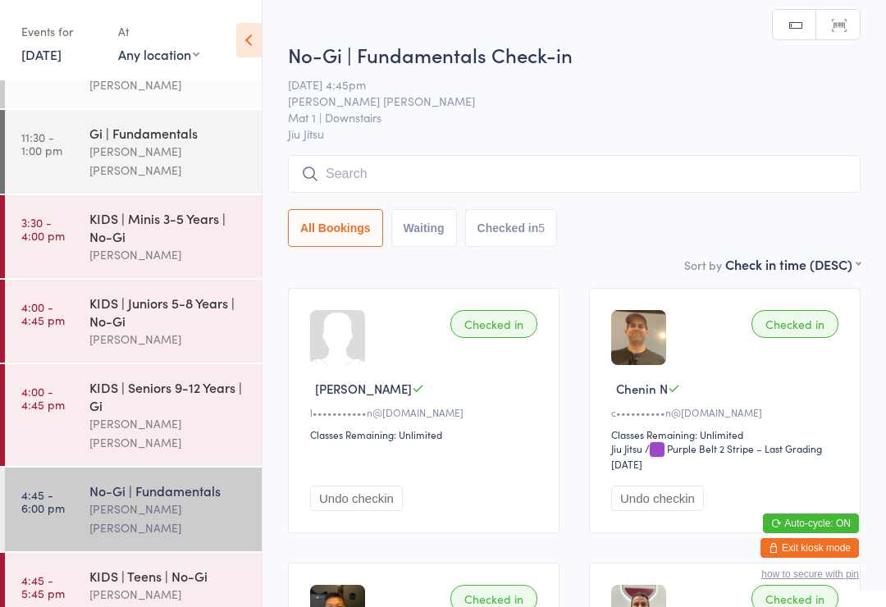
click at [370, 159] on input "search" at bounding box center [574, 174] width 573 height 38
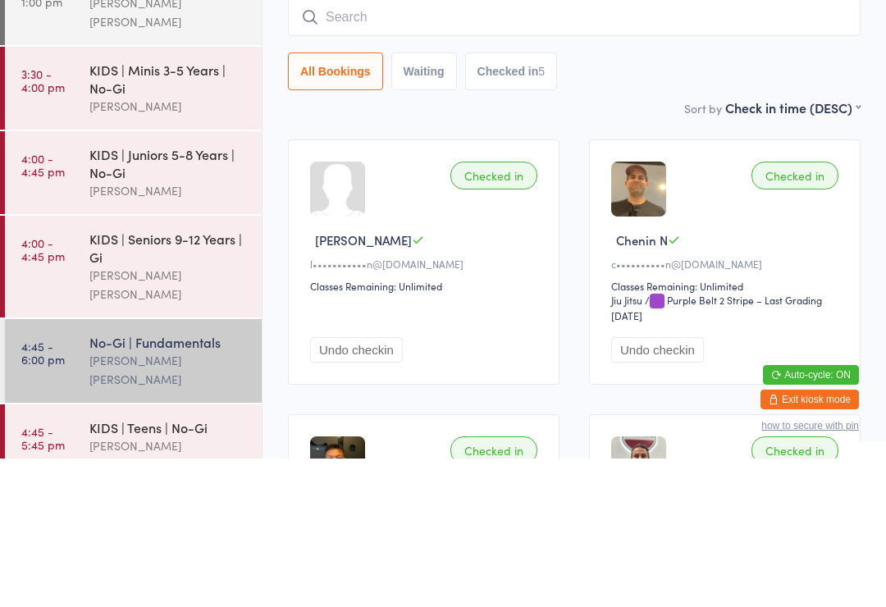
type input "I"
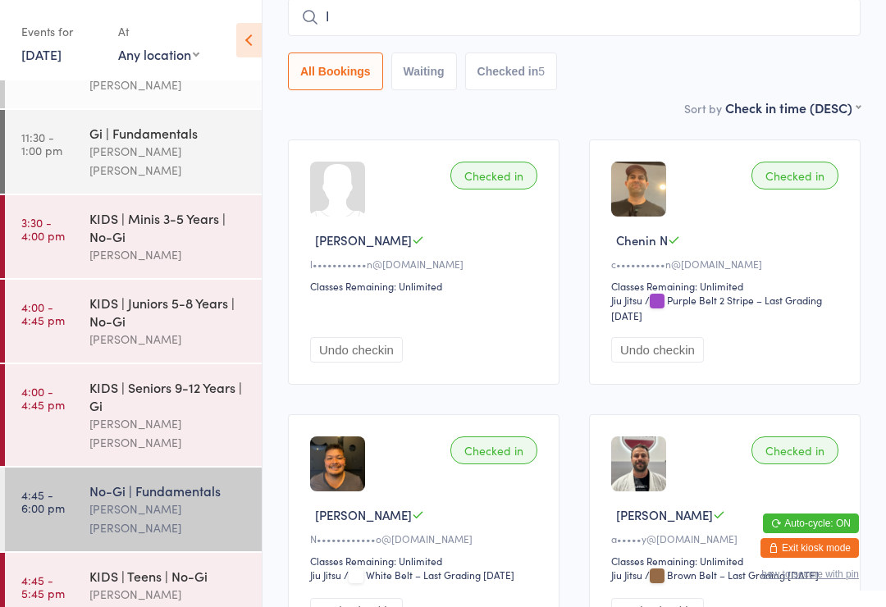
click at [57, 574] on time "4:45 - 5:45 pm" at bounding box center [42, 587] width 43 height 26
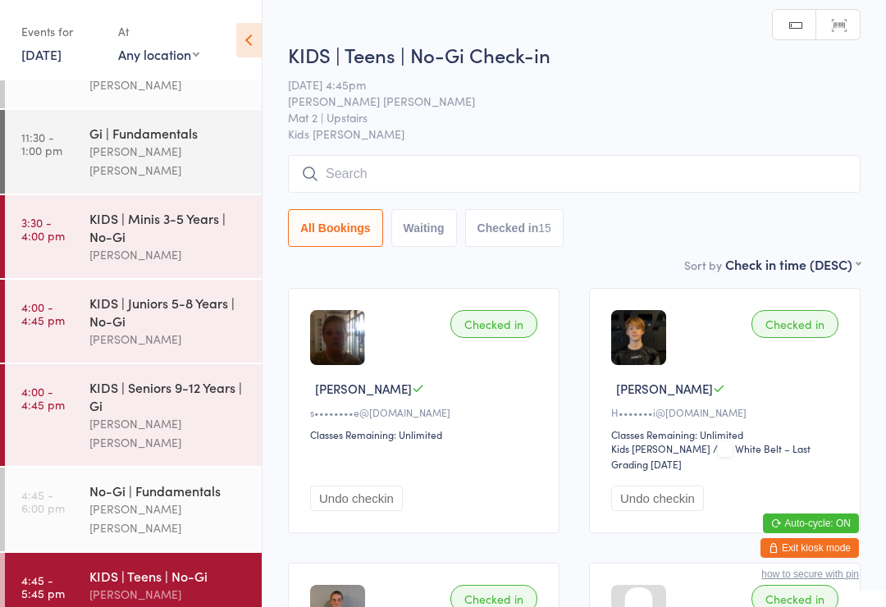
click at [373, 173] on input "search" at bounding box center [574, 174] width 573 height 38
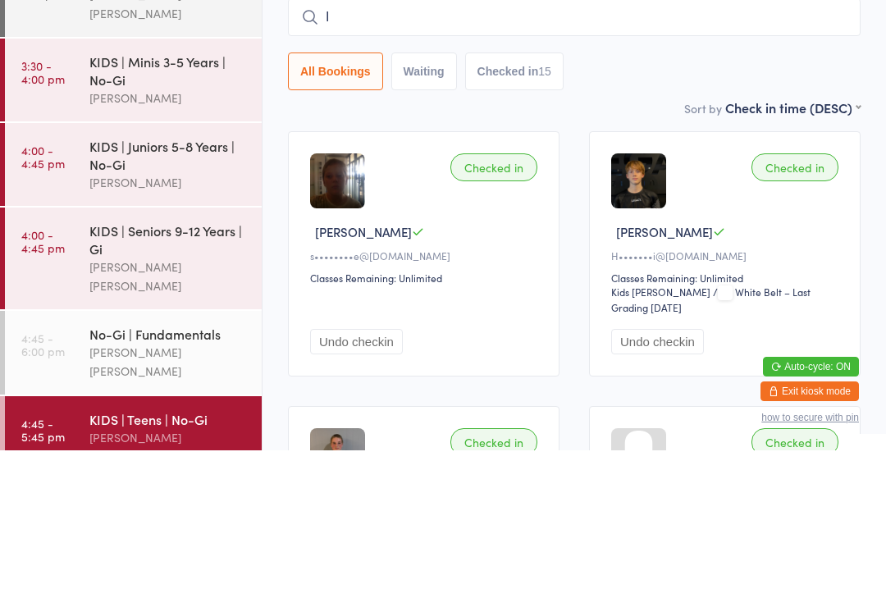
type input "In"
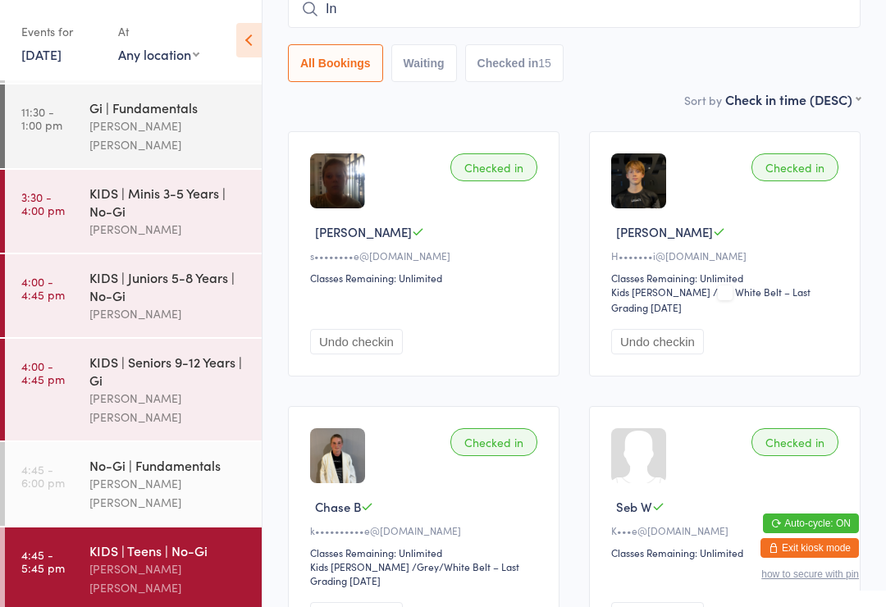
scroll to position [81, 0]
click at [197, 353] on div "KIDS | Seniors 9-12 Years | Gi" at bounding box center [168, 371] width 158 height 36
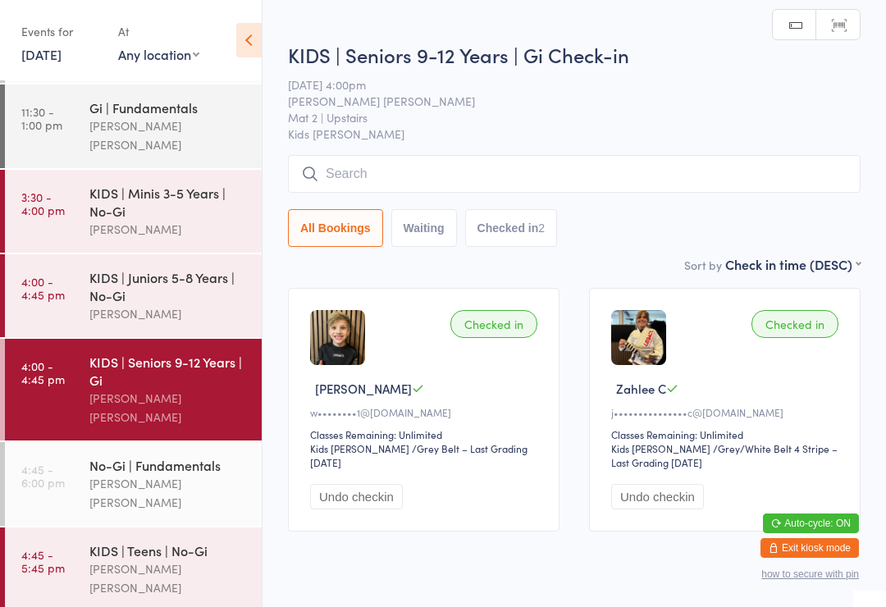
click at [175, 542] on div "KIDS | Teens | No-Gi" at bounding box center [168, 551] width 158 height 18
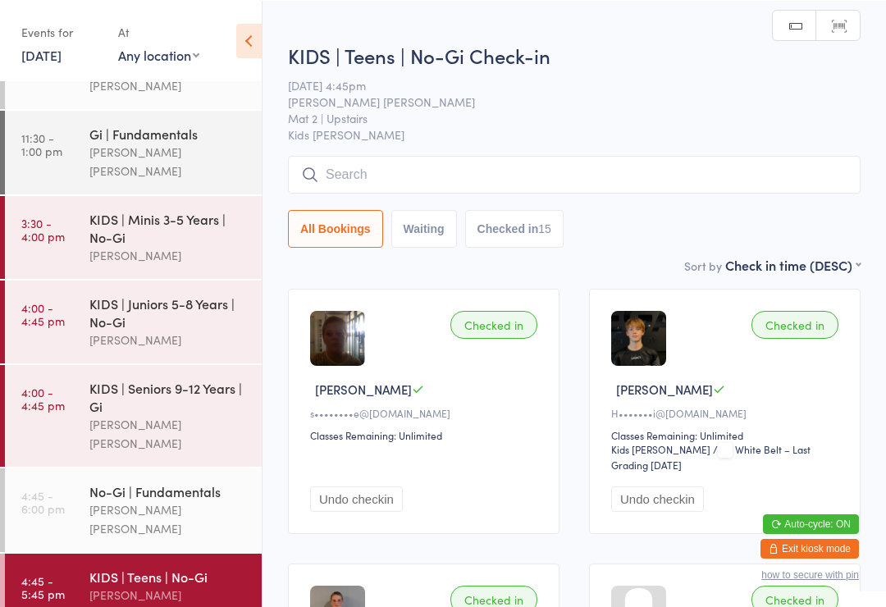
click at [637, 177] on input "search" at bounding box center [574, 174] width 573 height 38
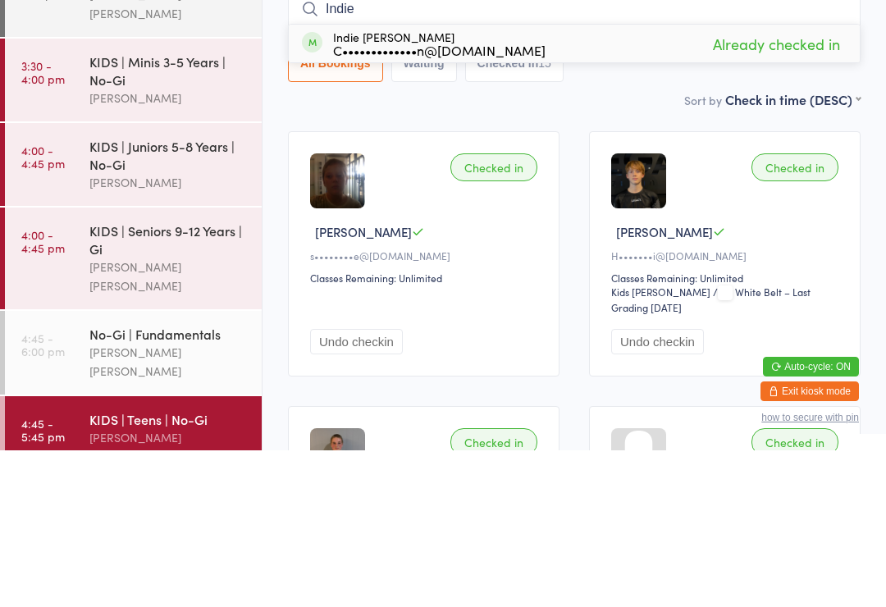
scroll to position [157, 0]
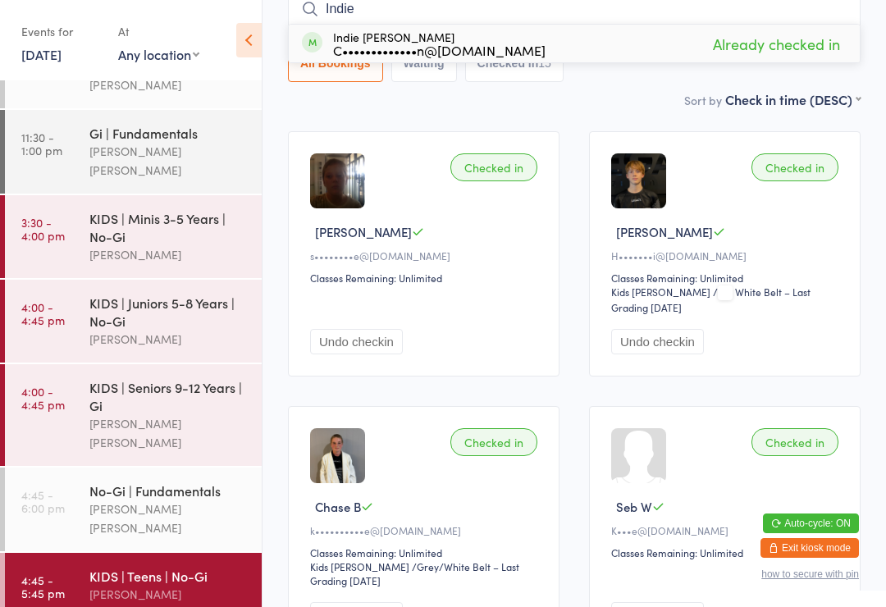
type input "Indie"
click at [782, 35] on span "Already checked in" at bounding box center [776, 44] width 135 height 29
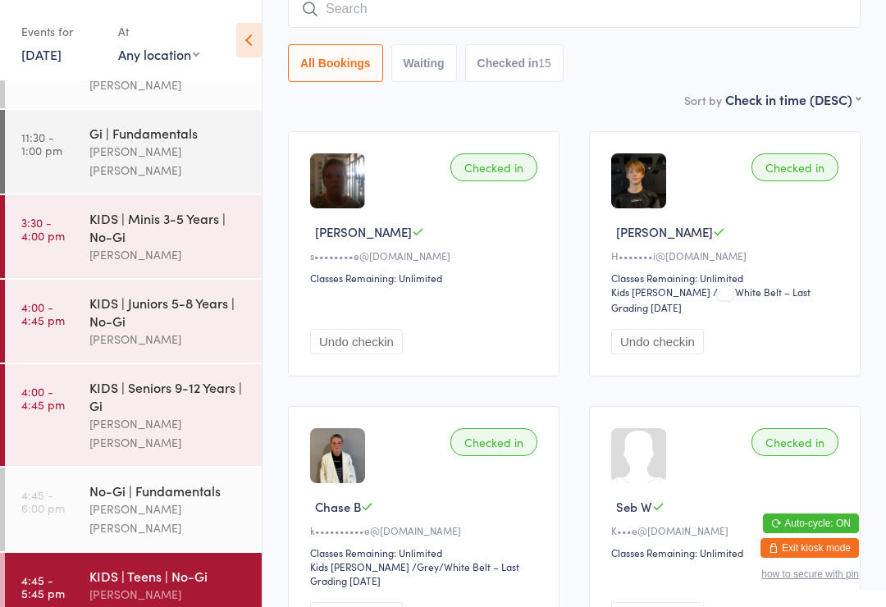
click at [608, 21] on input "search" at bounding box center [574, 9] width 573 height 38
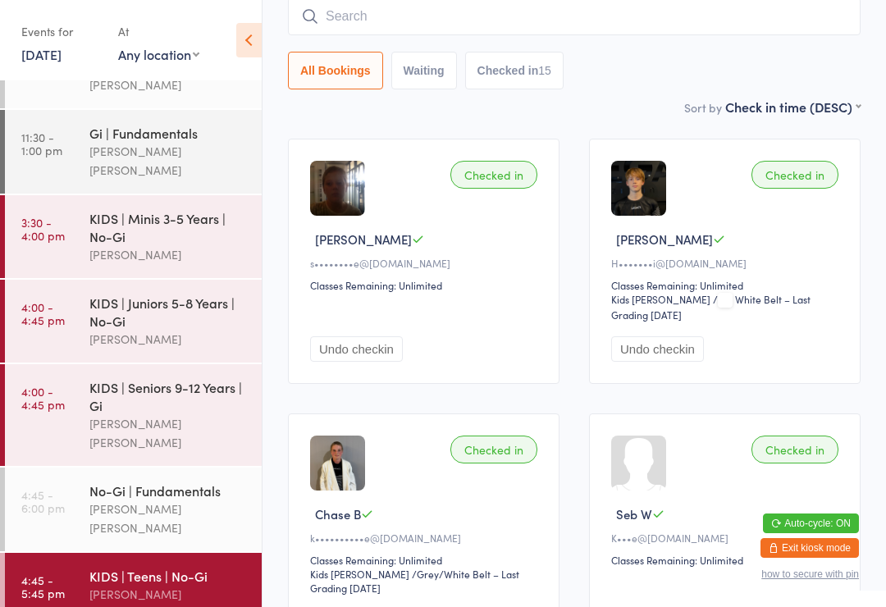
scroll to position [149, 0]
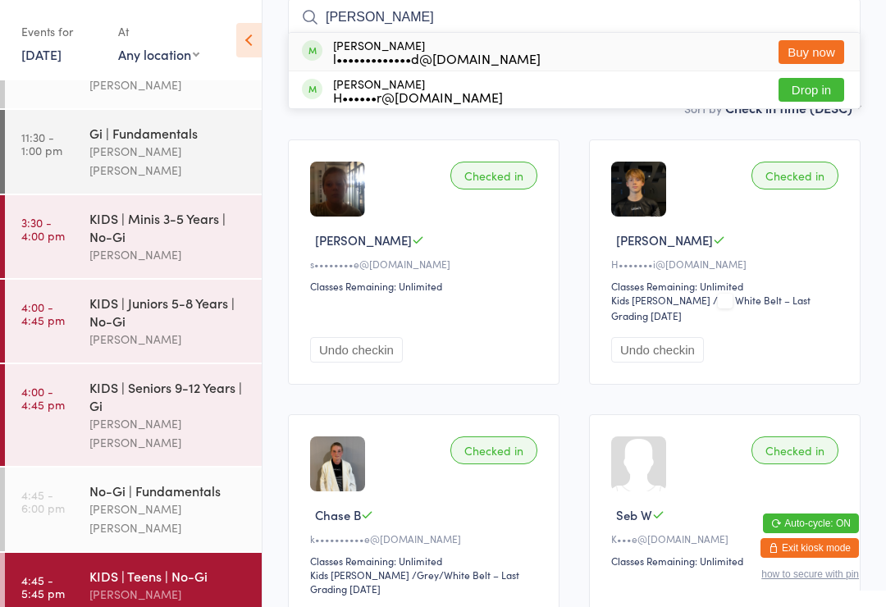
type input "[PERSON_NAME]"
click at [827, 50] on button "Buy now" at bounding box center [812, 52] width 66 height 24
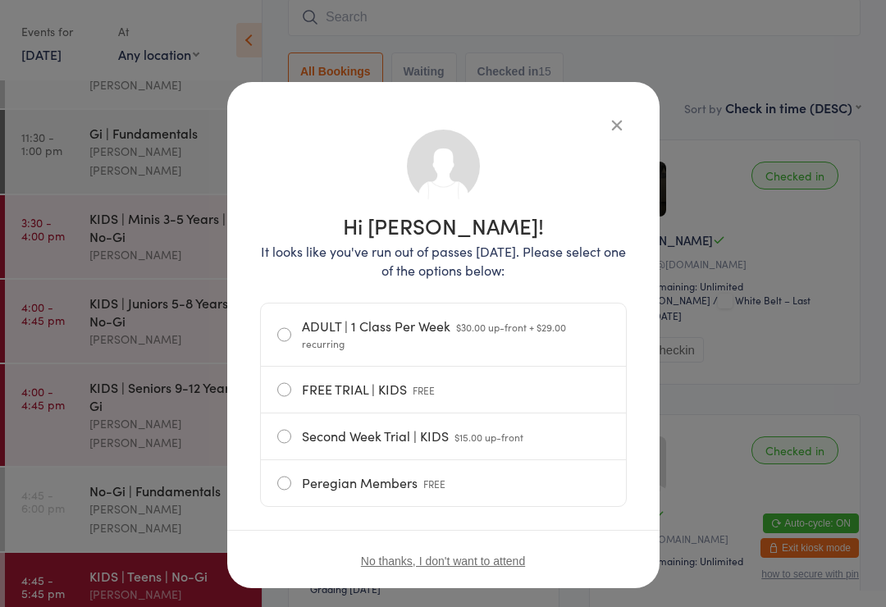
click at [620, 122] on icon "button" at bounding box center [617, 125] width 18 height 18
